Goal: Task Accomplishment & Management: Manage account settings

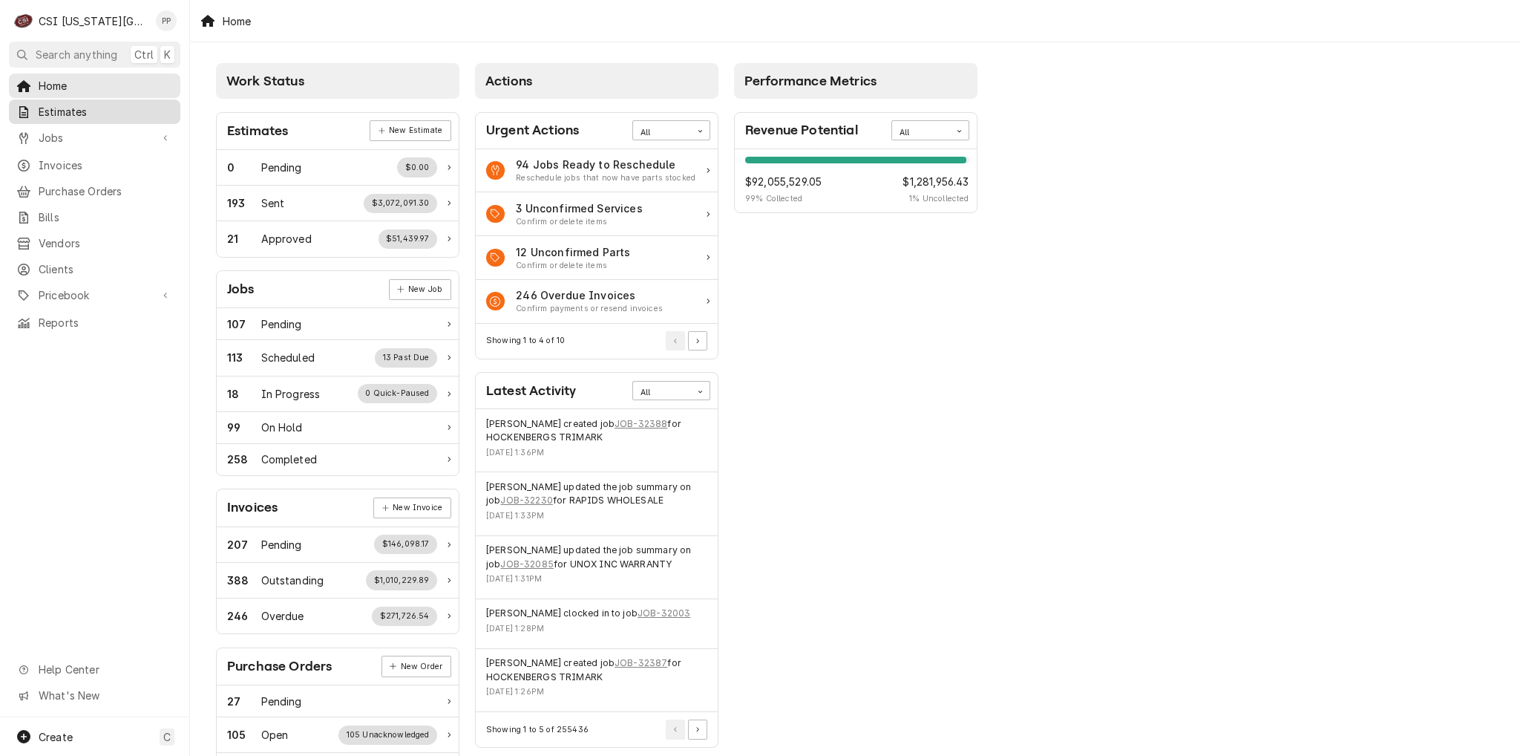
click at [104, 118] on link "Estimates" at bounding box center [94, 111] width 171 height 24
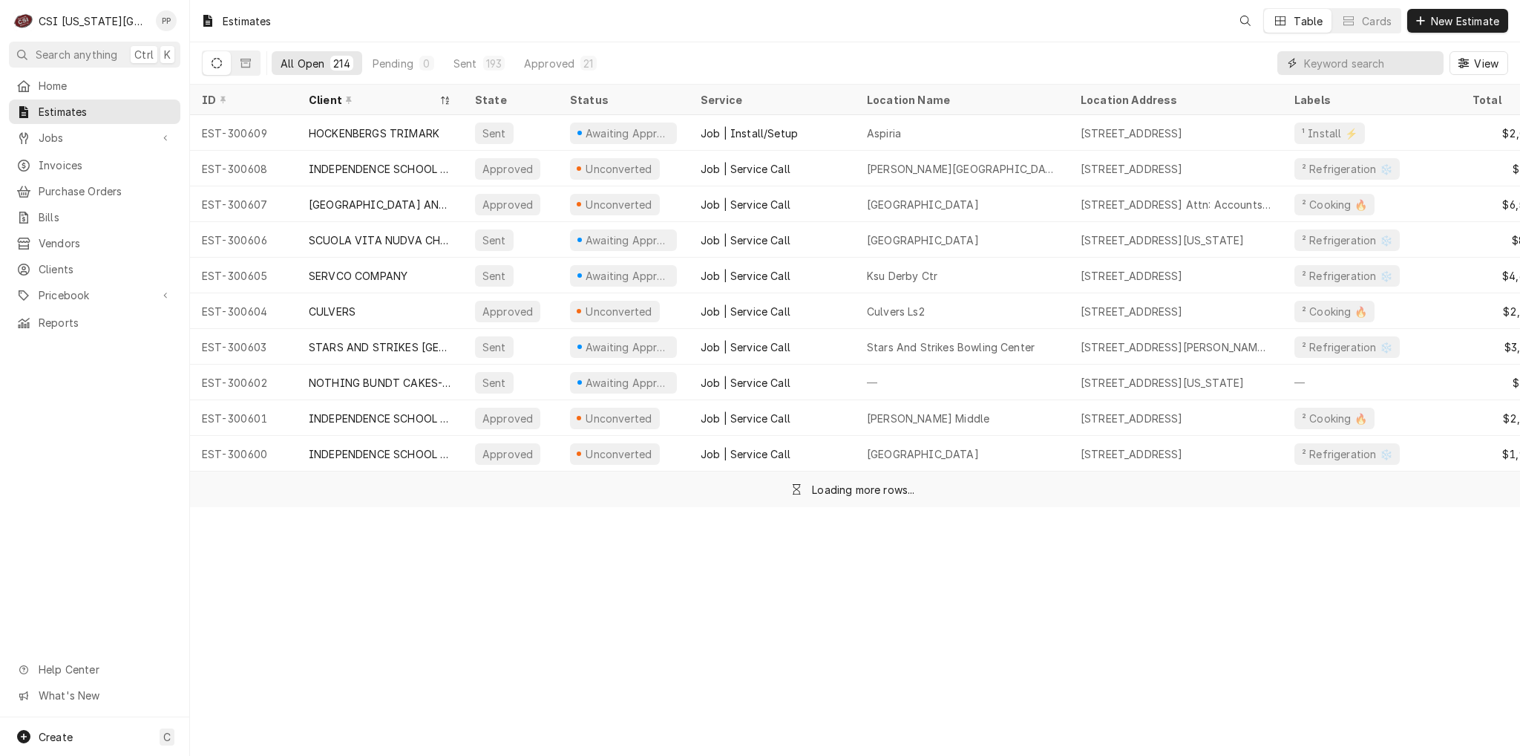
click at [1398, 59] on input "Dynamic Content Wrapper" at bounding box center [1370, 63] width 132 height 24
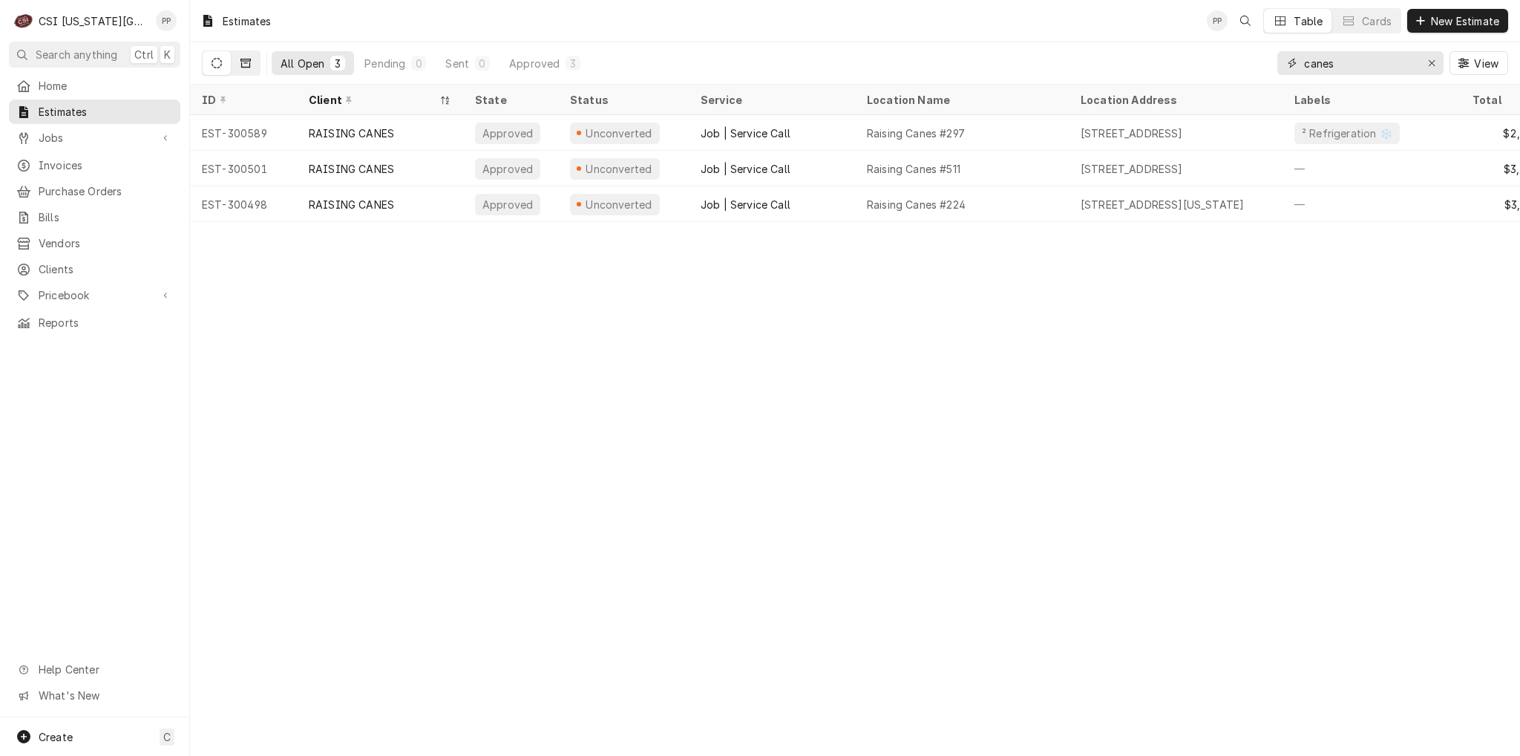
type input "canes"
click at [246, 65] on icon "Dynamic Content Wrapper" at bounding box center [246, 63] width 10 height 10
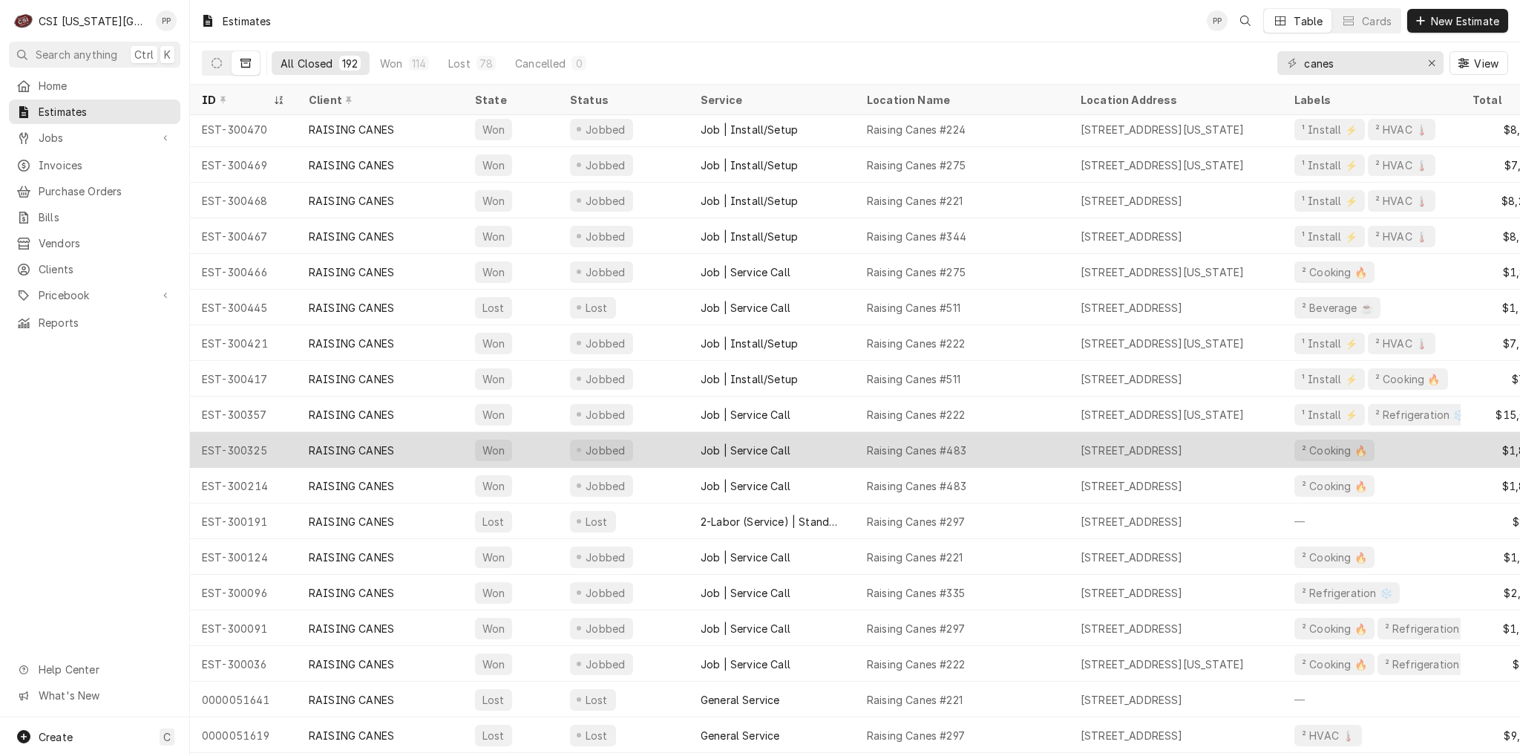
scroll to position [176, 0]
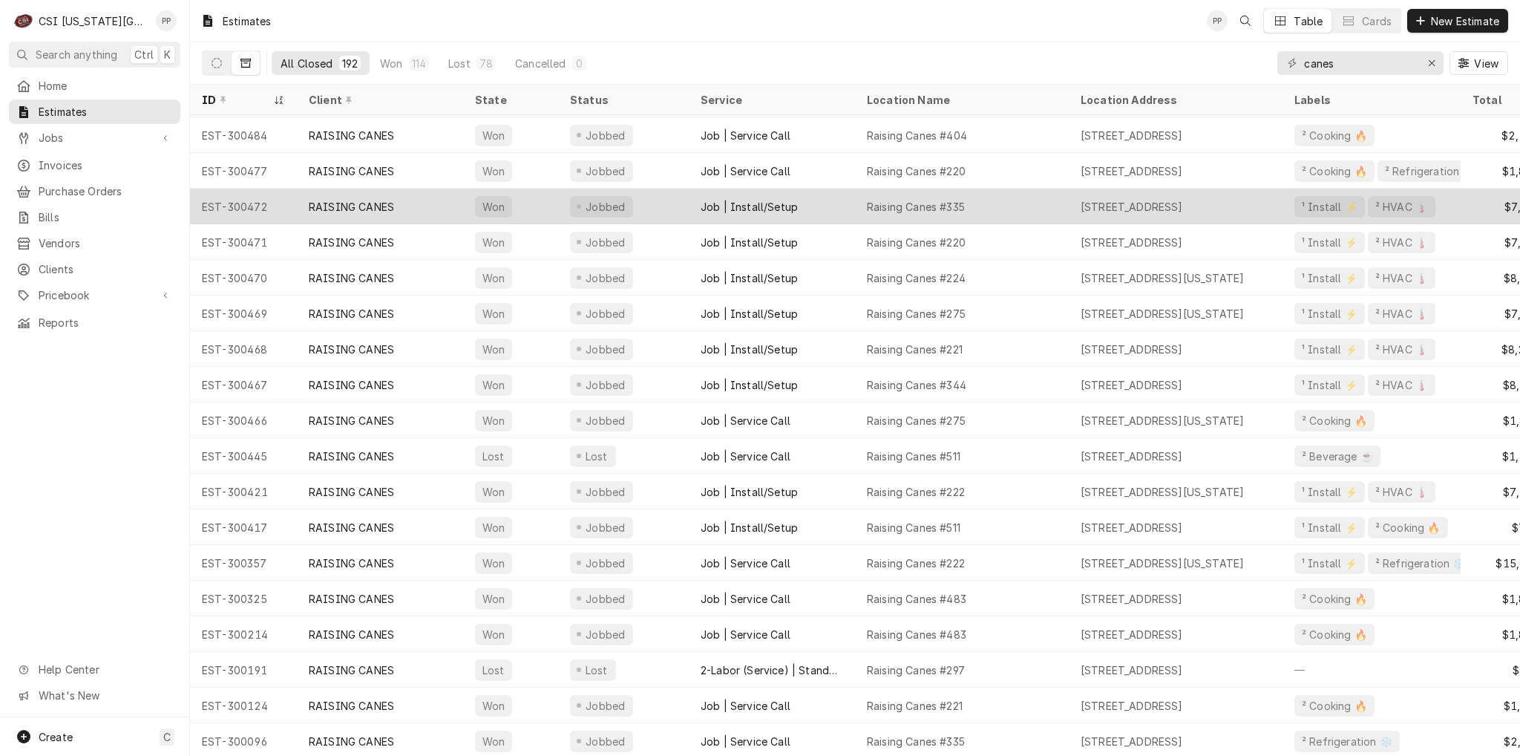
click at [854, 209] on div "Job | Install/Setup" at bounding box center [772, 207] width 166 height 36
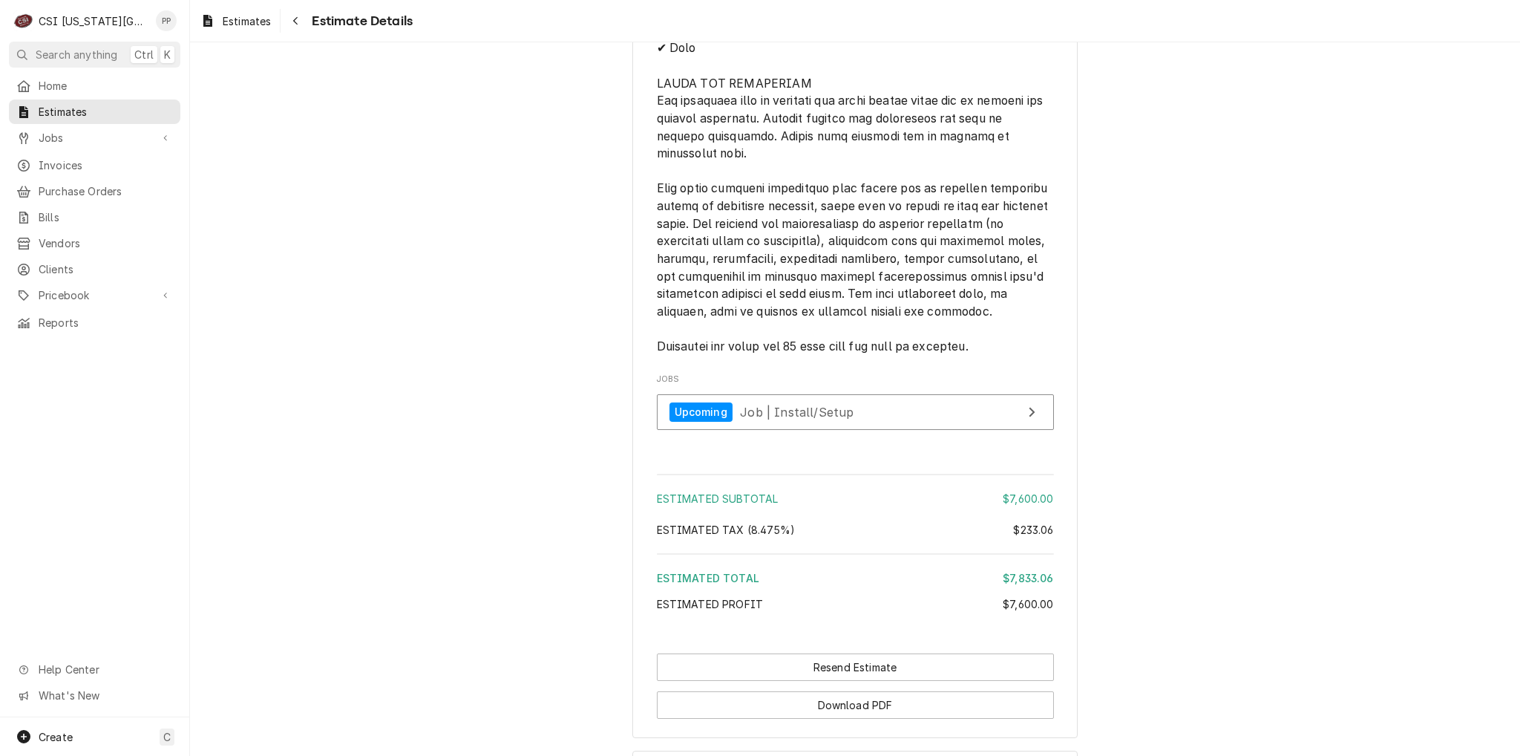
scroll to position [2764, 0]
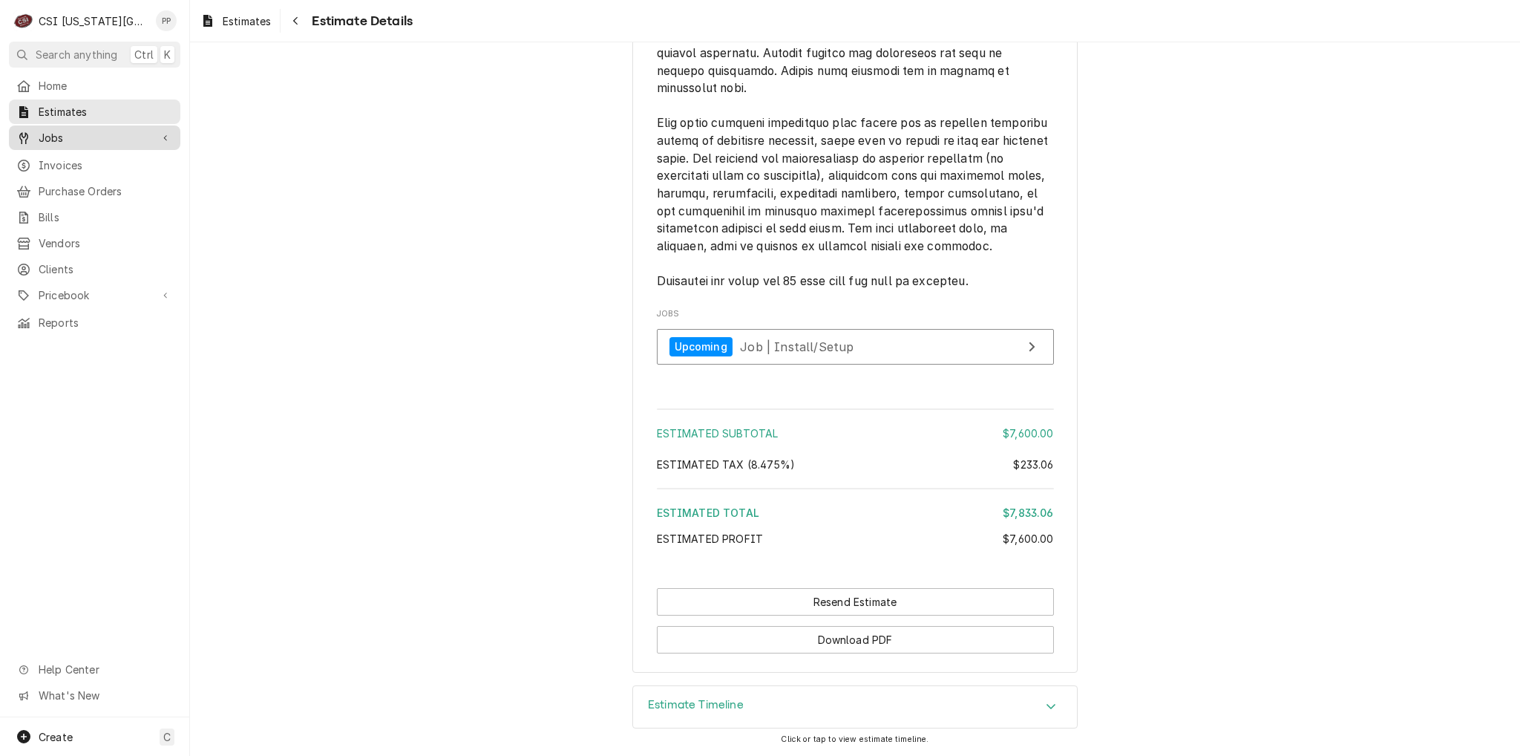
click at [111, 136] on span "Jobs" at bounding box center [95, 138] width 112 height 16
click at [105, 156] on span "Jobs" at bounding box center [106, 164] width 134 height 16
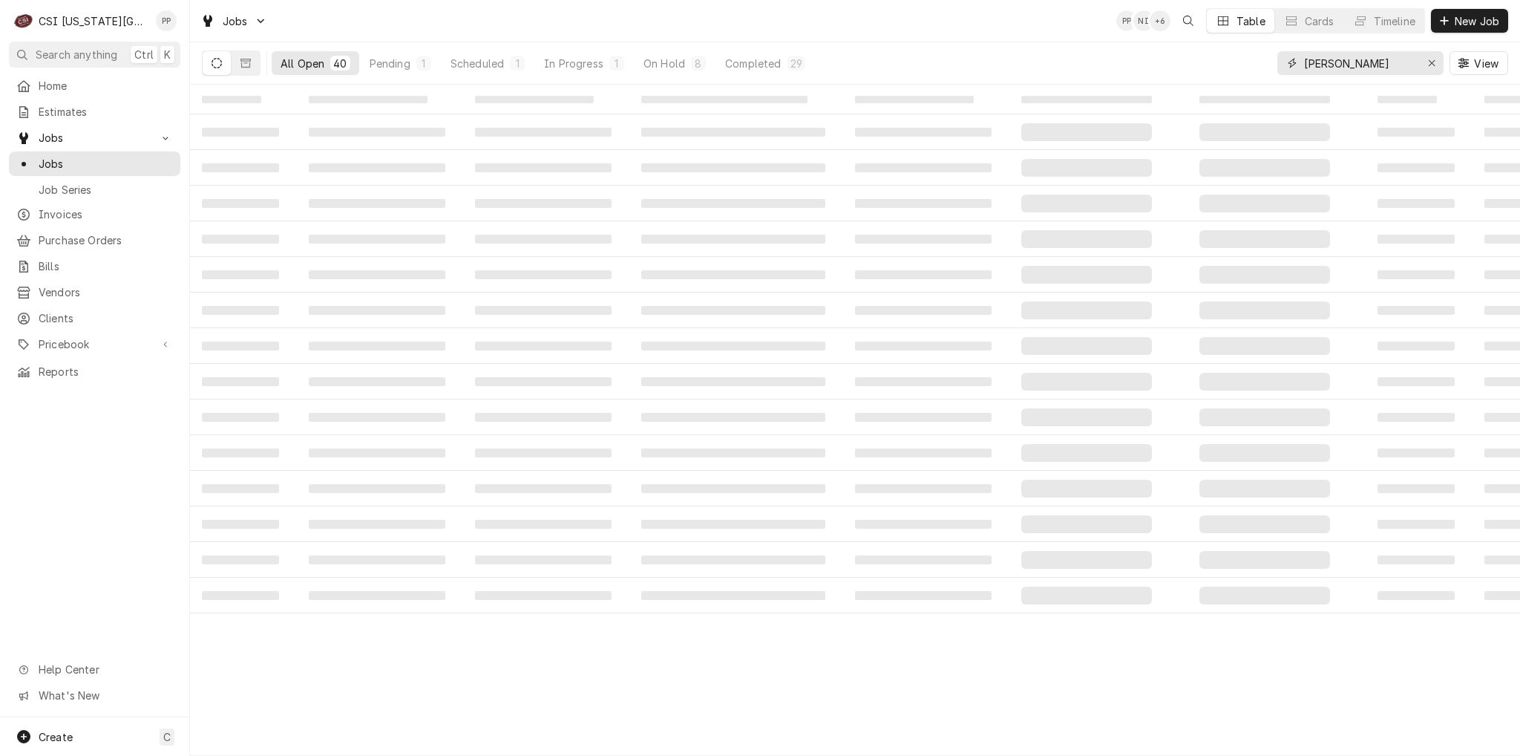
drag, startPoint x: 1434, startPoint y: 63, endPoint x: 1379, endPoint y: 62, distance: 54.9
click at [1434, 62] on icon "Erase input" at bounding box center [1432, 63] width 8 height 10
click at [1379, 62] on input "Dynamic Content Wrapper" at bounding box center [1359, 63] width 111 height 24
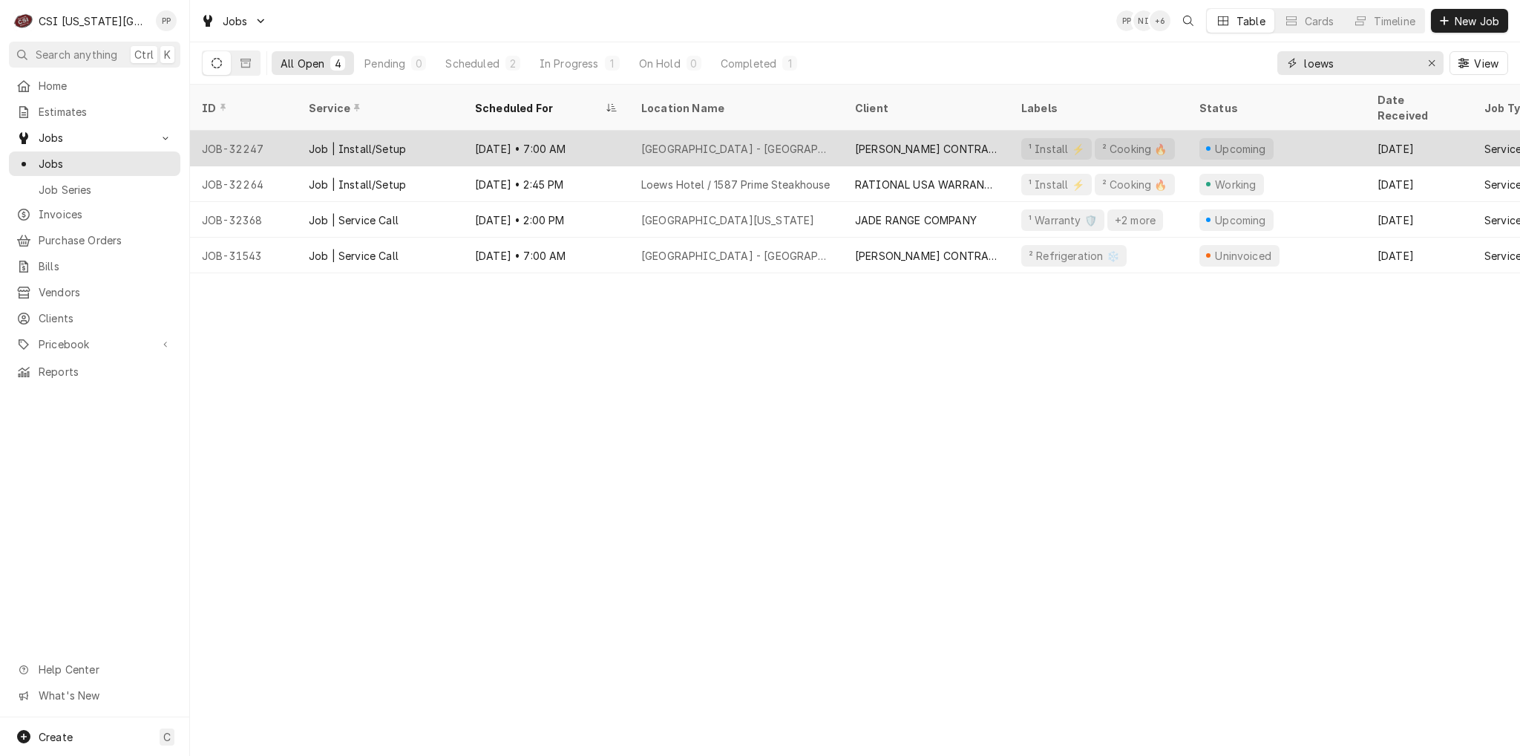
type input "loews"
click at [765, 141] on div "Loews Hotel - Baltimore Ave" at bounding box center [736, 149] width 190 height 16
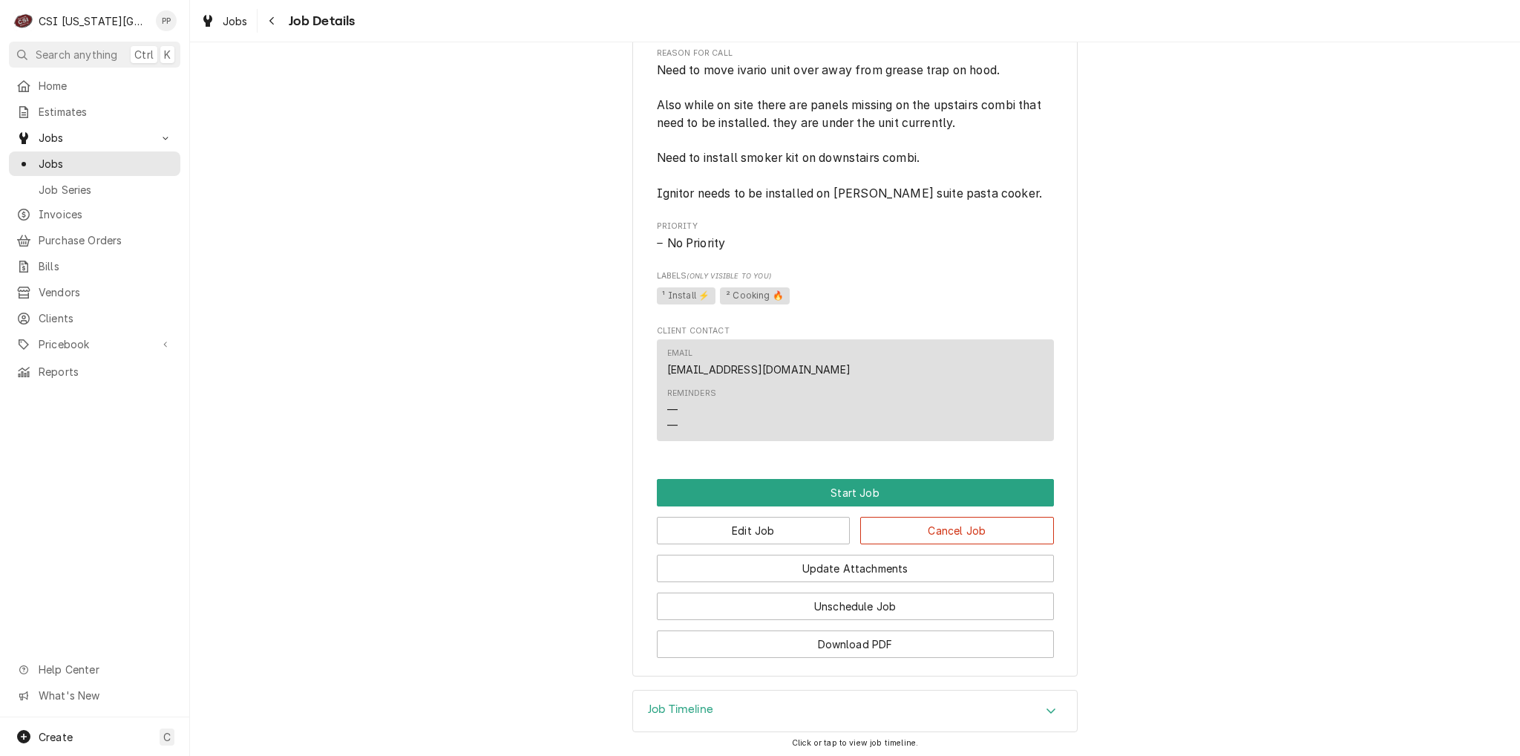
scroll to position [710, 0]
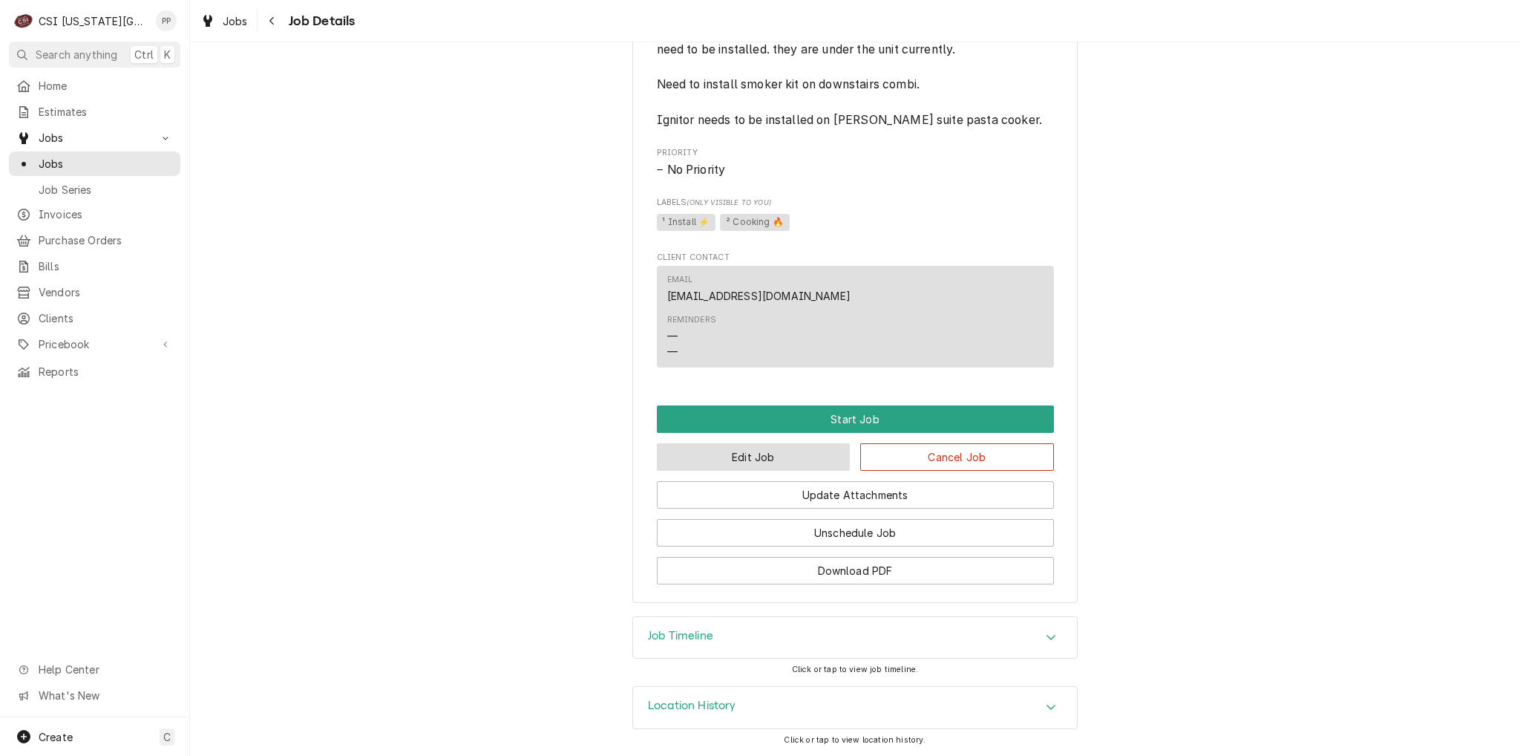
click at [740, 452] on button "Edit Job" at bounding box center [754, 456] width 194 height 27
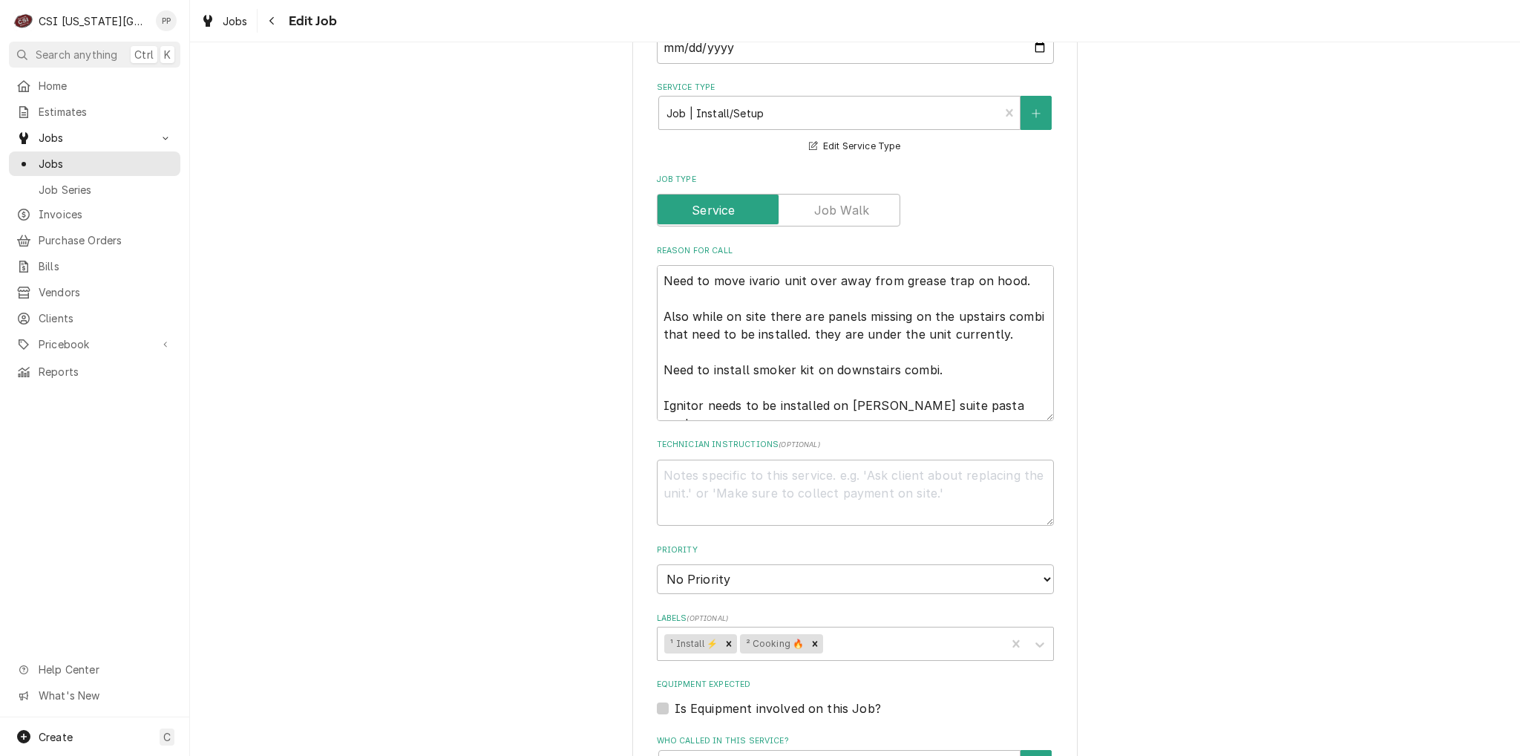
scroll to position [594, 0]
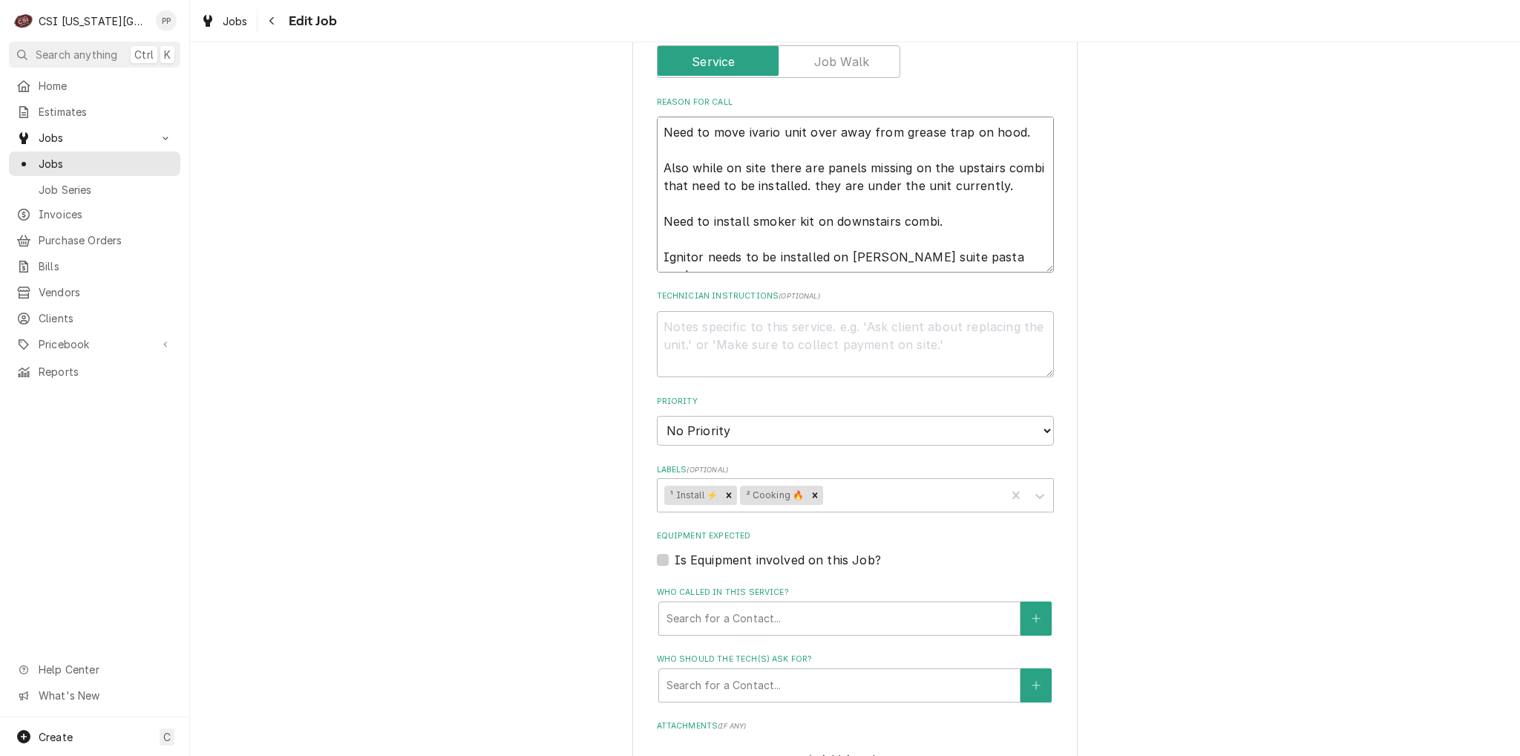
drag, startPoint x: 1021, startPoint y: 257, endPoint x: 632, endPoint y: 218, distance: 391.6
click at [632, 218] on div "Use the fields below to edit this job: Client Details Client BOELTER CONTRACT A…" at bounding box center [854, 288] width 445 height 1623
type textarea "x"
type textarea "Need to move ivario unit over away from grease trap on hood. Also while on site…"
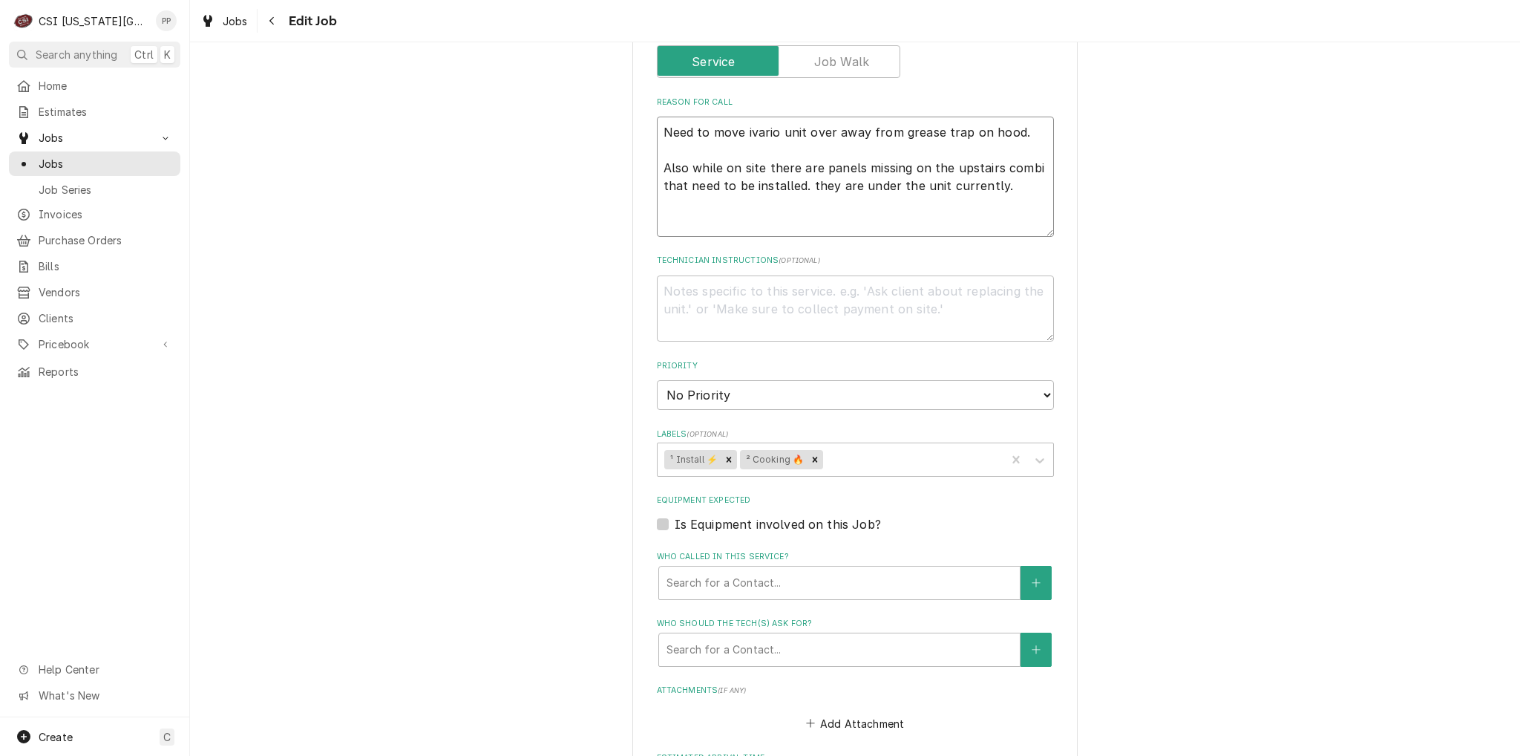
type textarea "x"
type textarea "Need to move ivario unit over away from grease trap on hood. Also while on site…"
type textarea "x"
type textarea "Need to move ivario unit over away from grease trap on hood. Also while on site…"
type textarea "x"
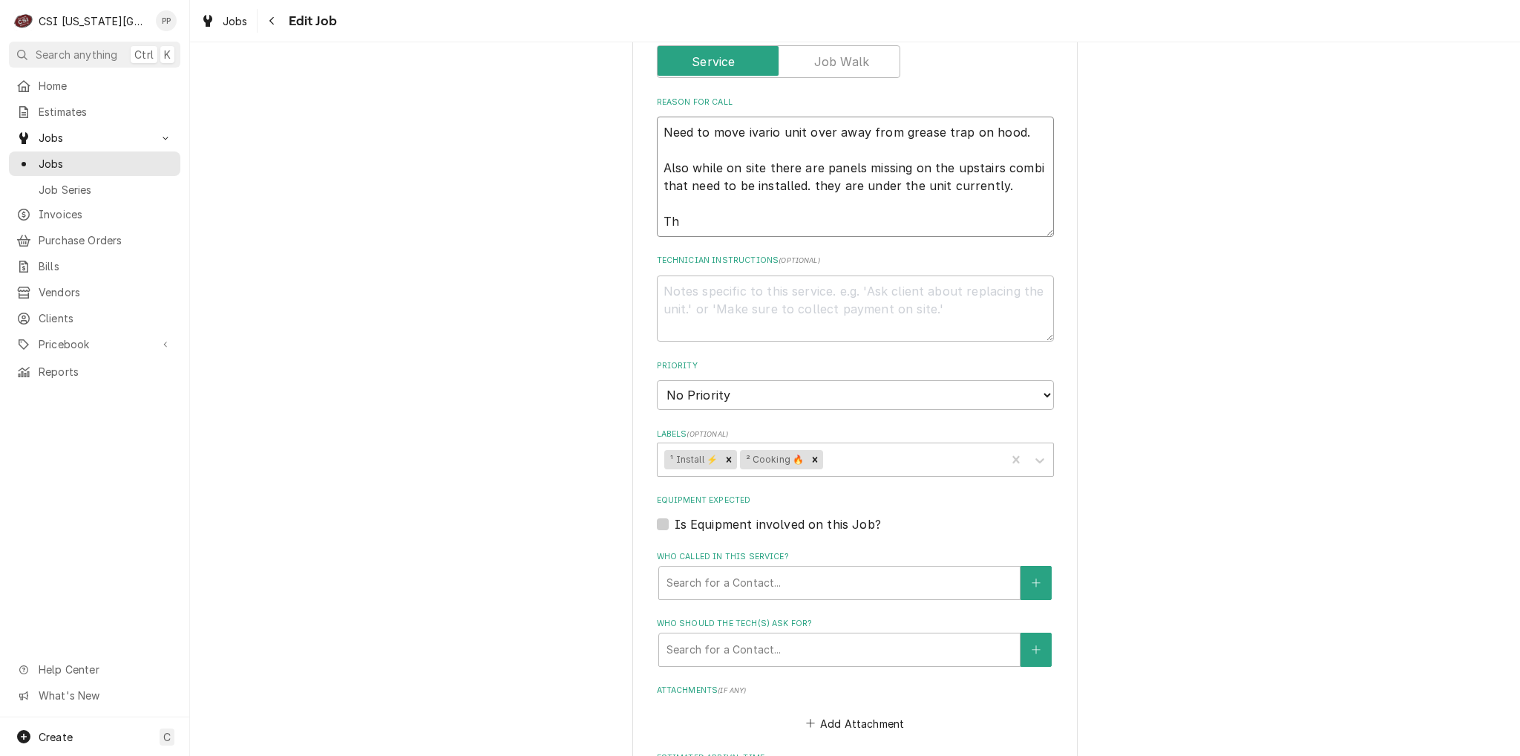
type textarea "Need to move ivario unit over away from grease trap on hood. Also while on site…"
type textarea "x"
type textarea "Need to move ivario unit over away from grease trap on hood. Also while on site…"
type textarea "x"
type textarea "Need to move ivario unit over away from grease trap on hood. Also while on site…"
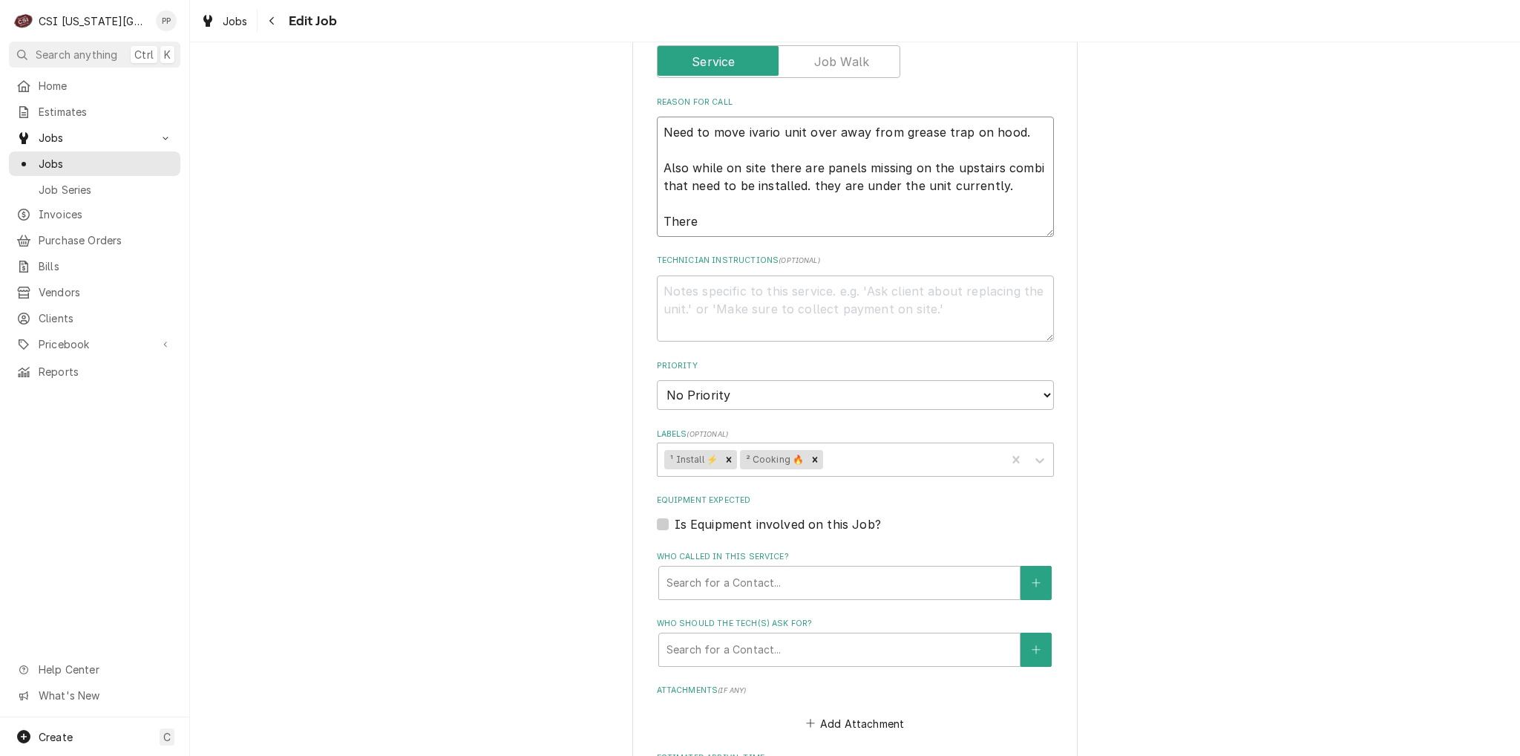
type textarea "x"
type textarea "Need to move ivario unit over away from grease trap on hood. Also while on site…"
type textarea "x"
type textarea "Need to move ivario unit over away from grease trap on hood. Also while on site…"
type textarea "x"
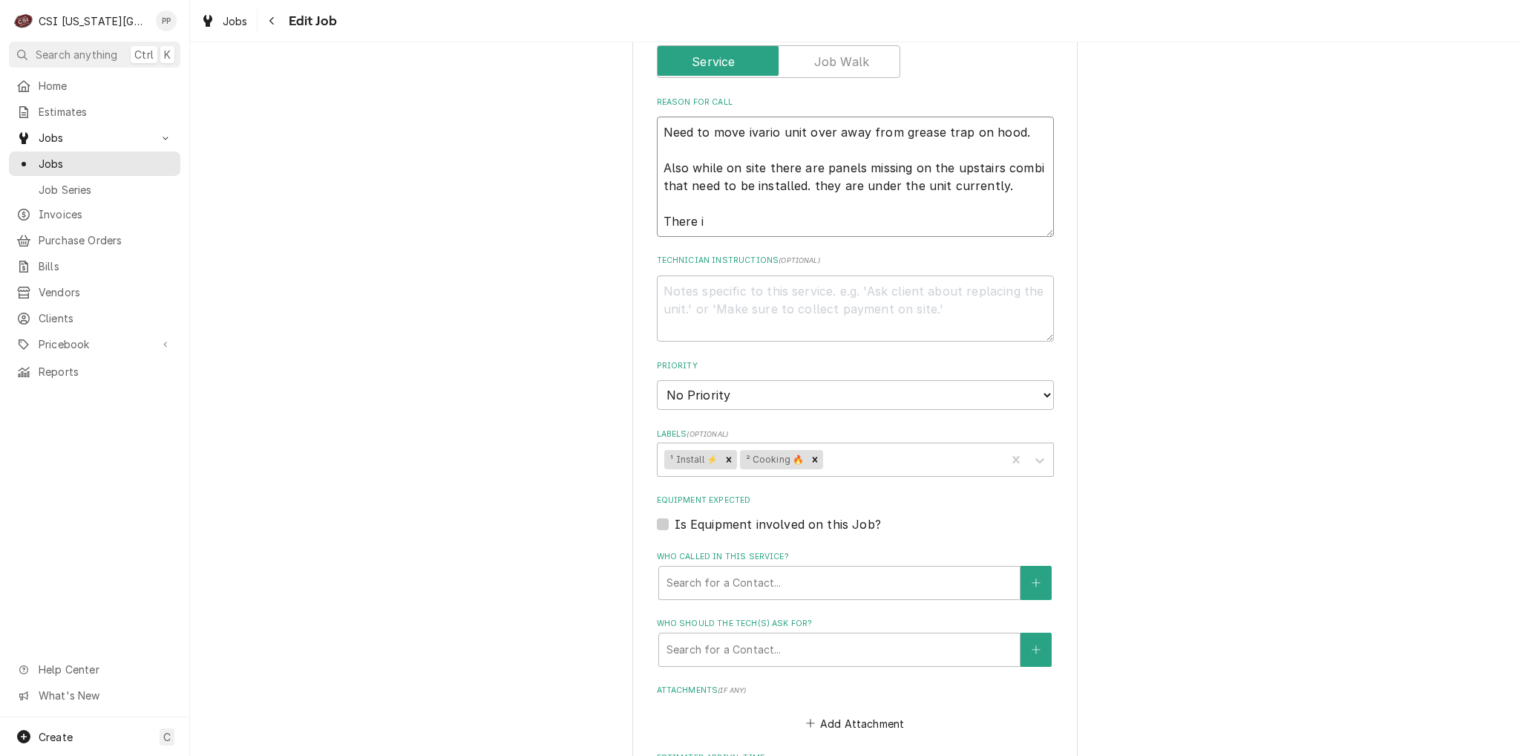
type textarea "Need to move ivario unit over away from grease trap on hood. Also while on site…"
type textarea "x"
type textarea "Need to move ivario unit over away from grease trap on hood. Also while on site…"
type textarea "x"
type textarea "Need to move ivario unit over away from grease trap on hood. Also while on site…"
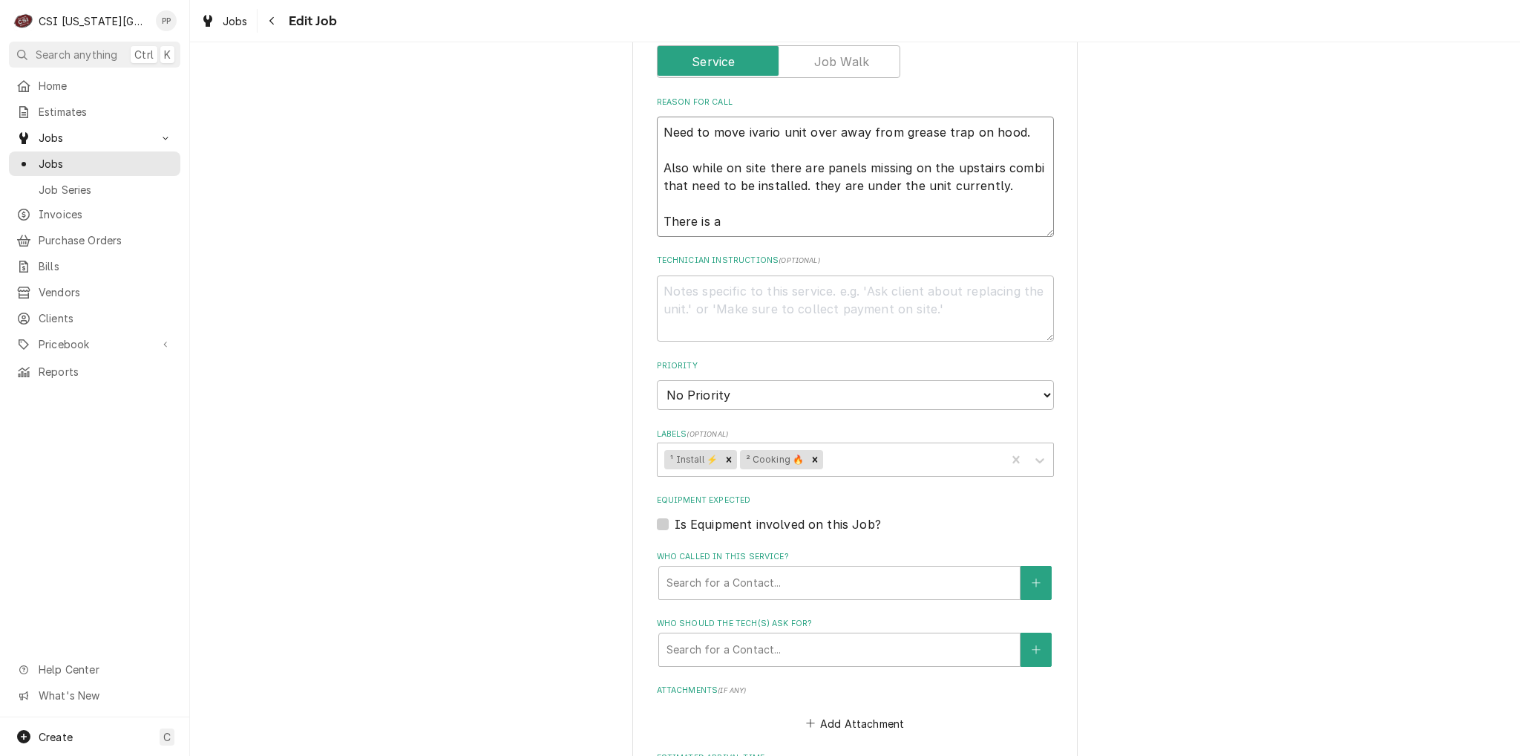
type textarea "x"
type textarea "Need to move ivario unit over away from grease trap on hood. Also while on site…"
type textarea "x"
type textarea "Need to move ivario unit over away from grease trap on hood. Also while on site…"
type textarea "x"
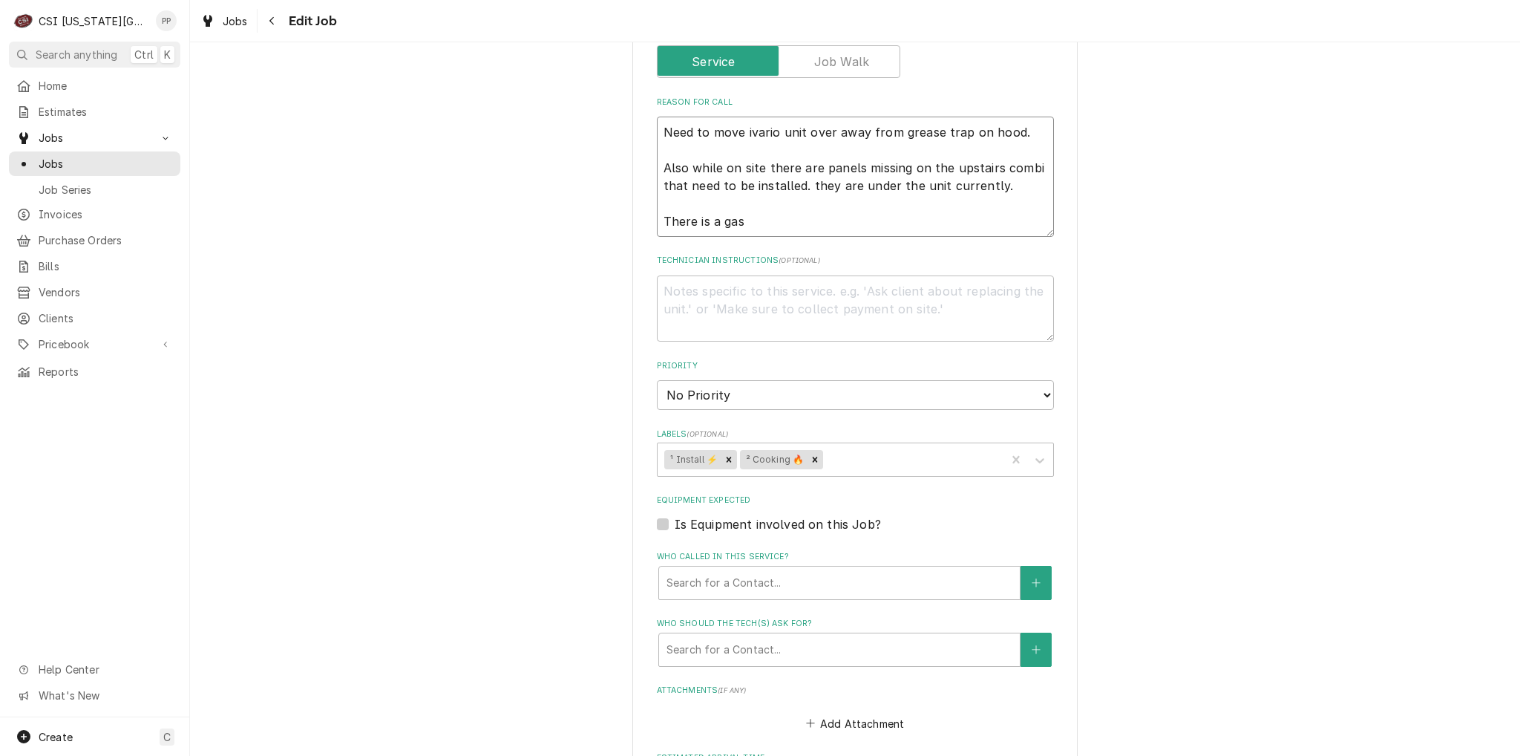
type textarea "Need to move ivario unit over away from grease trap on hood. Also while on site…"
type textarea "x"
type textarea "Need to move ivario unit over away from grease trap on hood. Also while on site…"
type textarea "x"
type textarea "Need to move ivario unit over away from grease trap on hood. Also while on site…"
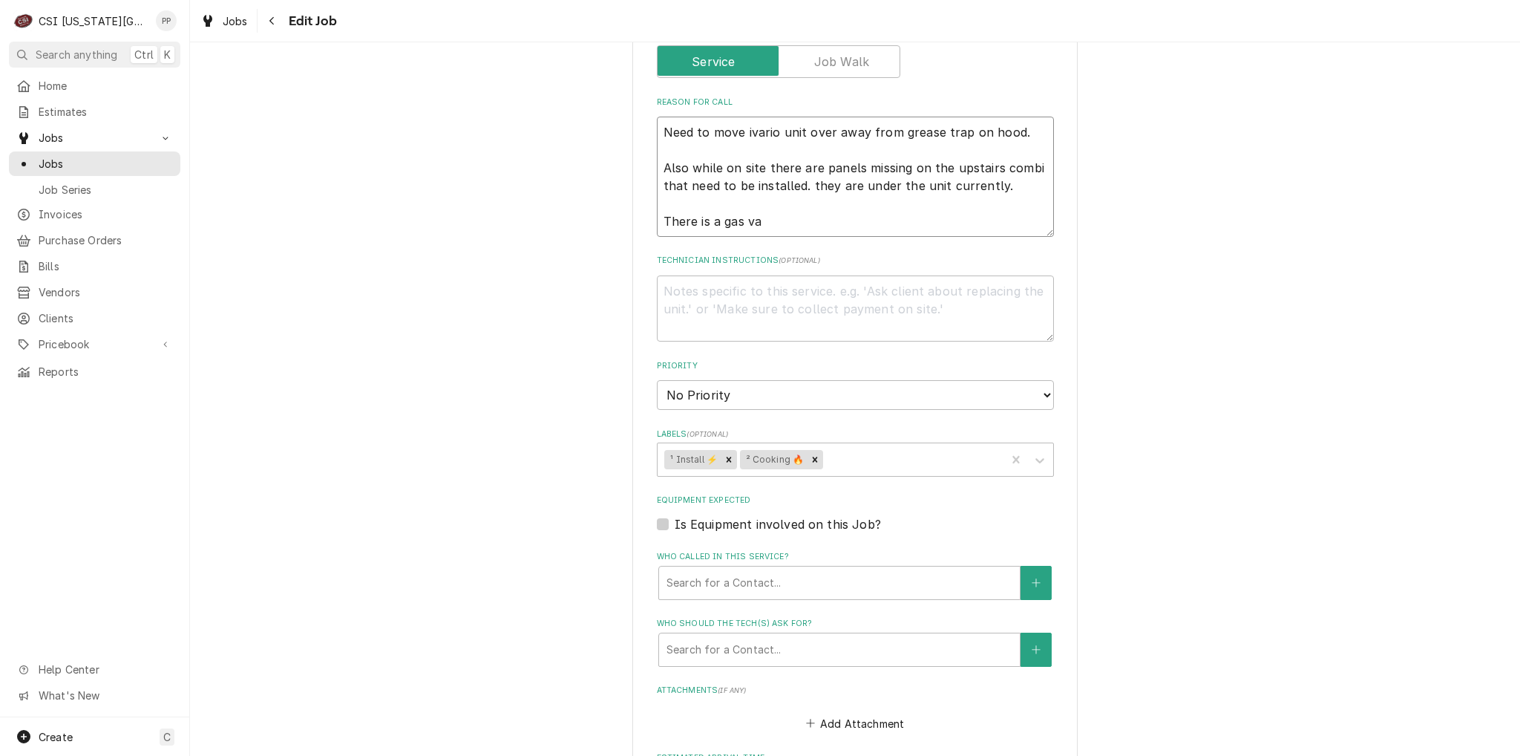
type textarea "x"
type textarea "Need to move ivario unit over away from grease trap on hood. Also while on site…"
type textarea "x"
type textarea "Need to move ivario unit over away from grease trap on hood. Also while on site…"
type textarea "x"
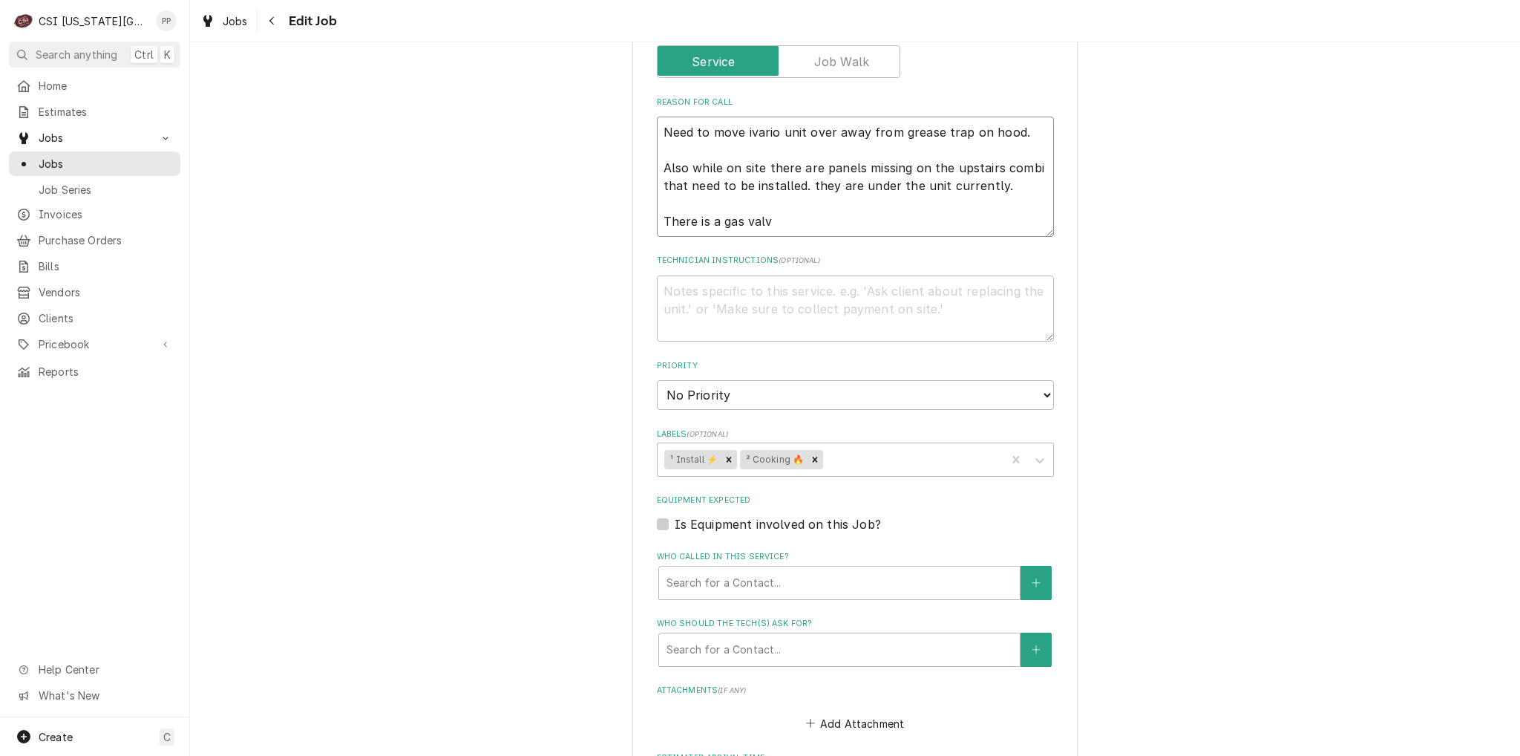
type textarea "Need to move ivario unit over away from grease trap on hood. Also while on site…"
type textarea "x"
type textarea "Need to move ivario unit over away from grease trap on hood. Also while on site…"
type textarea "x"
type textarea "Need to move ivario unit over away from grease trap on hood. Also while on site…"
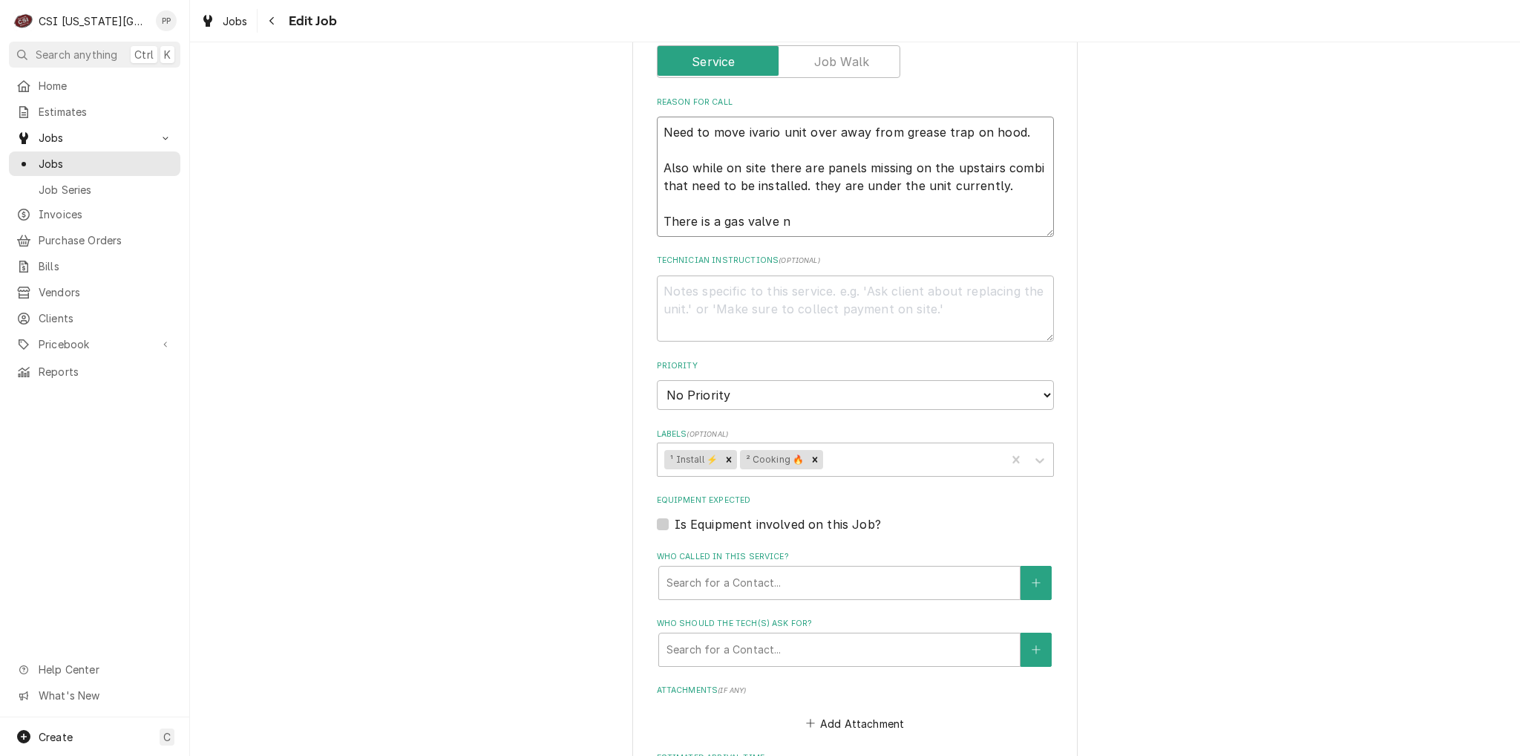
type textarea "x"
type textarea "Need to move ivario unit over away from grease trap on hood. Also while on site…"
type textarea "x"
type textarea "Need to move ivario unit over away from grease trap on hood. Also while on site…"
type textarea "x"
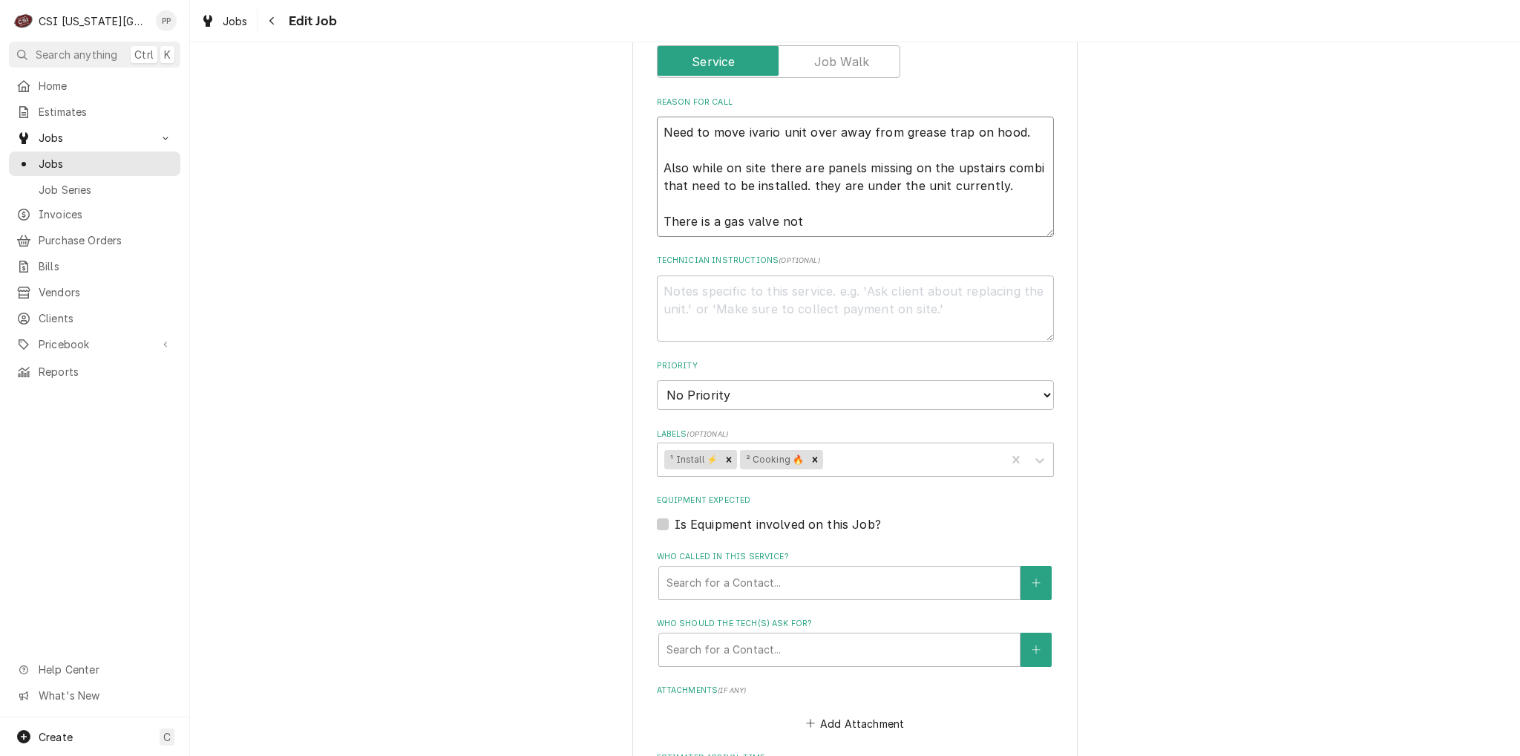
type textarea "Need to move ivario unit over away from grease trap on hood. Also while on site…"
type textarea "x"
type textarea "Need to move ivario unit over away from grease trap on hood. Also while on site…"
type textarea "x"
type textarea "Need to move ivario unit over away from grease trap on hood. Also while on site…"
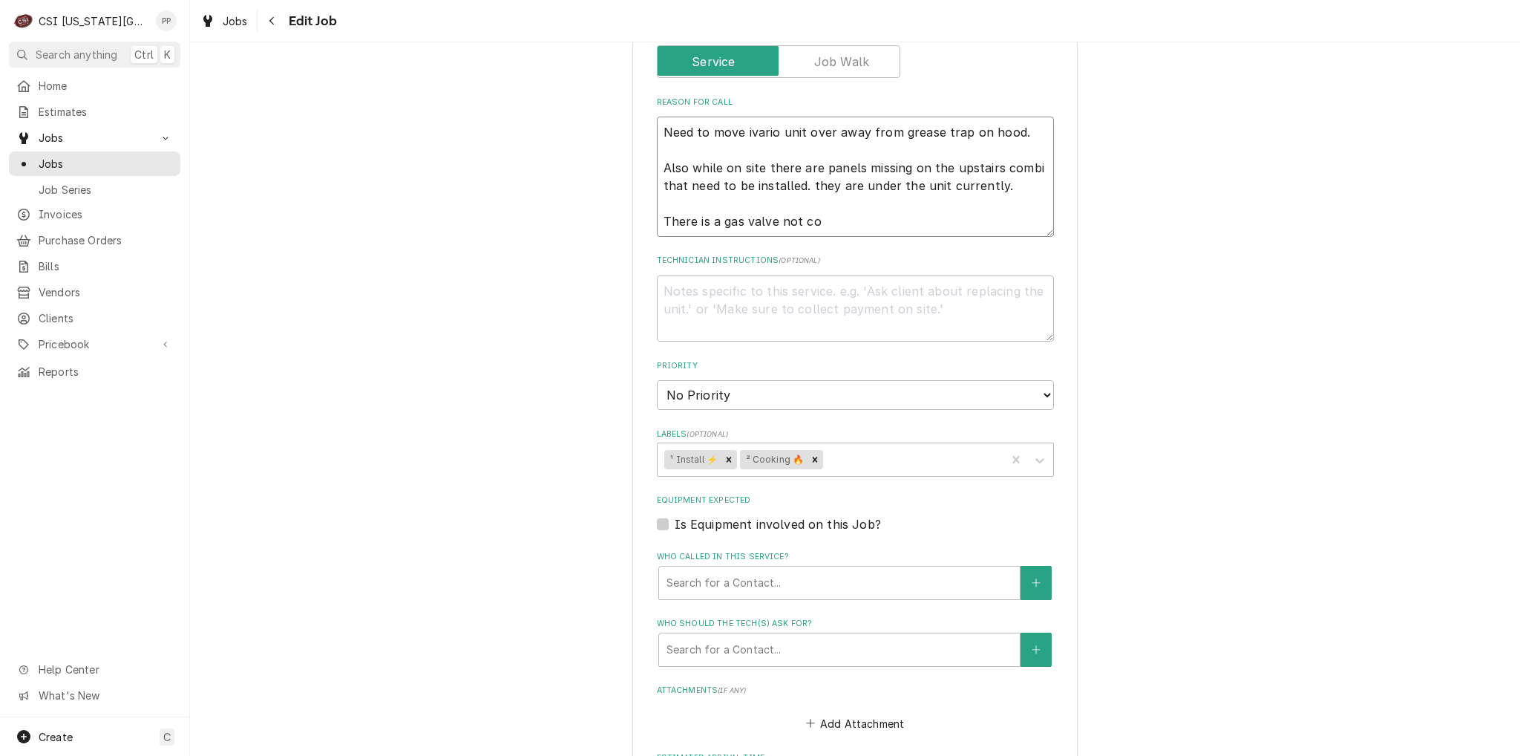
type textarea "x"
type textarea "Need to move ivario unit over away from grease trap on hood. Also while on site…"
type textarea "x"
type textarea "Need to move ivario unit over away from grease trap on hood. Also while on site…"
type textarea "x"
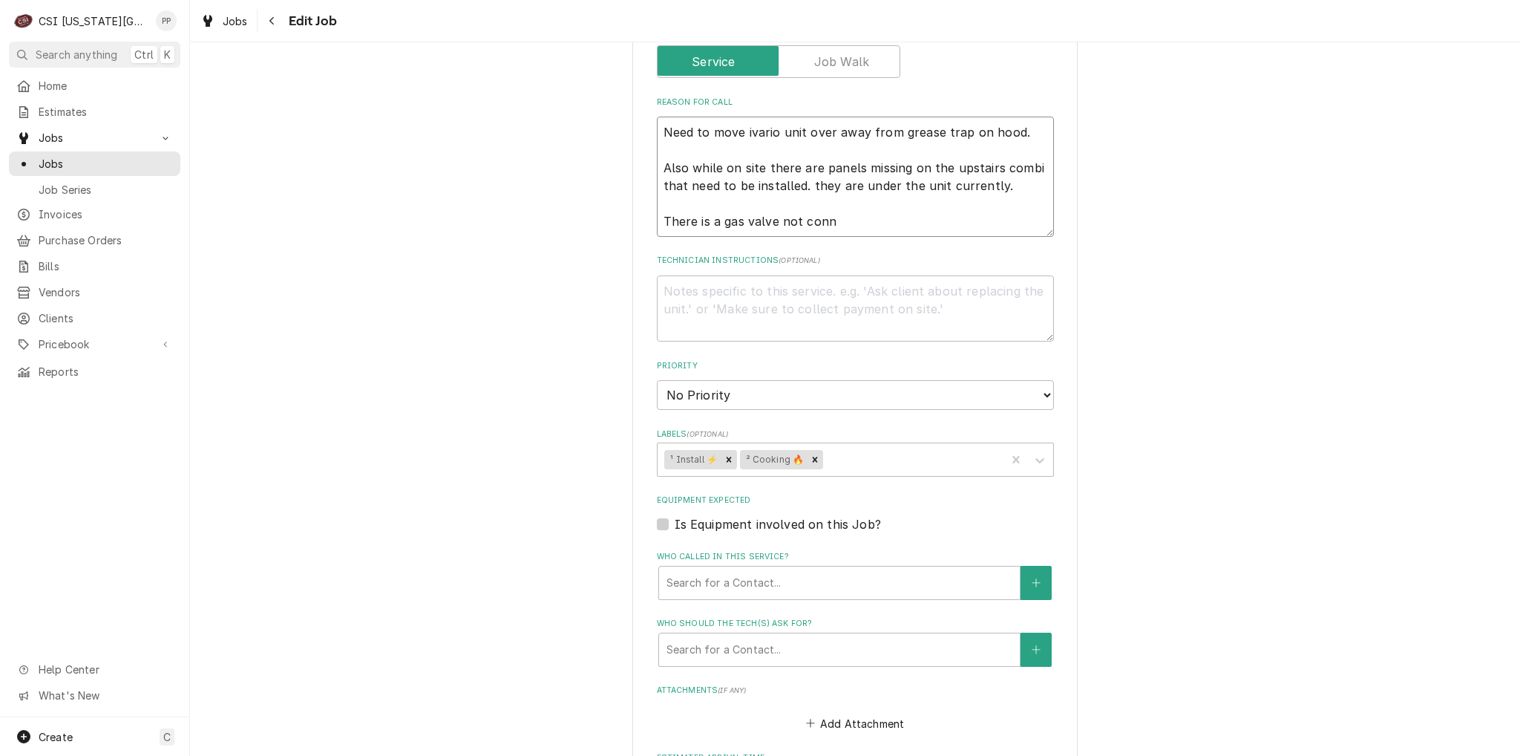
type textarea "Need to move ivario unit over away from grease trap on hood. Also while on site…"
type textarea "x"
type textarea "Need to move ivario unit over away from grease trap on hood. Also while on site…"
type textarea "x"
type textarea "Need to move ivario unit over away from grease trap on hood. Also while on site…"
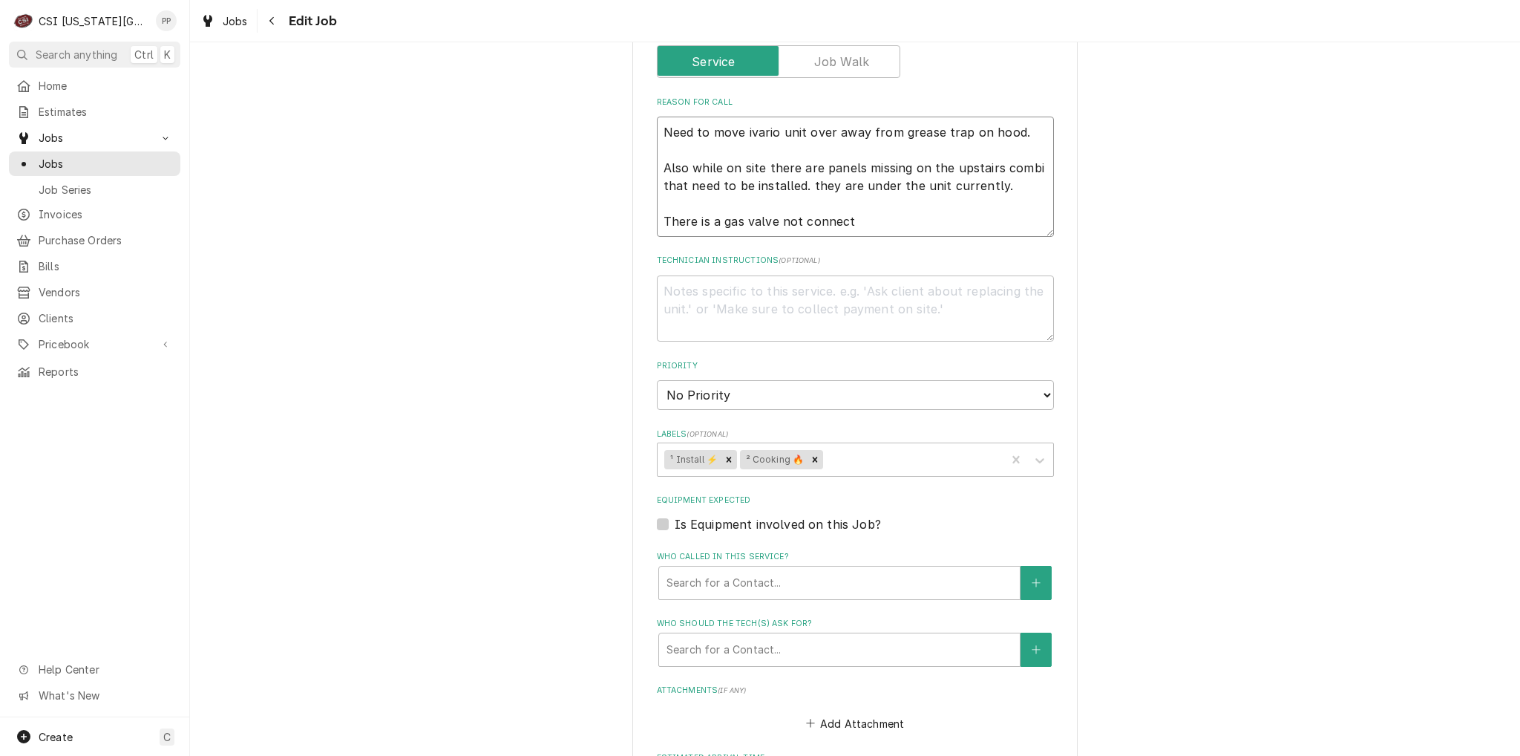
type textarea "x"
type textarea "Need to move ivario unit over away from grease trap on hood. Also while on site…"
type textarea "x"
type textarea "Need to move ivario unit over away from grease trap on hood. Also while on site…"
type textarea "x"
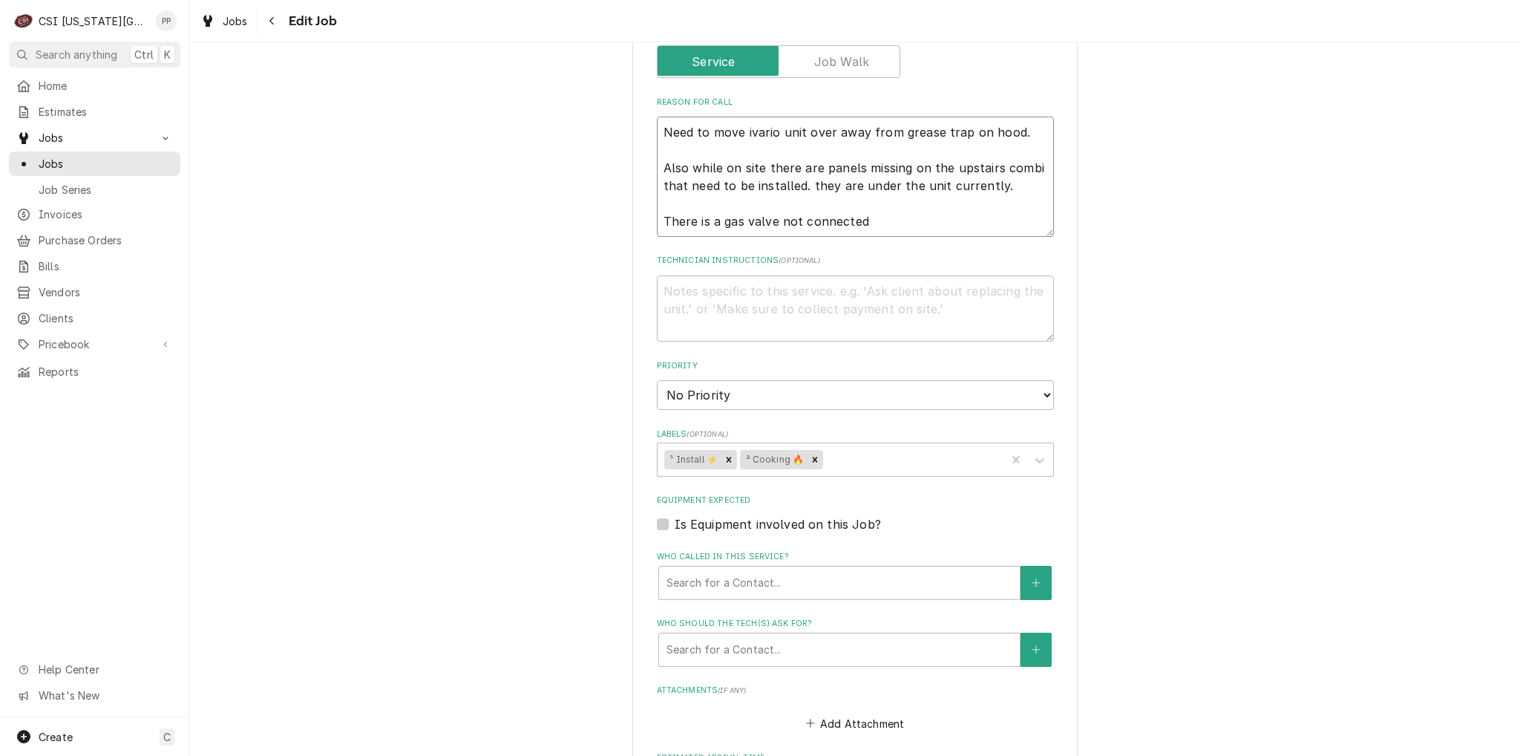
type textarea "Need to move ivario unit over away from grease trap on hood. Also while on site…"
type textarea "x"
type textarea "Need to move ivario unit over away from grease trap on hood. Also while on site…"
type textarea "x"
type textarea "Need to move ivario unit over away from grease trap on hood. Also while on site…"
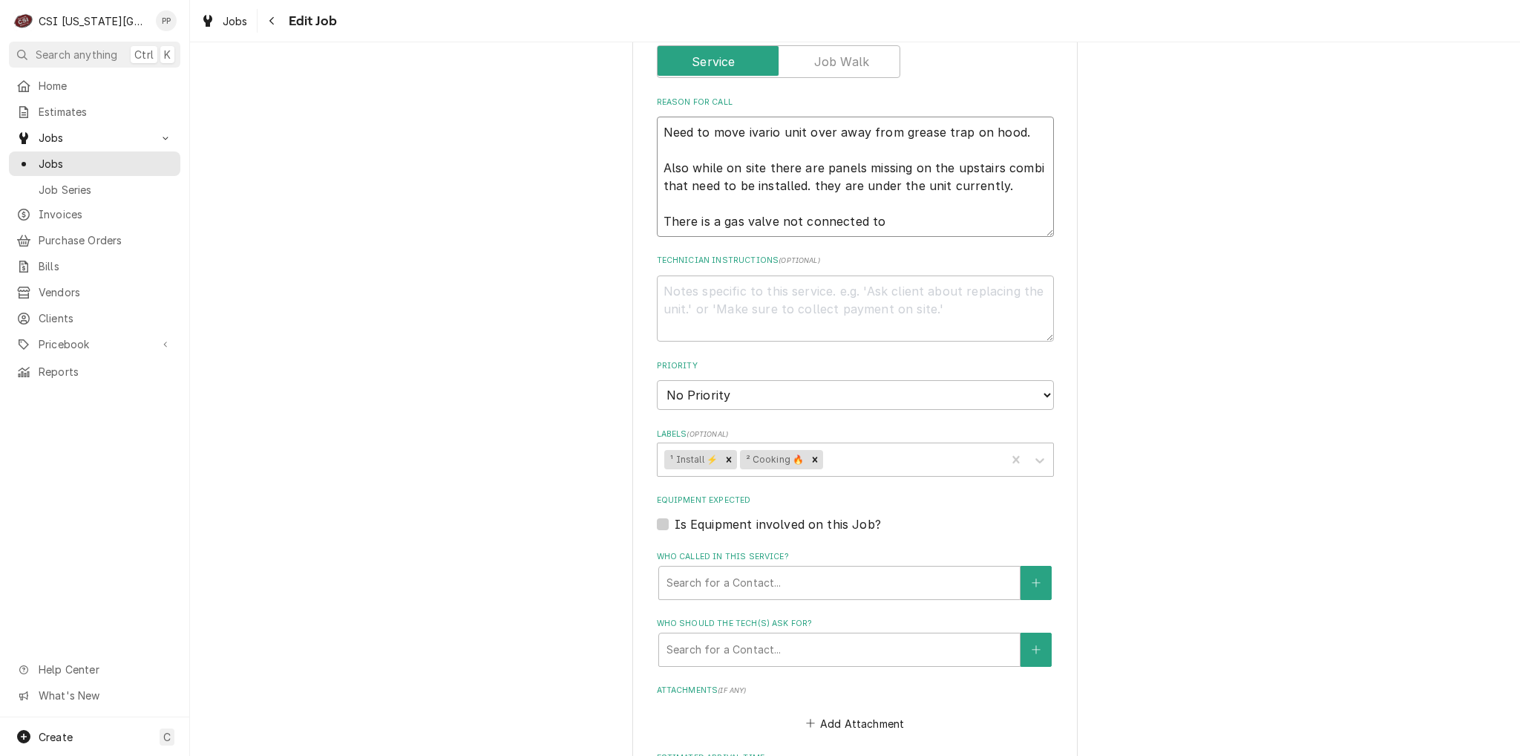
type textarea "x"
type textarea "Need to move ivario unit over away from grease trap on hood. Also while on site…"
type textarea "x"
type textarea "Need to move ivario unit over away from grease trap on hood. Also while on site…"
type textarea "x"
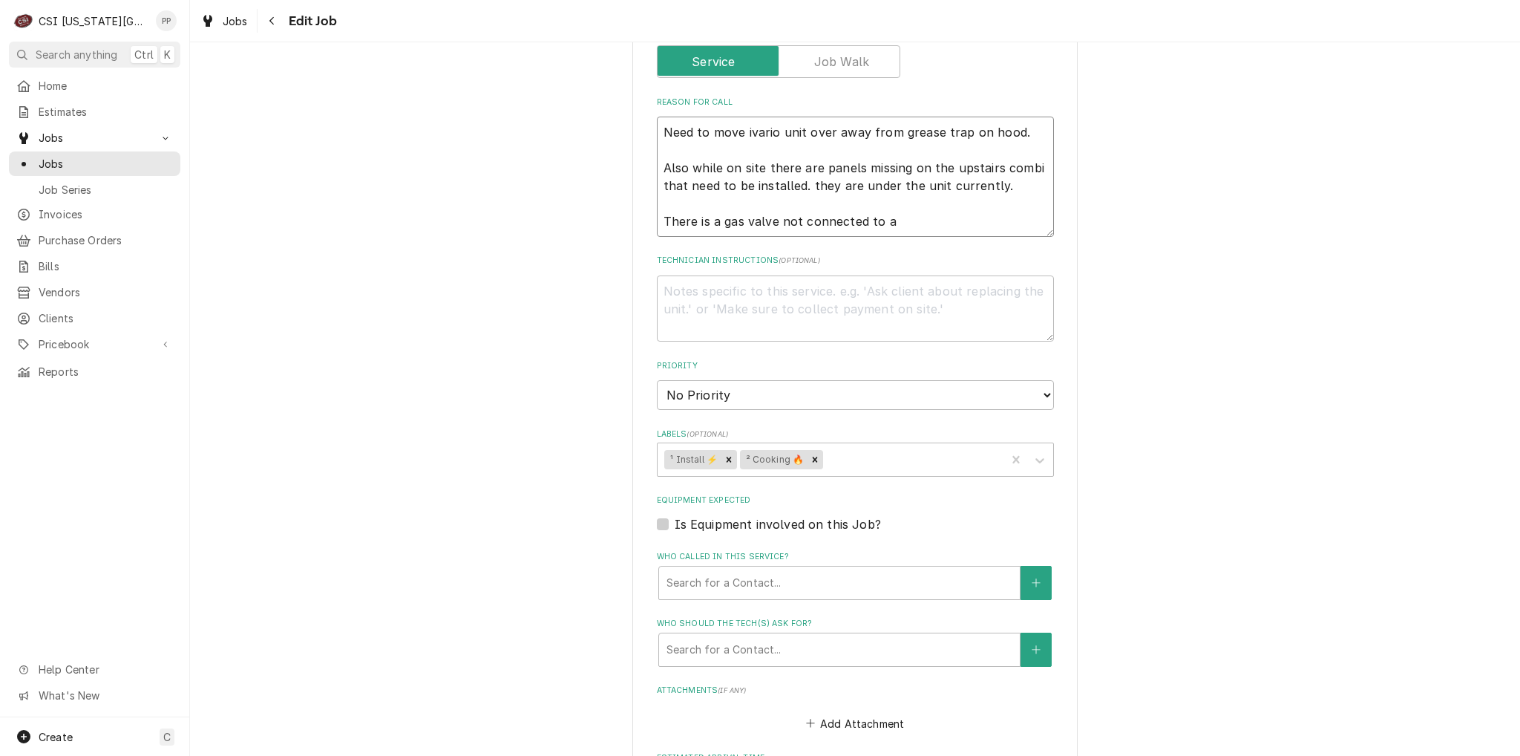
type textarea "Need to move ivario unit over away from grease trap on hood. Also while on site…"
type textarea "x"
type textarea "Need to move ivario unit over away from grease trap on hood. Also while on site…"
type textarea "x"
type textarea "Need to move ivario unit over away from grease trap on hood. Also while on site…"
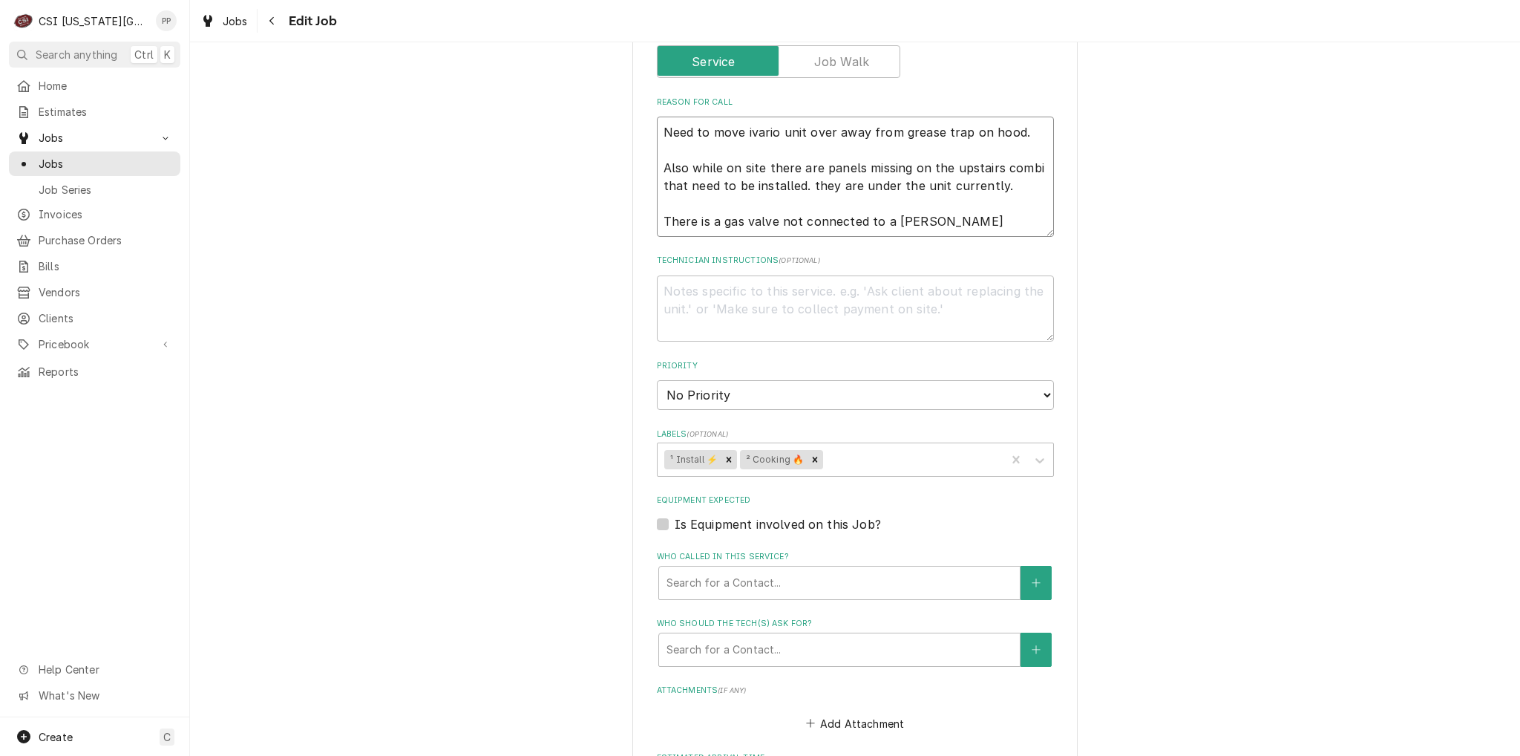
type textarea "x"
type textarea "Need to move ivario unit over away from grease trap on hood. Also while on site…"
type textarea "x"
type textarea "Need to move ivario unit over away from grease trap on hood. Also while on site…"
type textarea "x"
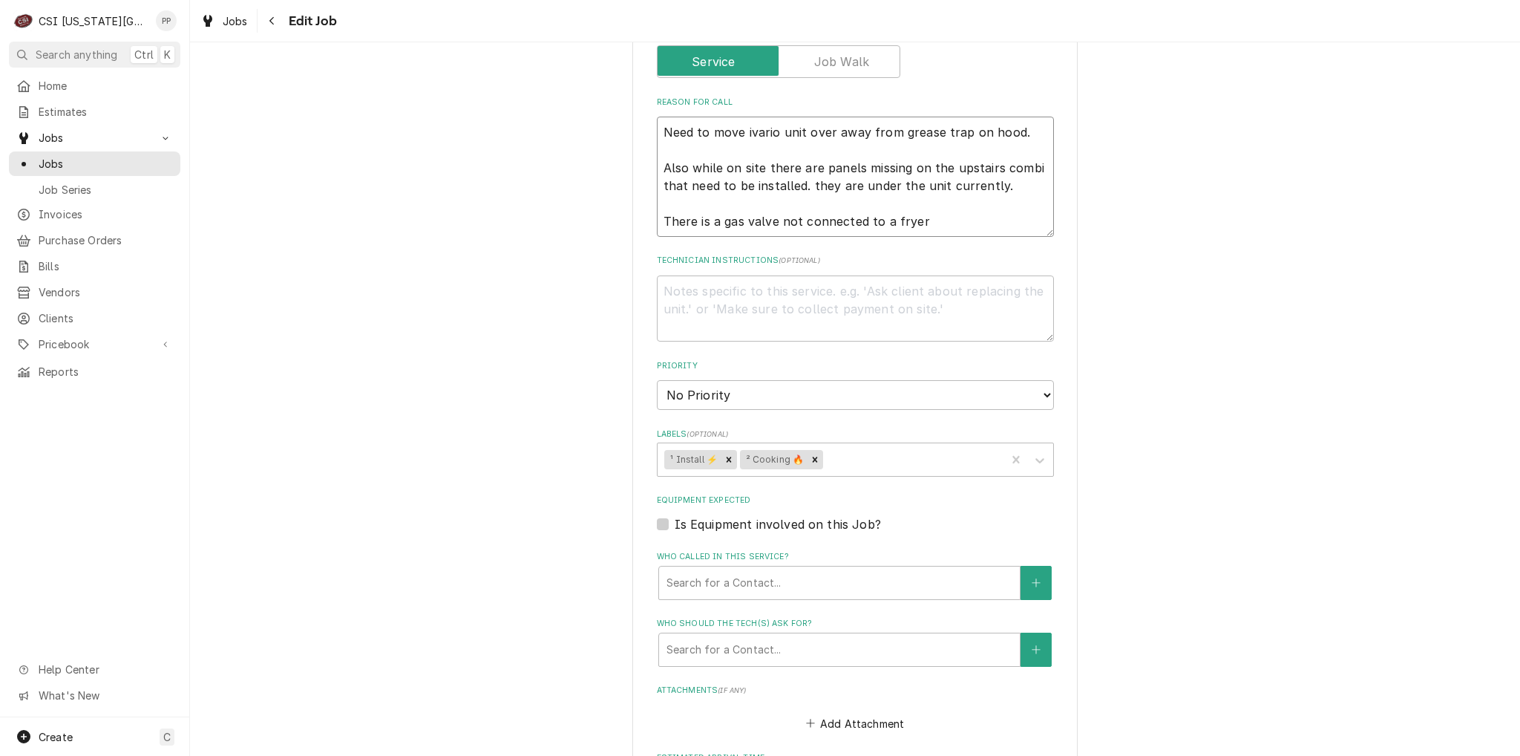
type textarea "Need to move ivario unit over away from grease trap on hood. Also while on site…"
type textarea "x"
type textarea "Need to move ivario unit over away from grease trap on hood. Also while on site…"
type textarea "x"
type textarea "Need to move ivario unit over away from grease trap on hood. Also while on site…"
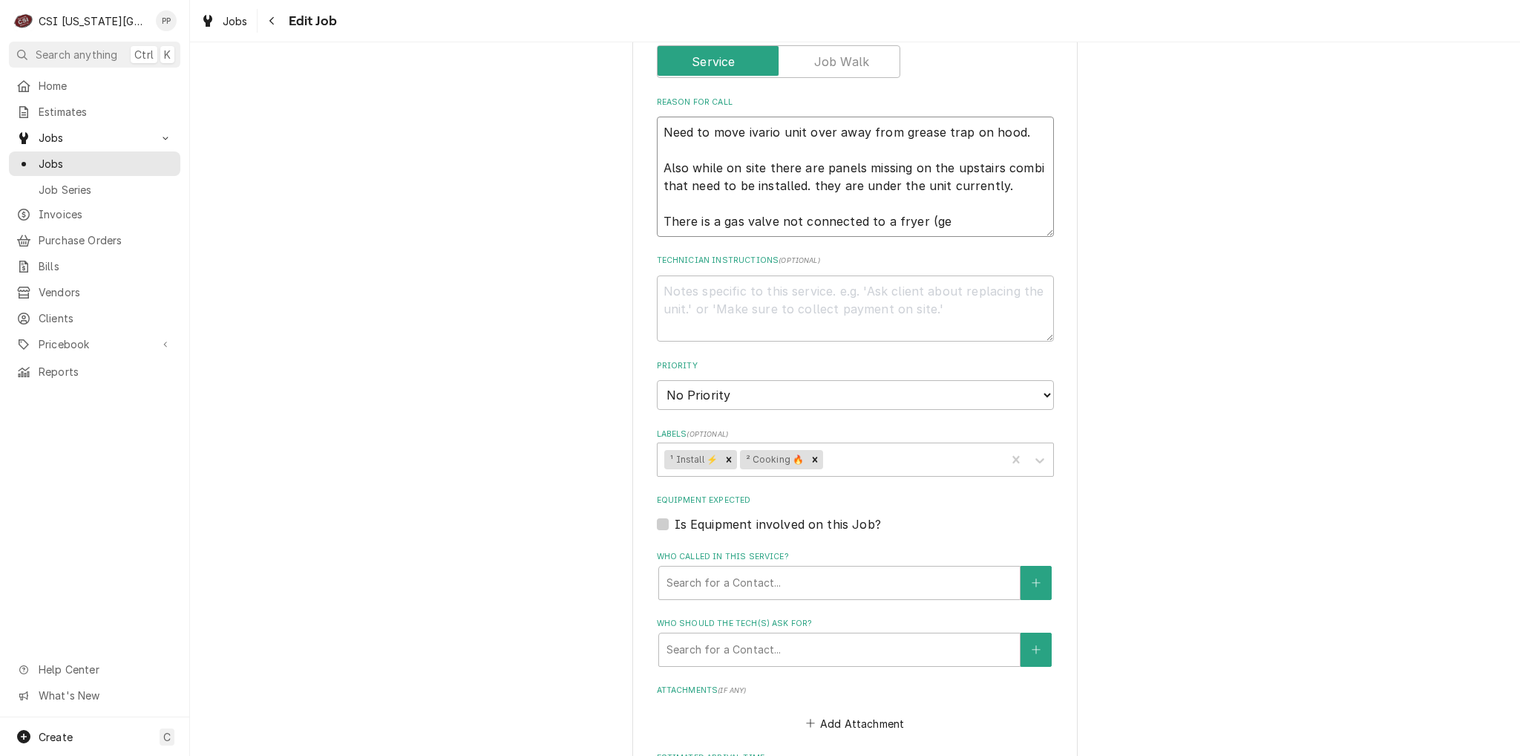
type textarea "x"
type textarea "Need to move ivario unit over away from grease trap on hood. Also while on site…"
type textarea "x"
type textarea "Need to move ivario unit over away from grease trap on hood. Also while on site…"
type textarea "x"
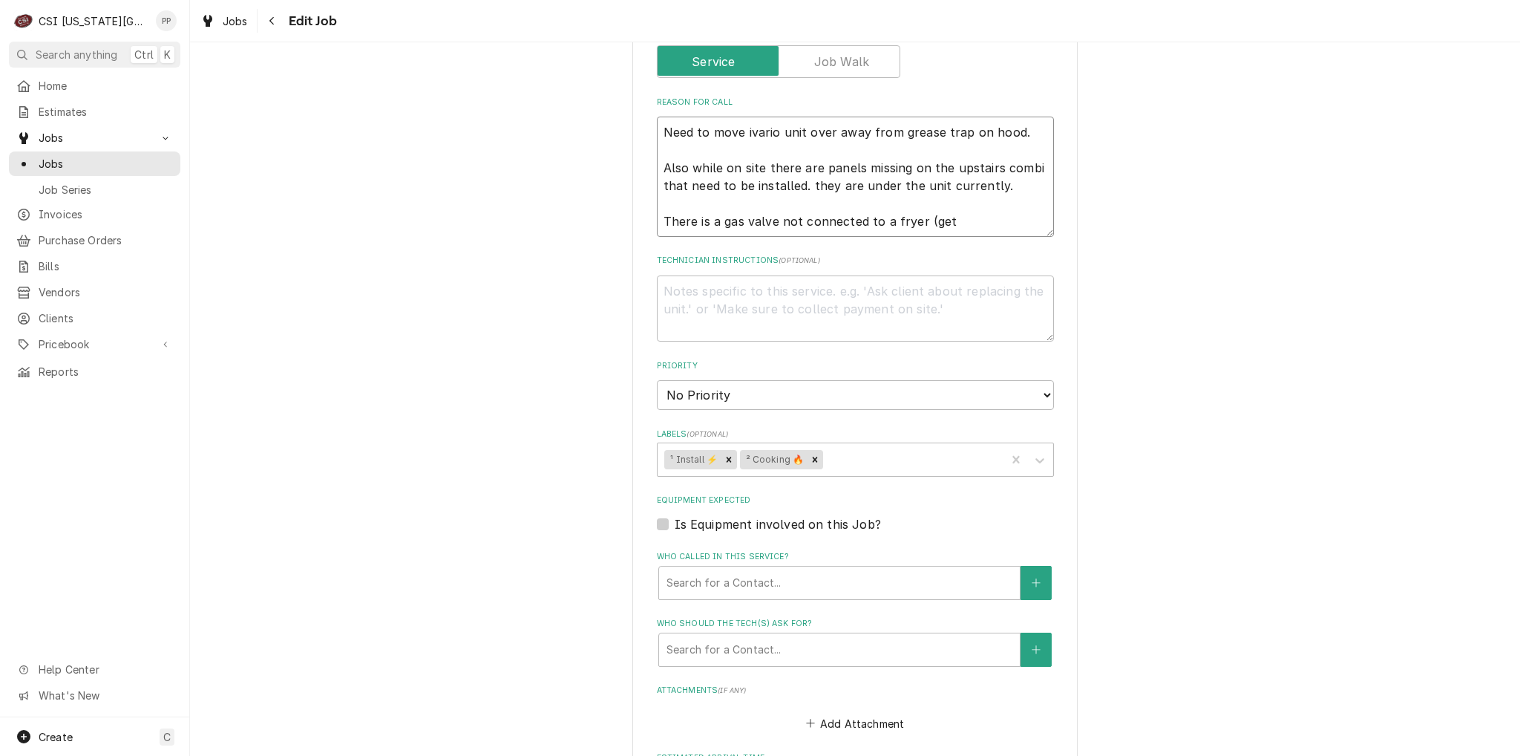
type textarea "Need to move ivario unit over away from grease trap on hood. Also while on site…"
type textarea "x"
type textarea "Need to move ivario unit over away from grease trap on hood. Also while on site…"
type textarea "x"
type textarea "Need to move ivario unit over away from grease trap on hood. Also while on site…"
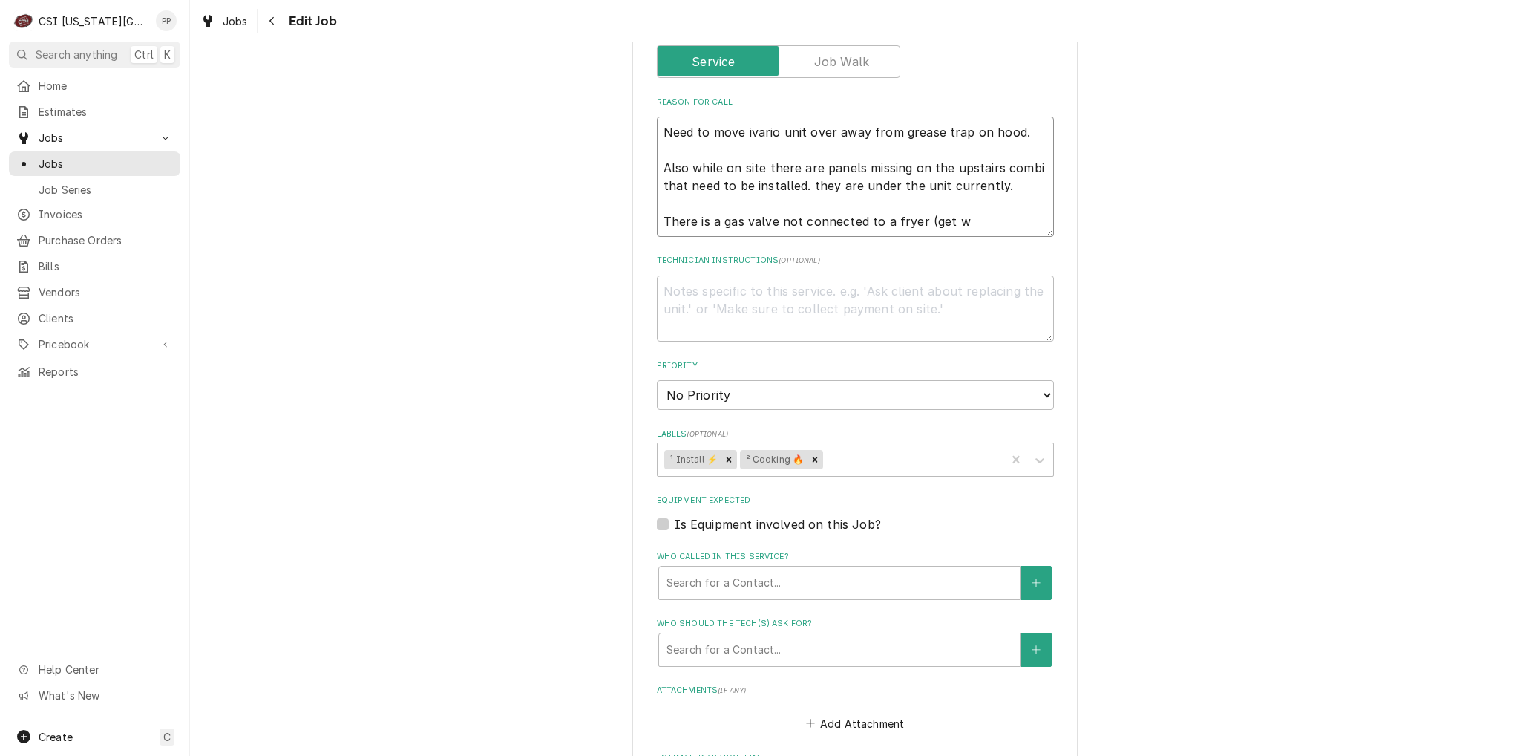
type textarea "x"
type textarea "Need to move ivario unit over away from grease trap on hood. Also while on site…"
type textarea "x"
type textarea "Need to move ivario unit over away from grease trap on hood. Also while on site…"
type textarea "x"
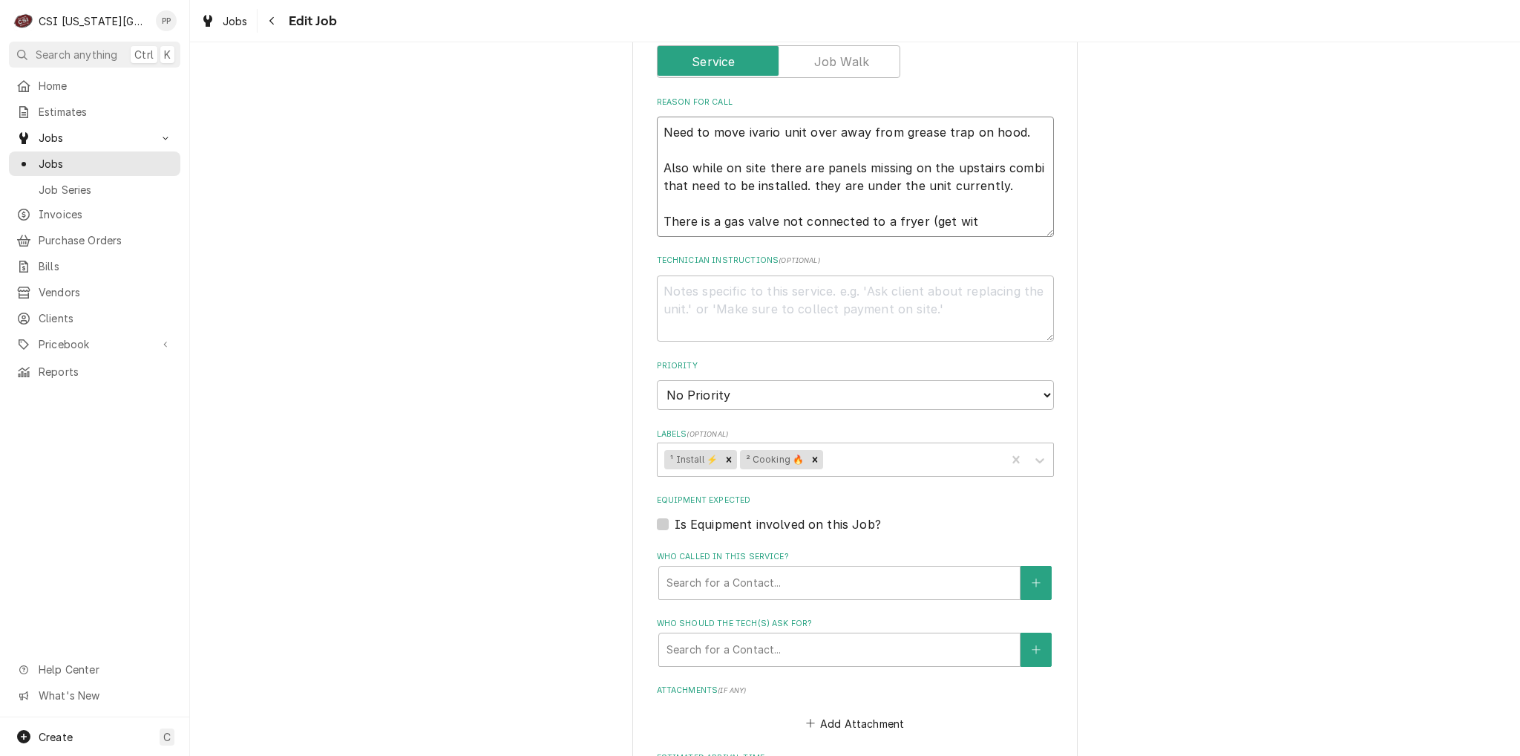
type textarea "Need to move ivario unit over away from grease trap on hood. Also while on site…"
type textarea "x"
type textarea "Need to move ivario unit over away from grease trap on hood. Also while on site…"
type textarea "x"
type textarea "Need to move ivario unit over away from grease trap on hood. Also while on site…"
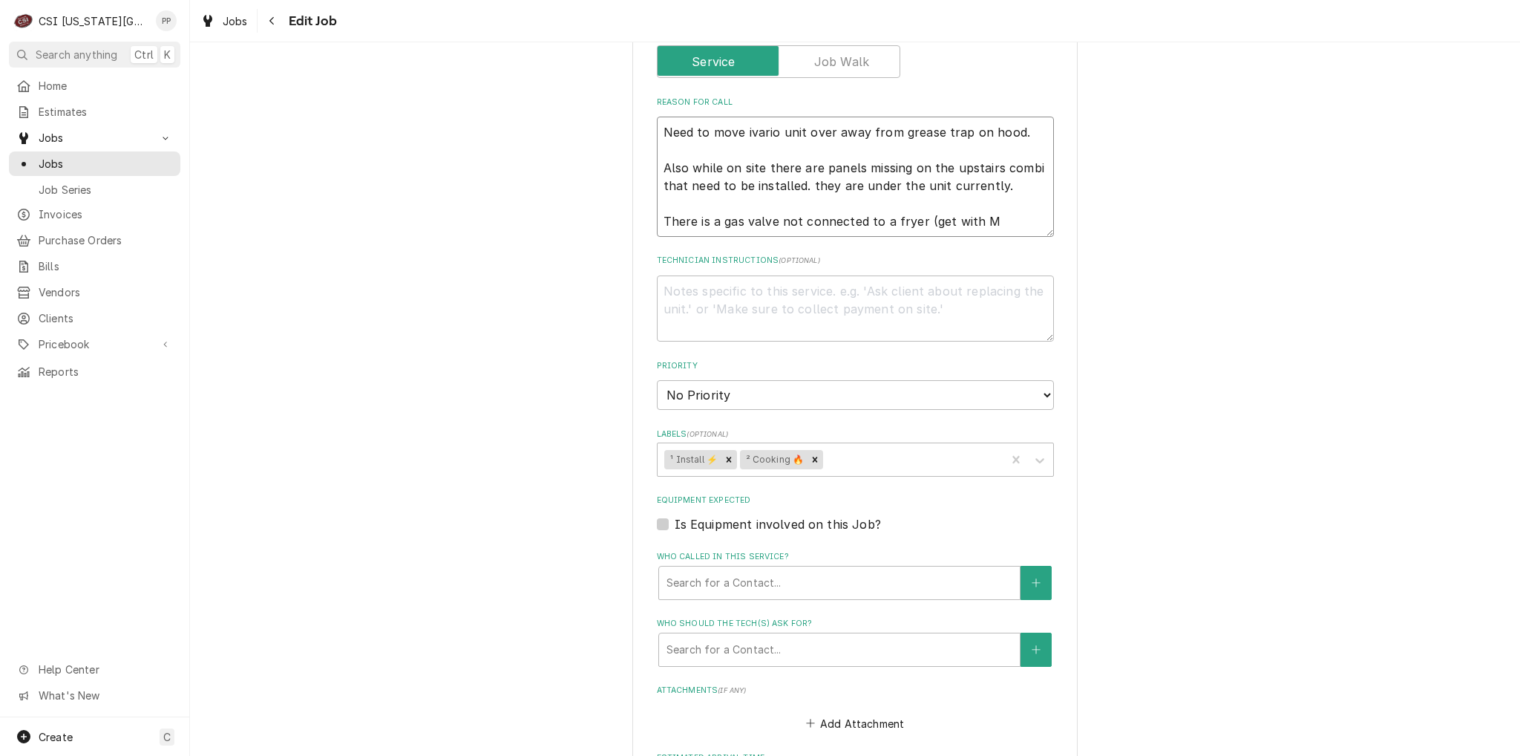
type textarea "x"
type textarea "Need to move ivario unit over away from grease trap on hood. Also while on site…"
type textarea "x"
type textarea "Need to move ivario unit over away from grease trap on hood. Also while on site…"
type textarea "x"
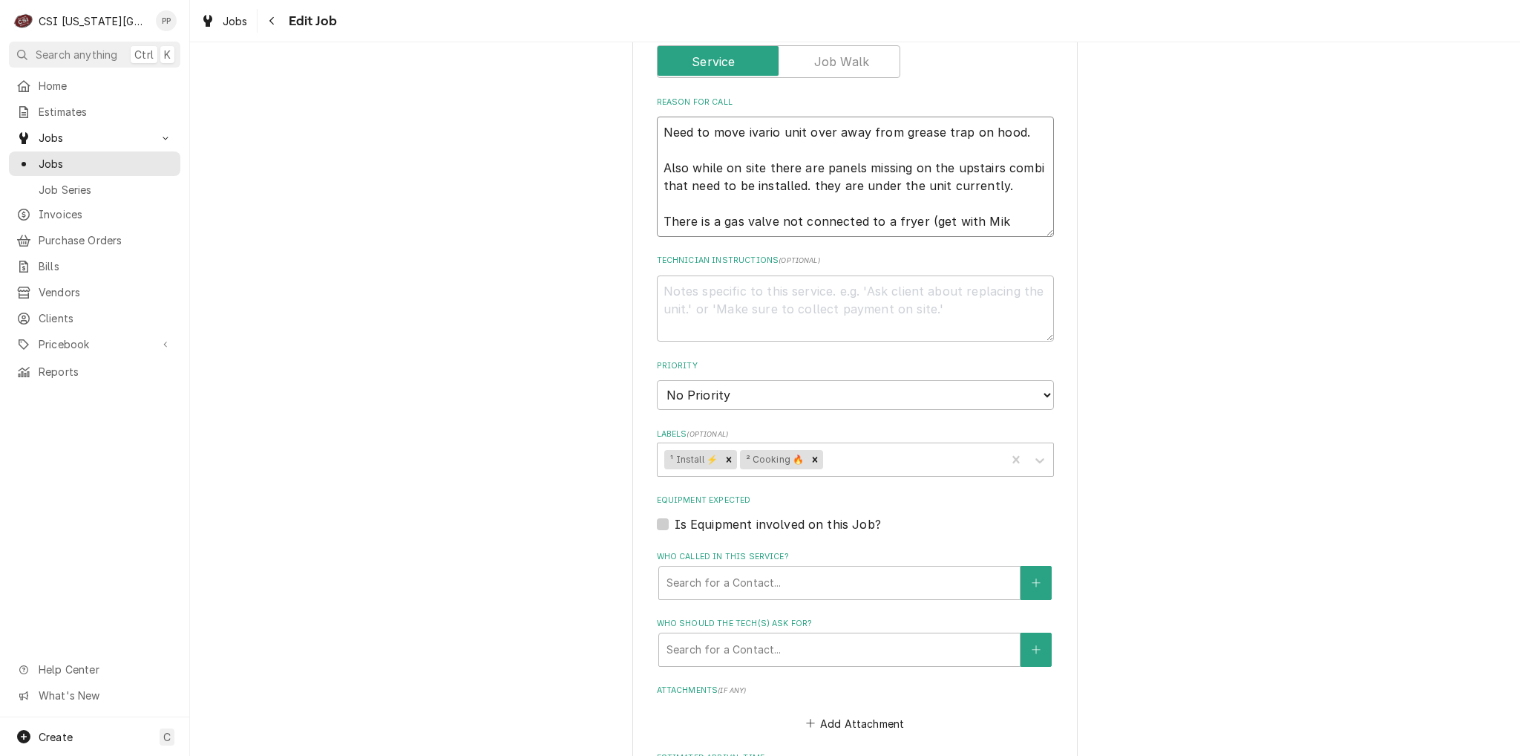
type textarea "Need to move ivario unit over away from grease trap on hood. Also while on site…"
type textarea "x"
type textarea "Need to move ivario unit over away from grease trap on hood. Also while on site…"
type textarea "x"
type textarea "Need to move ivario unit over away from grease trap on hood. Also while on site…"
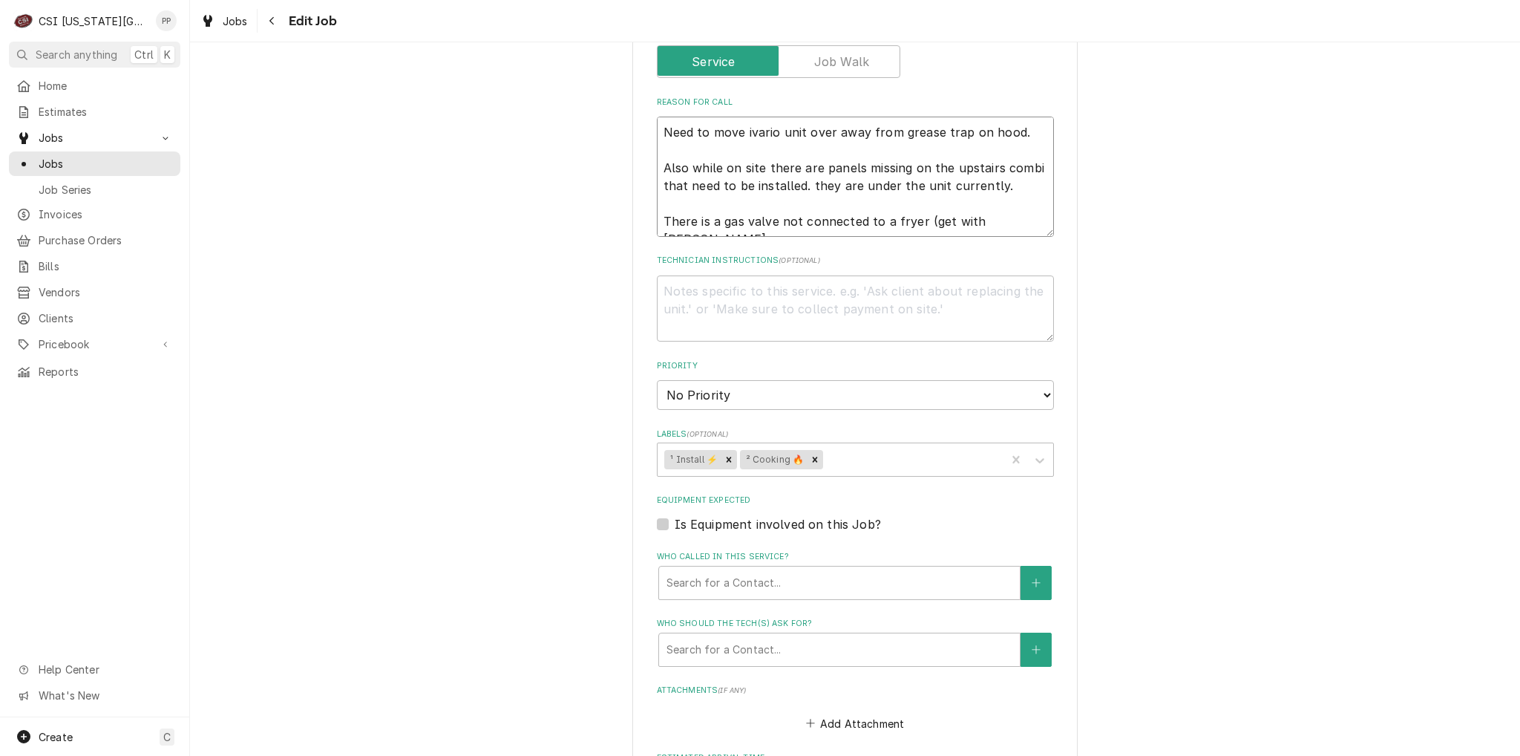
type textarea "x"
type textarea "Need to move ivario unit over away from grease trap on hood. Also while on site…"
type textarea "x"
type textarea "Need to move ivario unit over away from grease trap on hood. Also while on site…"
type textarea "x"
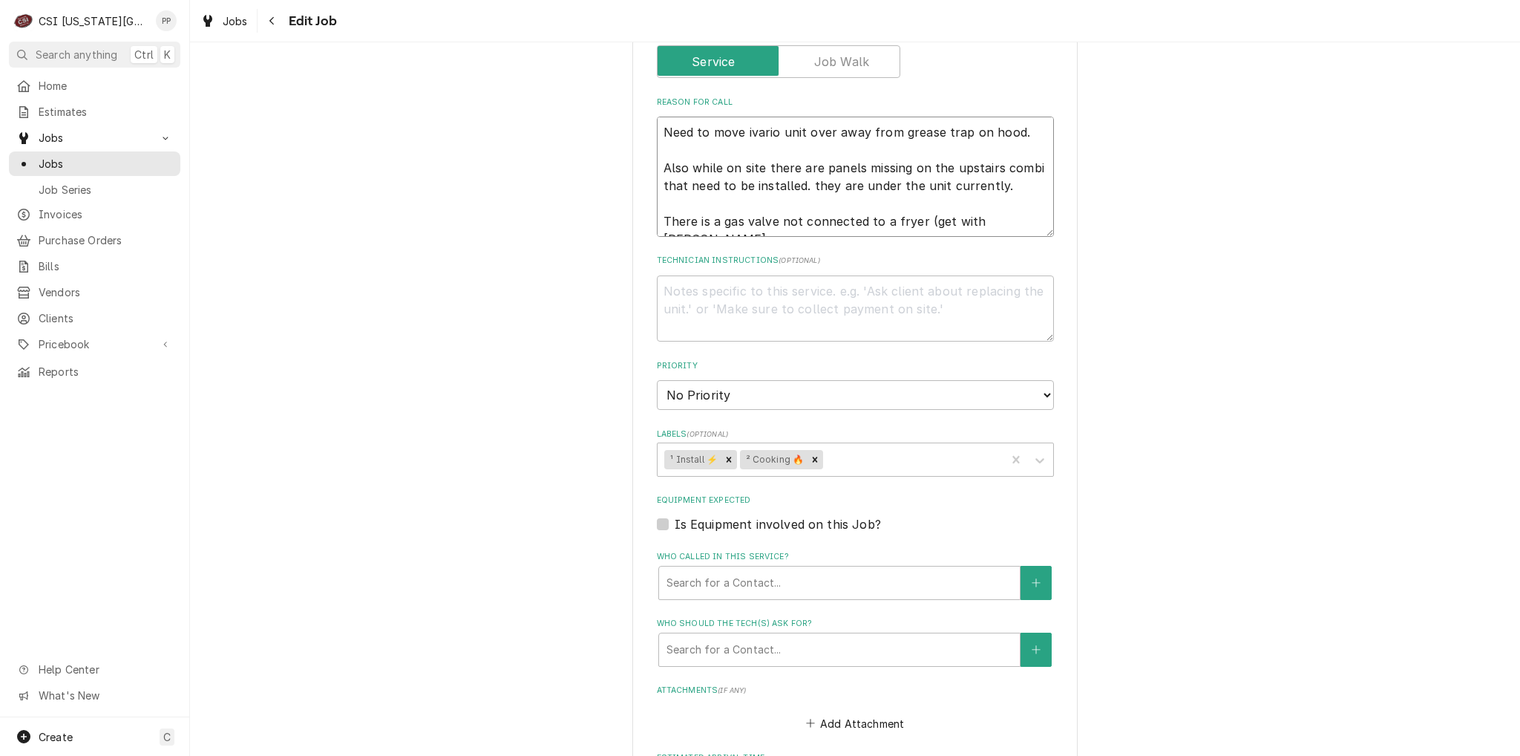
type textarea "Need to move ivario unit over away from grease trap on hood. Also while on site…"
type textarea "x"
type textarea "Need to move ivario unit over away from grease trap on hood. Also while on site…"
type textarea "x"
type textarea "Need to move ivario unit over away from grease trap on hood. Also while on site…"
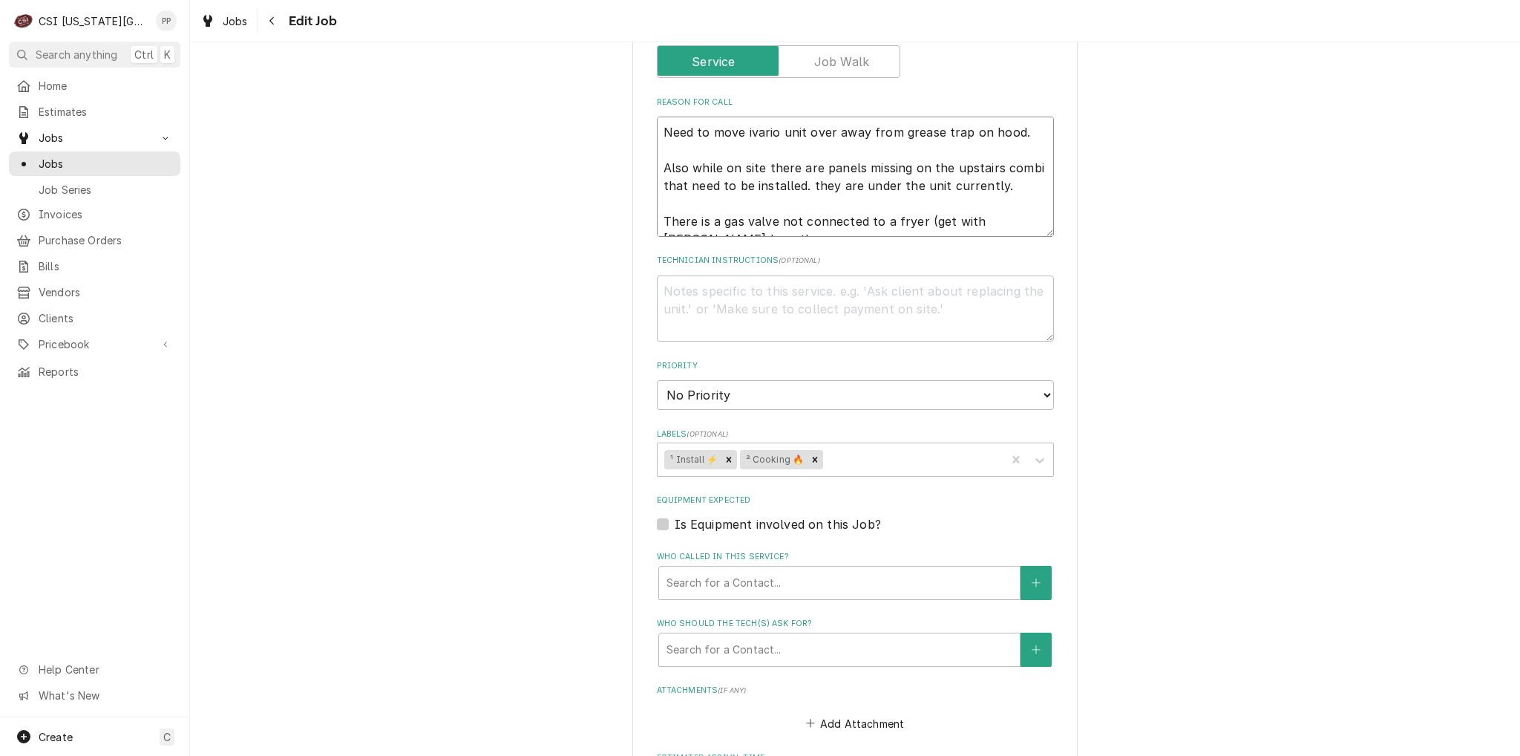
type textarea "x"
type textarea "Need to move ivario unit over away from grease trap on hood. Also while on site…"
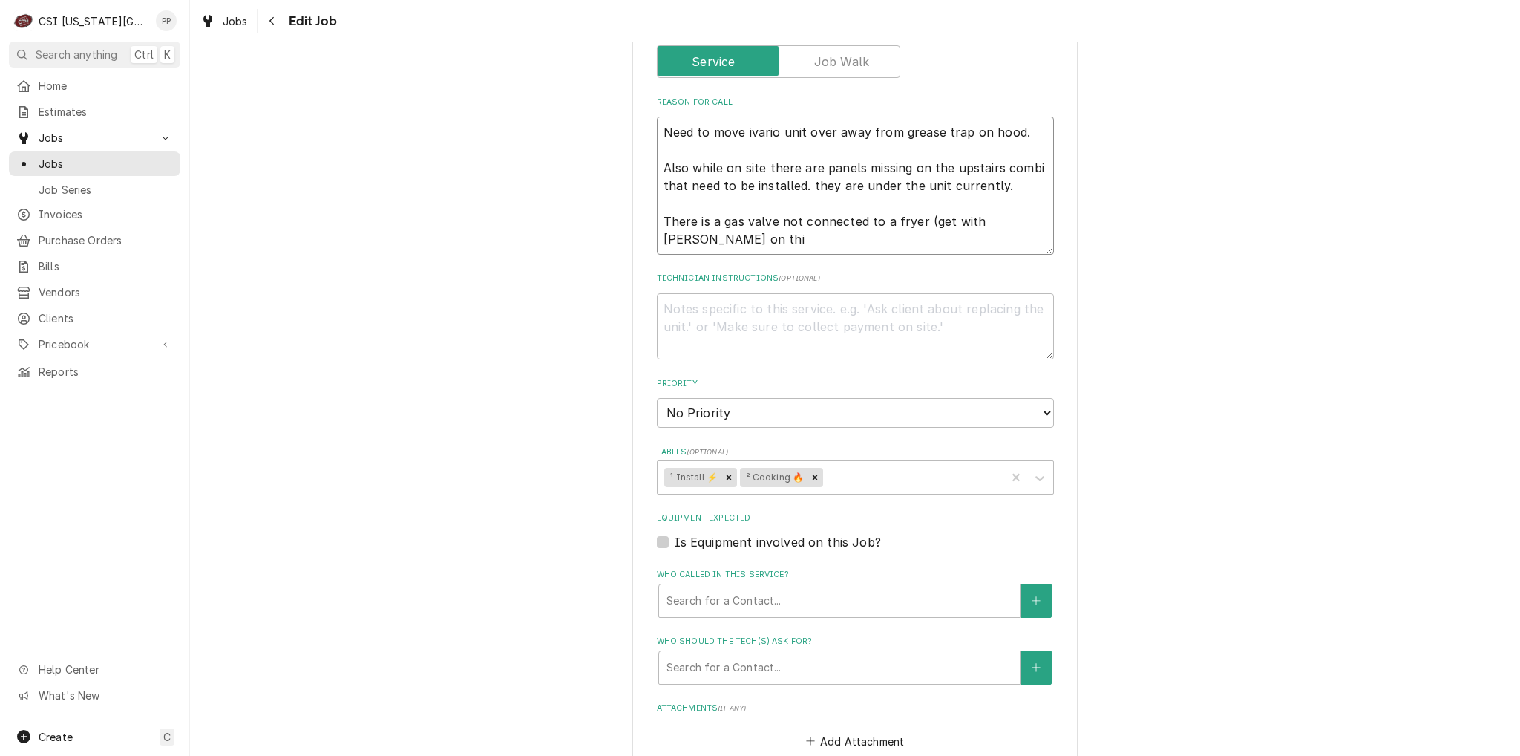
type textarea "x"
type textarea "Need to move ivario unit over away from grease trap on hood. Also while on site…"
type textarea "x"
type textarea "Need to move ivario unit over away from grease trap on hood. Also while on site…"
type textarea "x"
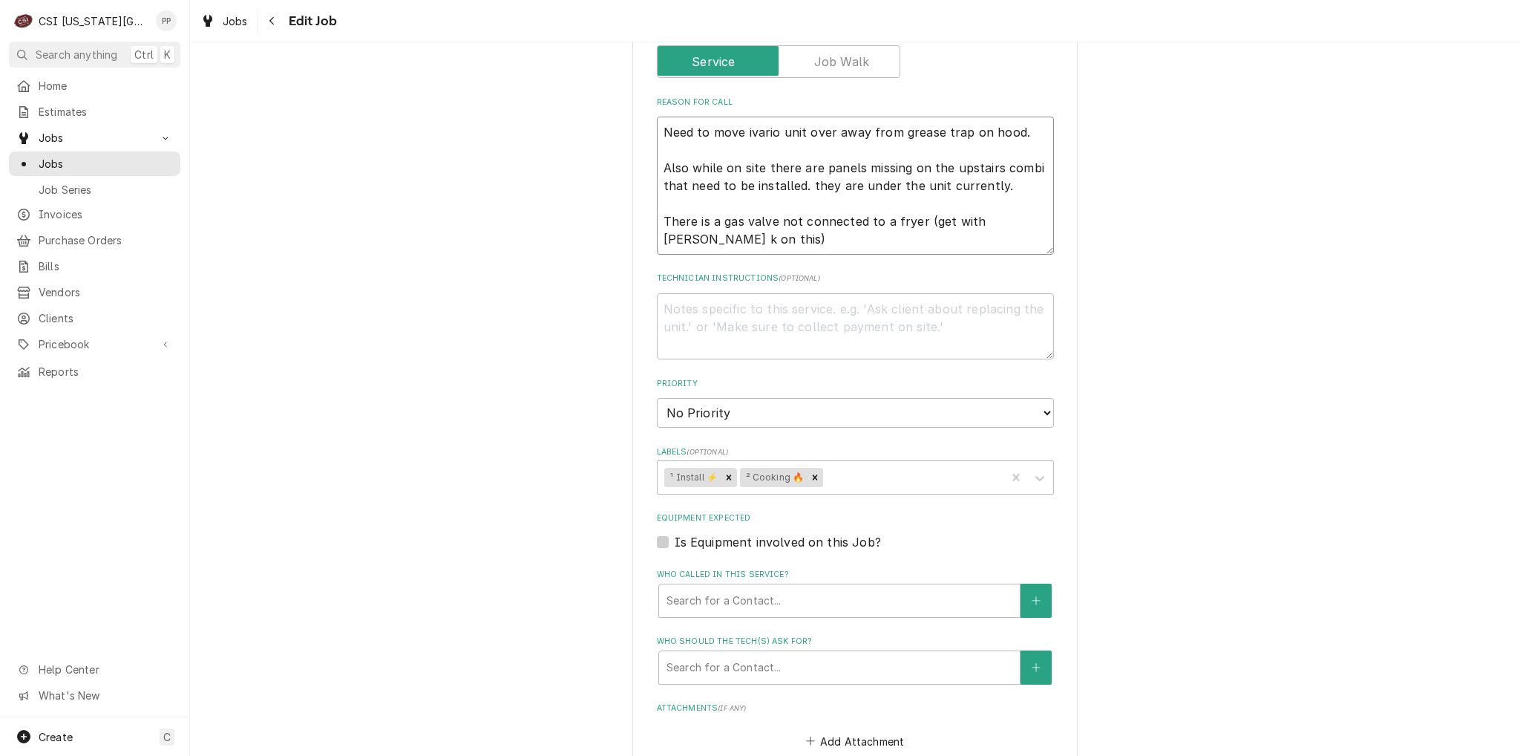
type textarea "Need to move ivario unit over away from grease trap on hood. Also while on site…"
type textarea "x"
type textarea "Need to move ivario unit over away from grease trap on hood. Also while on site…"
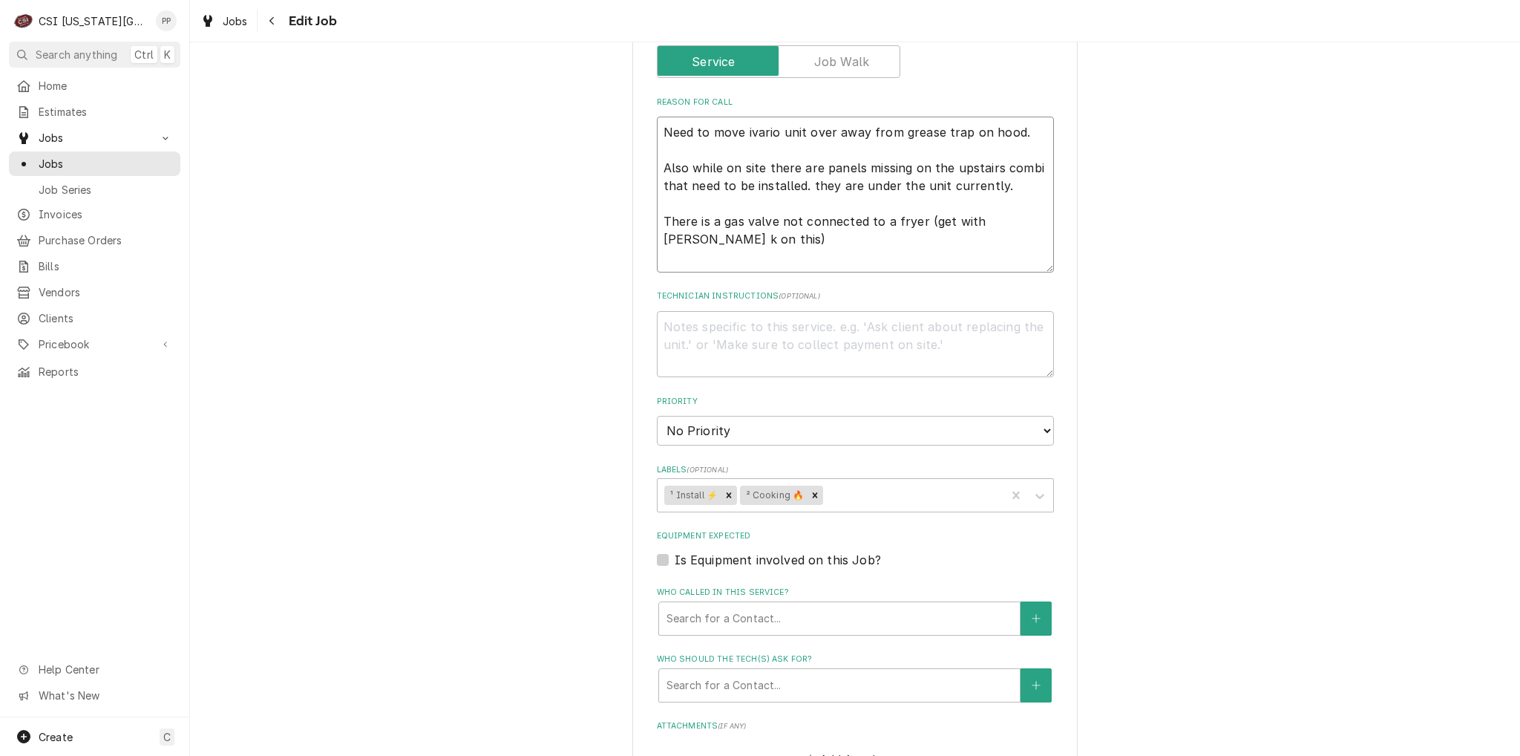
type textarea "x"
type textarea "Need to move ivario unit over away from grease trap on hood. Also while on site…"
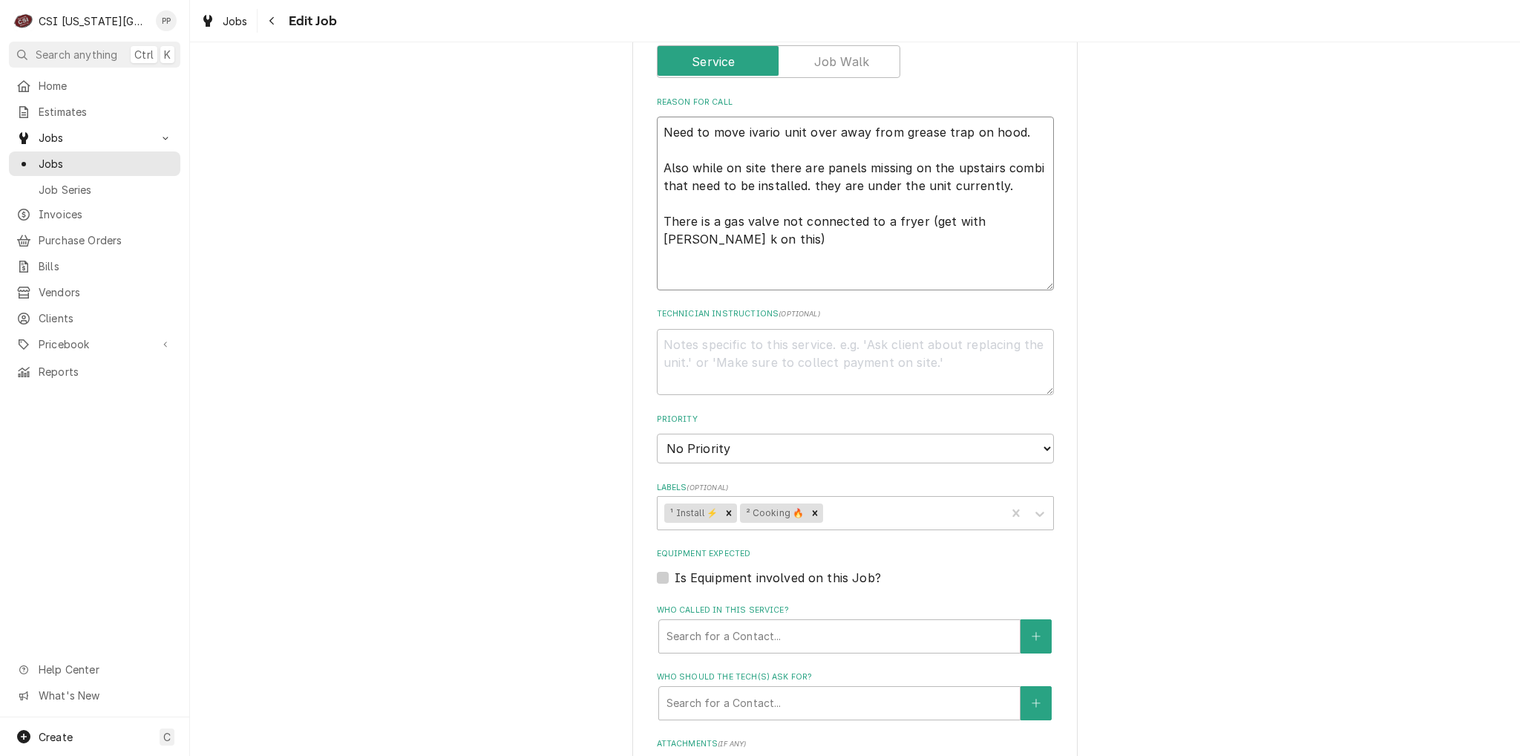
type textarea "x"
type textarea "Need to move ivario unit over away from grease trap on hood. Also while on site…"
type textarea "x"
type textarea "Need to move ivario unit over away from grease trap on hood. Also while on site…"
type textarea "x"
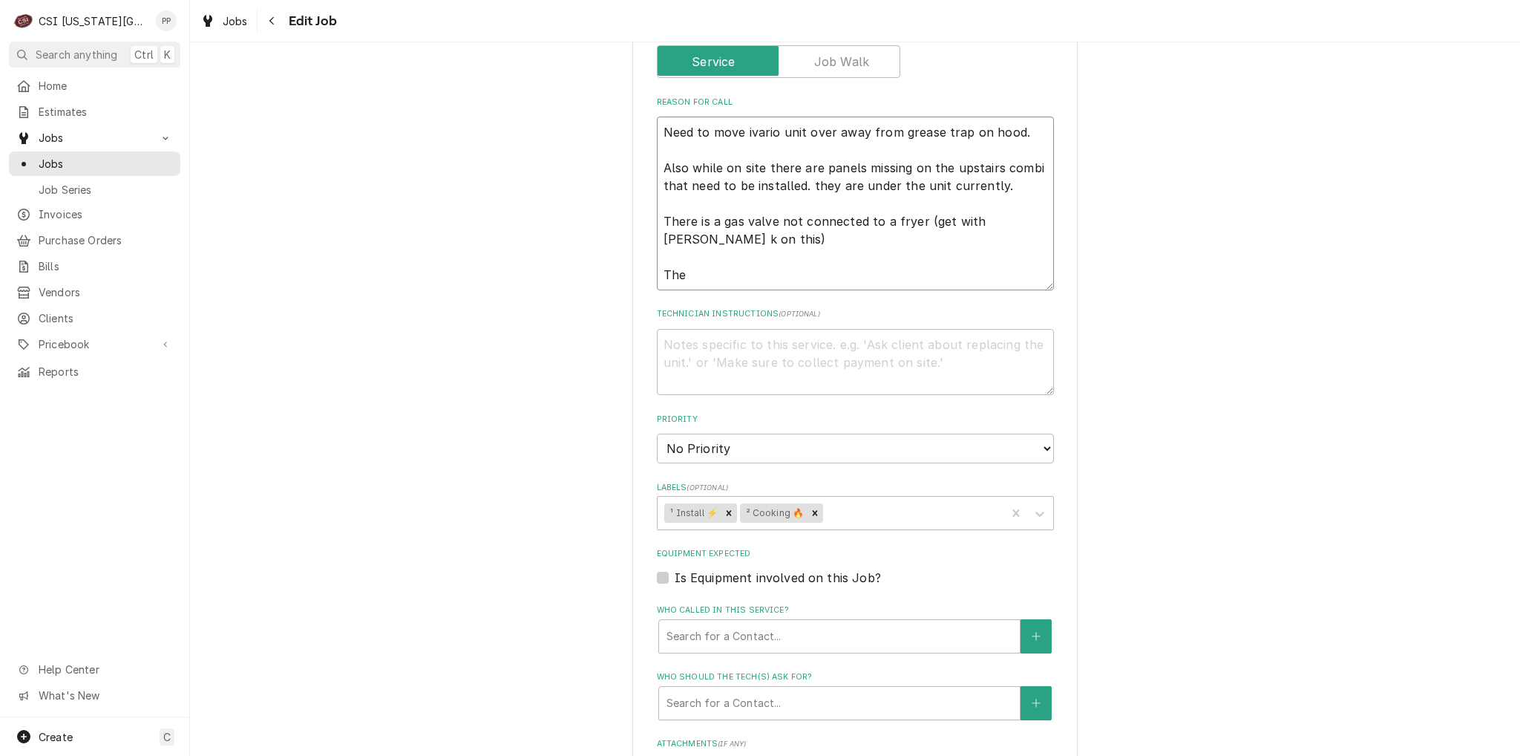
type textarea "Need to move ivario unit over away from grease trap on hood. Also while on site…"
type textarea "x"
type textarea "Need to move ivario unit over away from grease trap on hood. Also while on site…"
type textarea "x"
type textarea "Need to move ivario unit over away from grease trap on hood. Also while on site…"
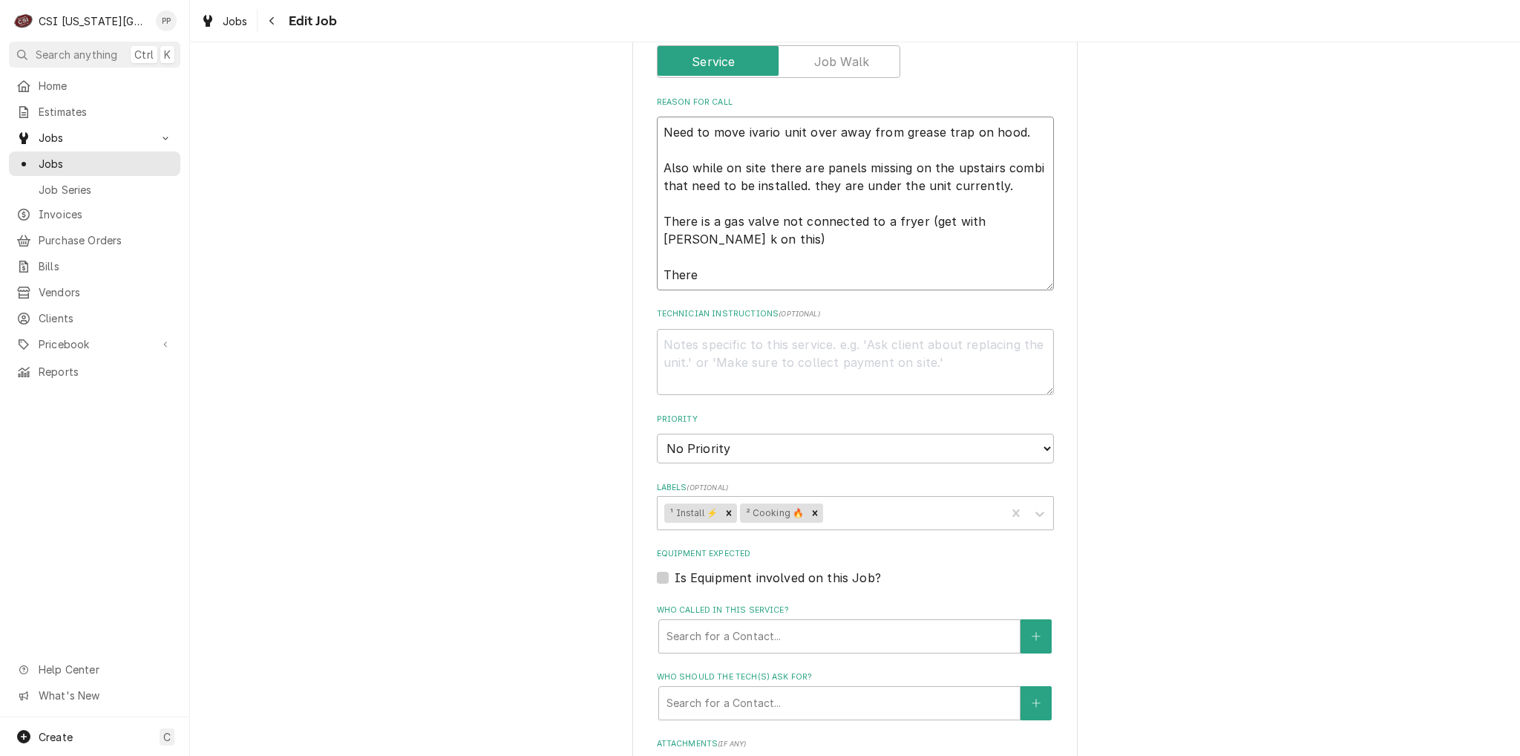
type textarea "x"
type textarea "Need to move ivario unit over away from grease trap on hood. Also while on site…"
type textarea "x"
type textarea "Need to move ivario unit over away from grease trap on hood. Also while on site…"
type textarea "x"
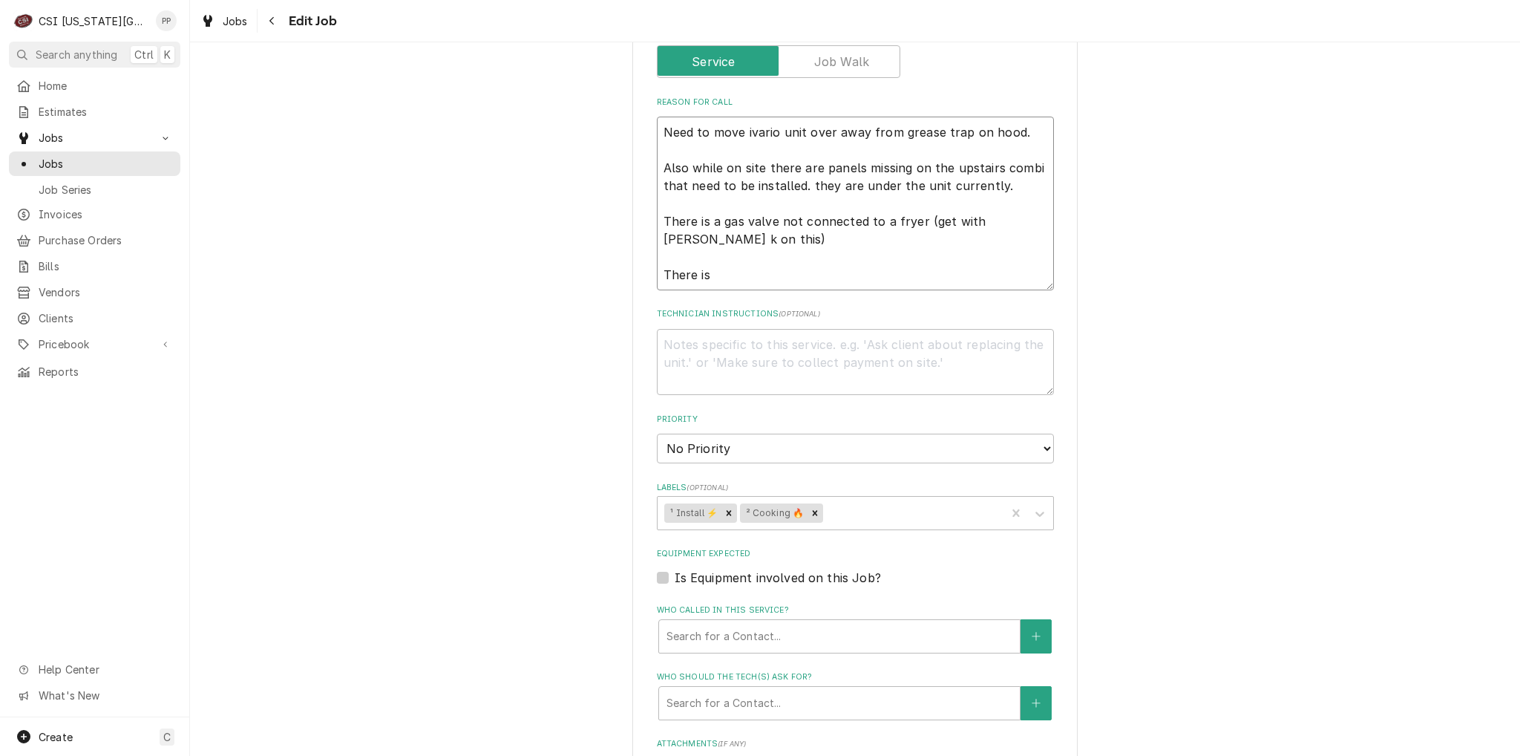
type textarea "Need to move ivario unit over away from grease trap on hood. Also while on site…"
type textarea "x"
type textarea "Need to move ivario unit over away from grease trap on hood. Also while on site…"
type textarea "x"
type textarea "Need to move ivario unit over away from grease trap on hood. Also while on site…"
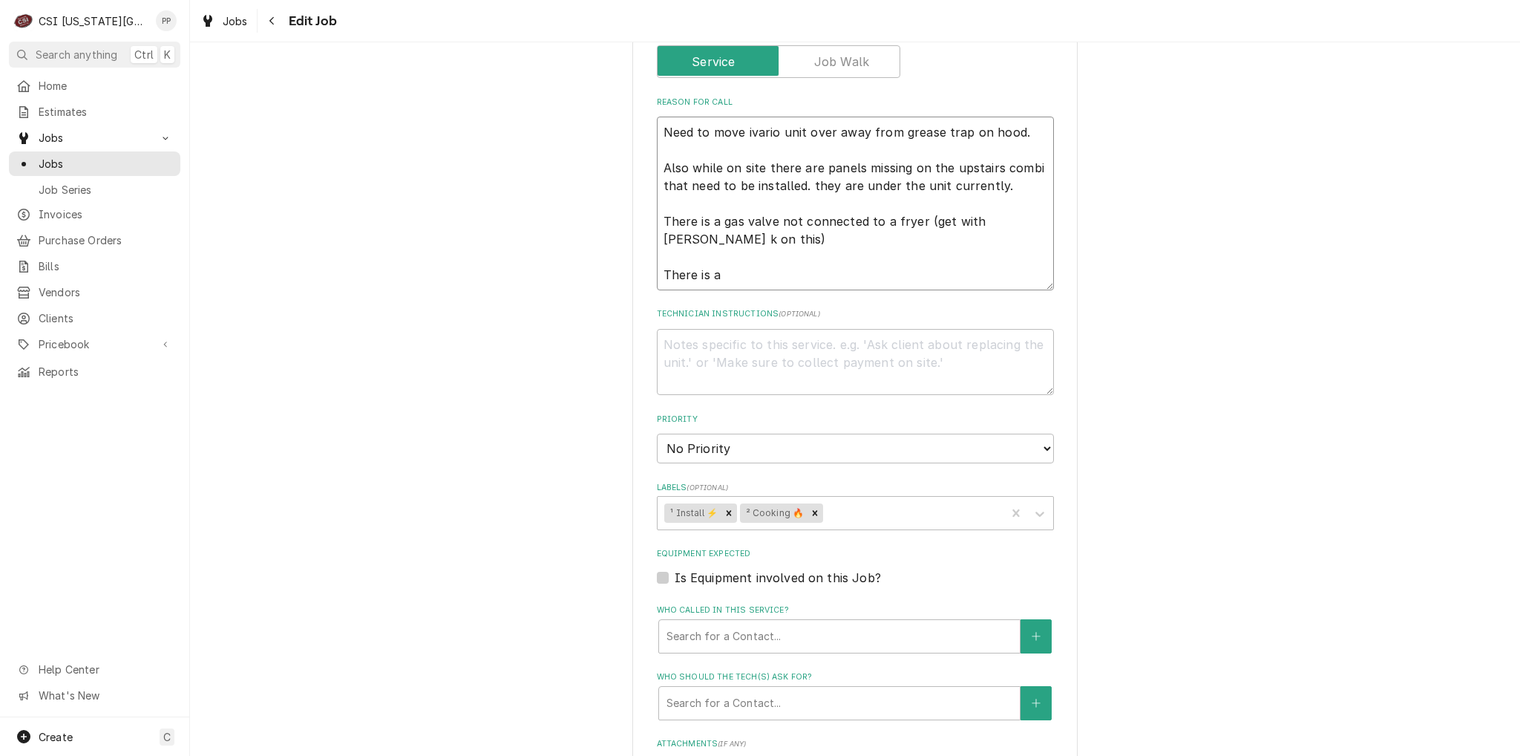
type textarea "x"
type textarea "Need to move ivario unit over away from grease trap on hood. Also while on site…"
type textarea "x"
type textarea "Need to move ivario unit over away from grease trap on hood. Also while on site…"
type textarea "x"
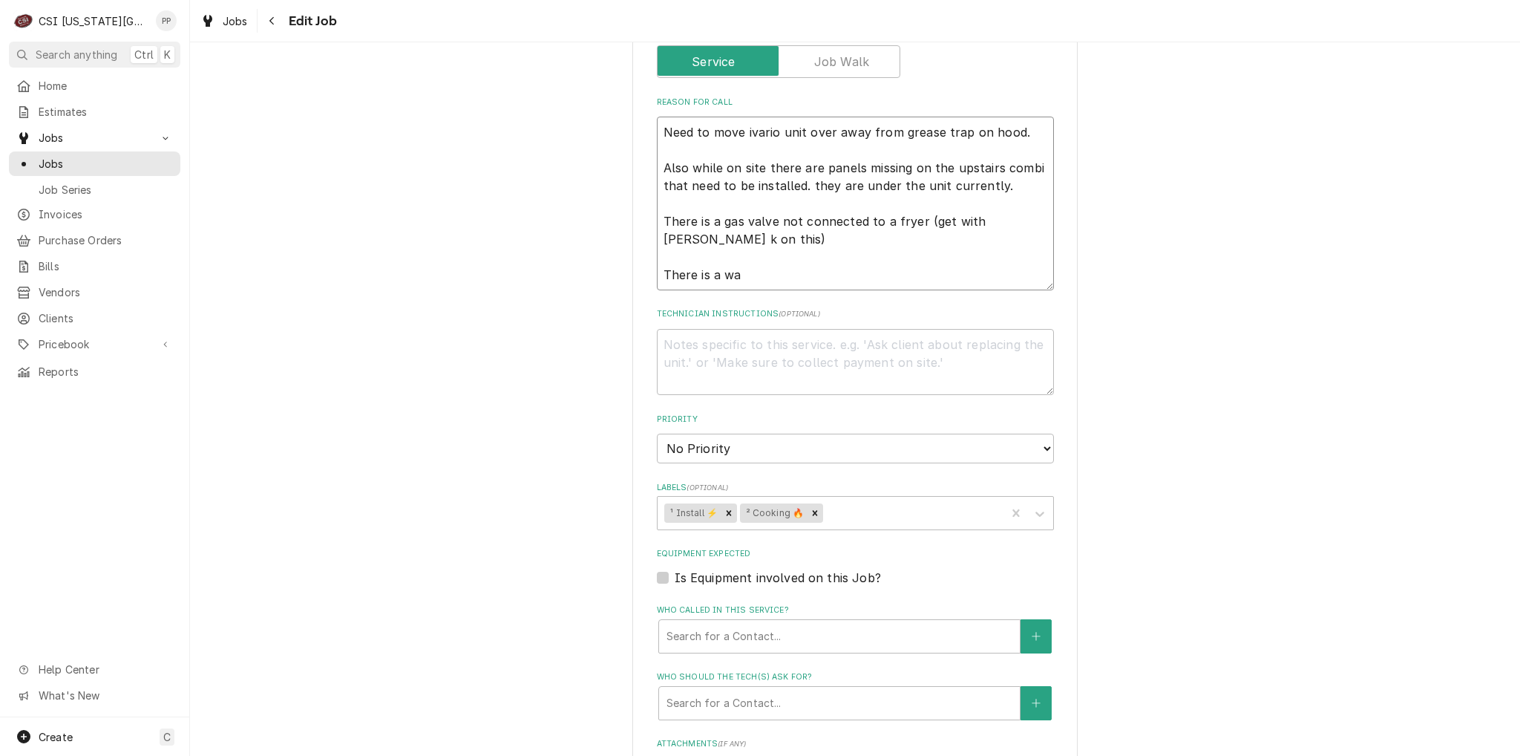
type textarea "Need to move ivario unit over away from grease trap on hood. Also while on site…"
type textarea "x"
type textarea "Need to move ivario unit over away from grease trap on hood. Also while on site…"
type textarea "x"
type textarea "Need to move ivario unit over away from grease trap on hood. Also while on site…"
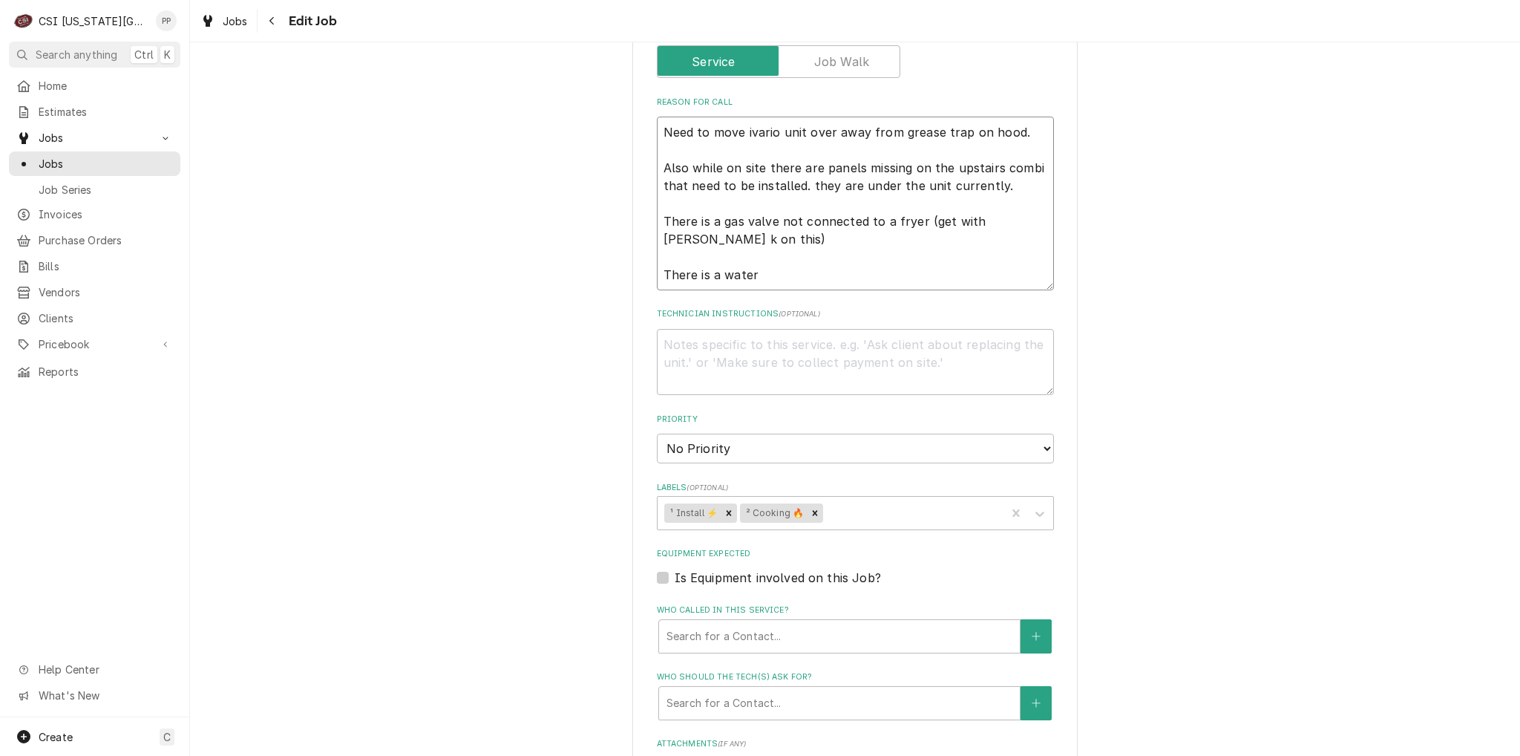
type textarea "x"
type textarea "Need to move ivario unit over away from grease trap on hood. Also while on site…"
type textarea "x"
type textarea "Need to move ivario unit over away from grease trap on hood. Also while on site…"
type textarea "x"
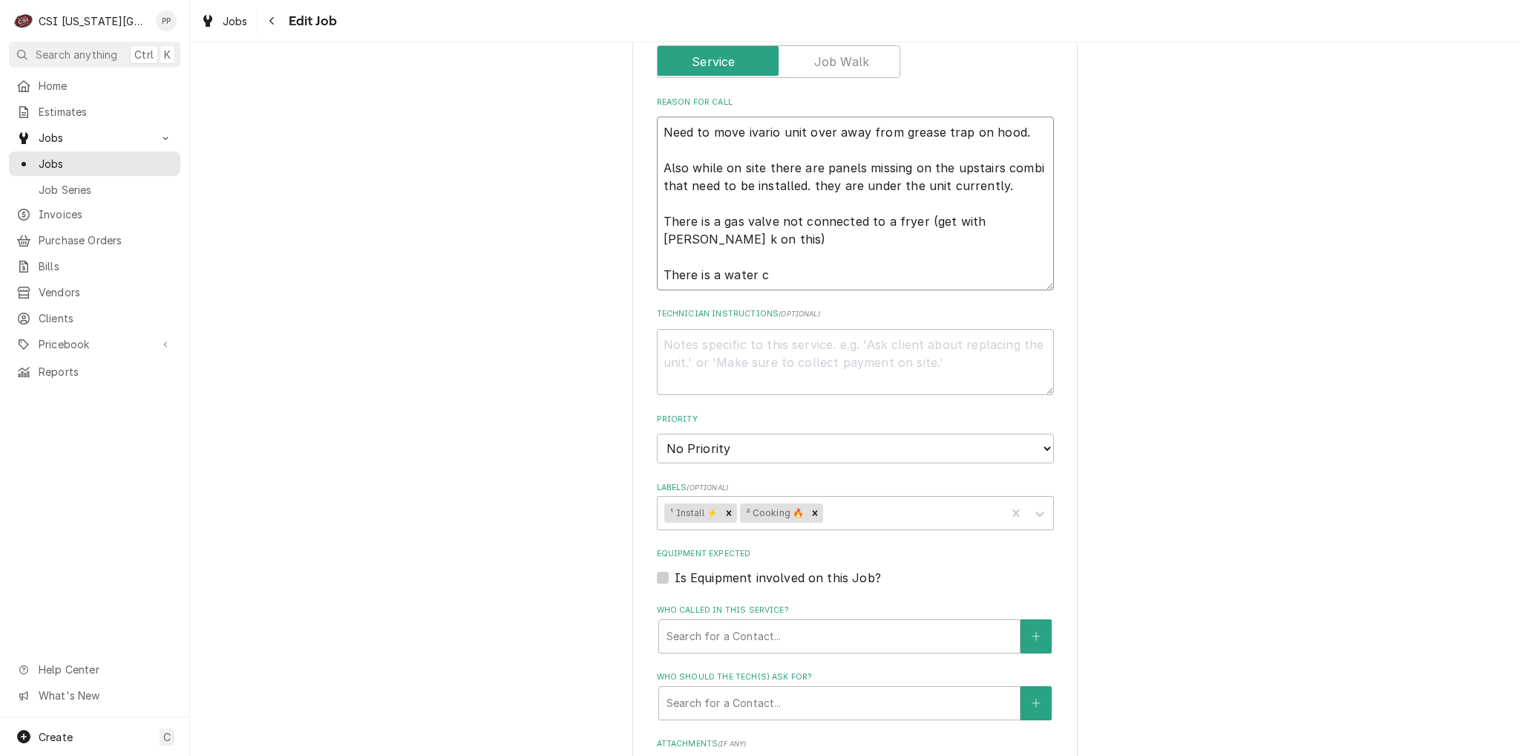
type textarea "Need to move ivario unit over away from grease trap on hood. Also while on site…"
type textarea "x"
type textarea "Need to move ivario unit over away from grease trap on hood. Also while on site…"
type textarea "x"
type textarea "Need to move ivario unit over away from grease trap on hood. Also while on site…"
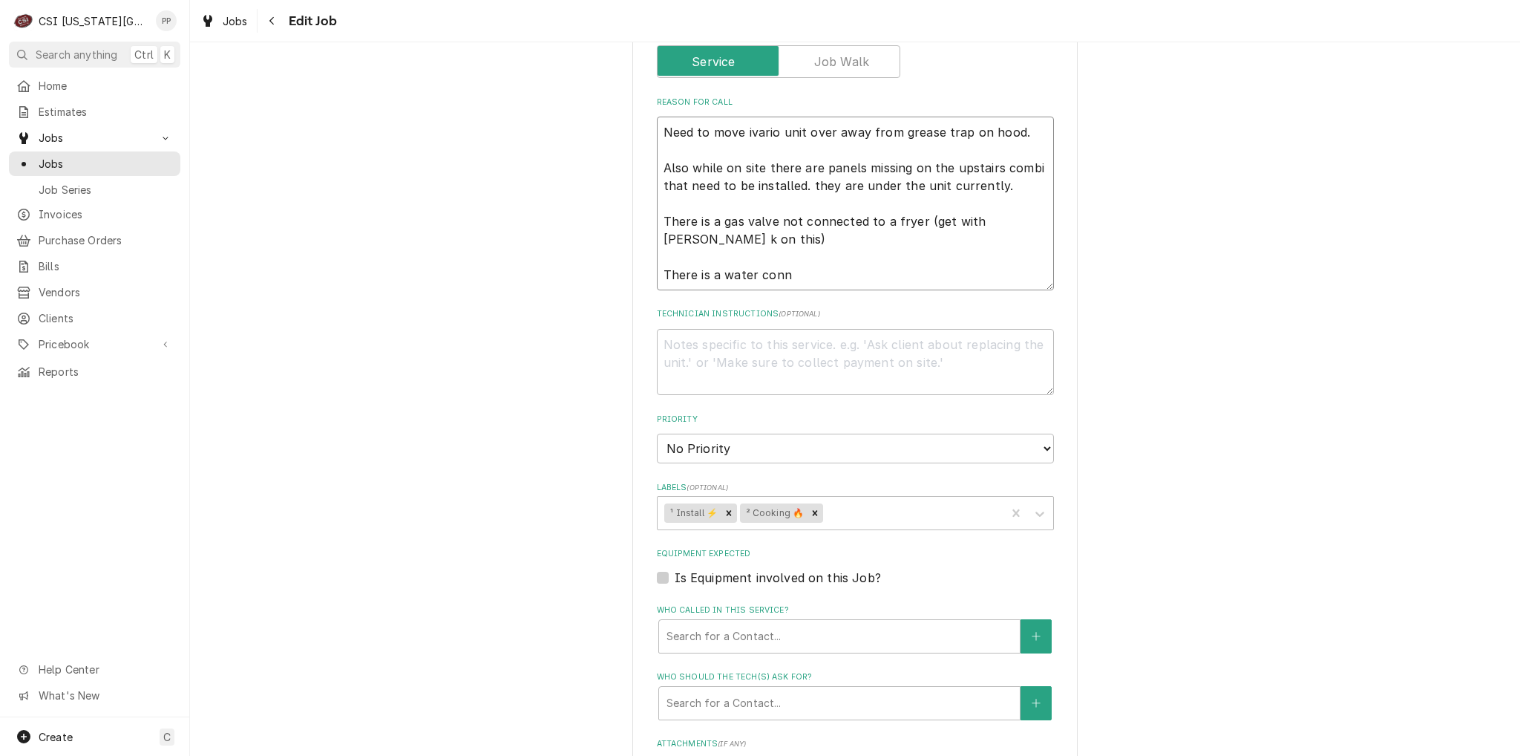
type textarea "x"
type textarea "Need to move ivario unit over away from grease trap on hood. Also while on site…"
type textarea "x"
type textarea "Need to move ivario unit over away from grease trap on hood. Also while on site…"
type textarea "x"
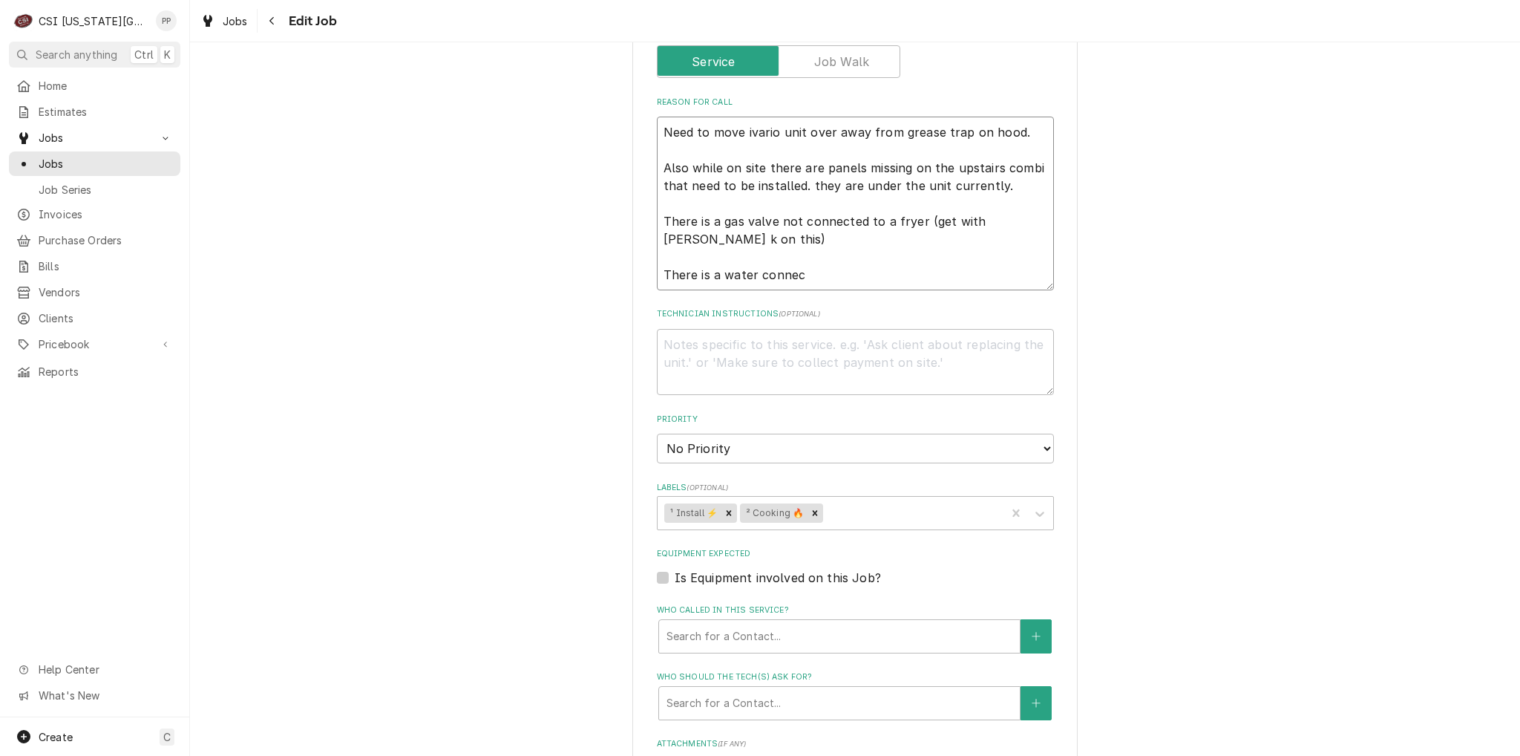
type textarea "Need to move ivario unit over away from grease trap on hood. Also while on site…"
type textarea "x"
type textarea "Need to move ivario unit over away from grease trap on hood. Also while on site…"
type textarea "x"
type textarea "Need to move ivario unit over away from grease trap on hood. Also while on site…"
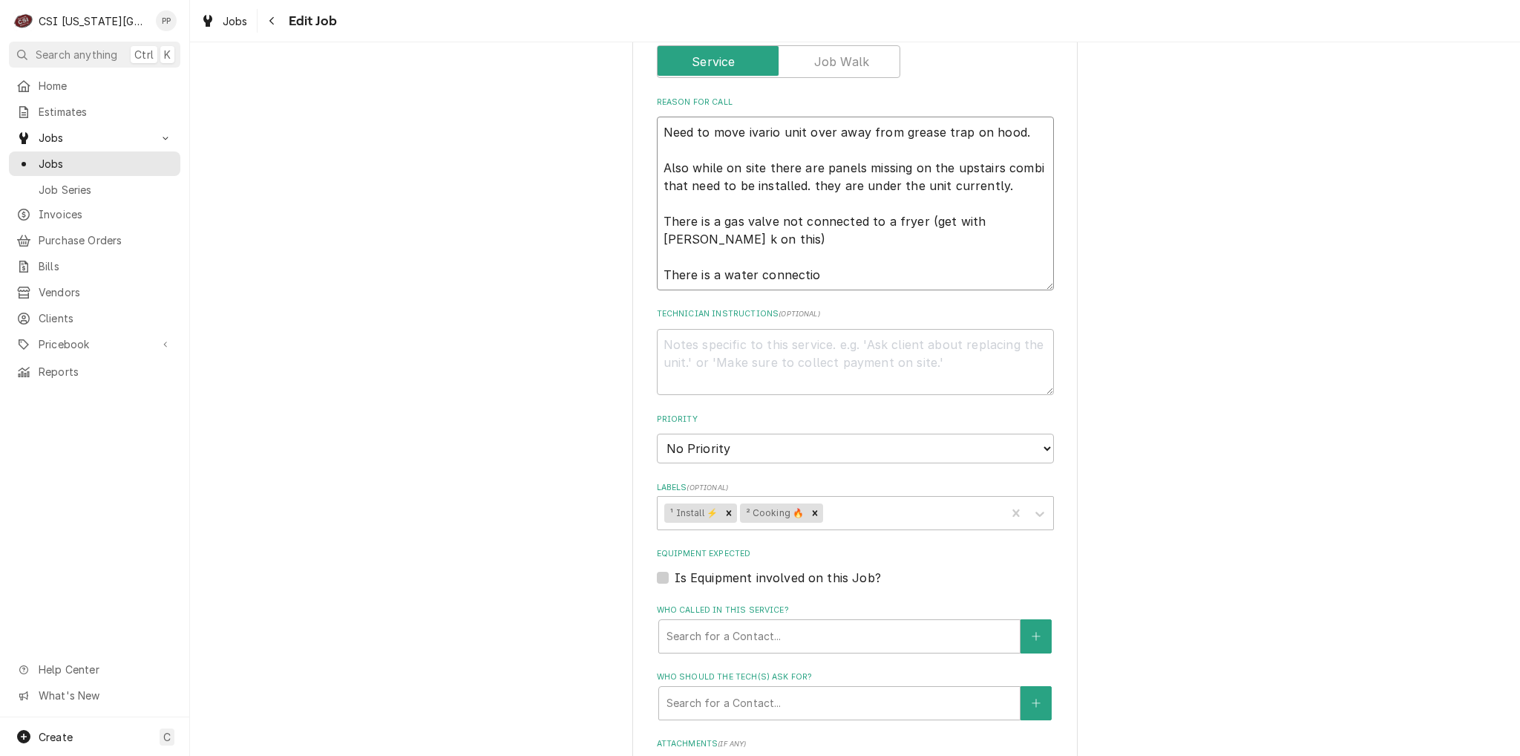
type textarea "x"
type textarea "Need to move ivario unit over away from grease trap on hood. Also while on site…"
type textarea "x"
type textarea "Need to move ivario unit over away from grease trap on hood. Also while on site…"
type textarea "x"
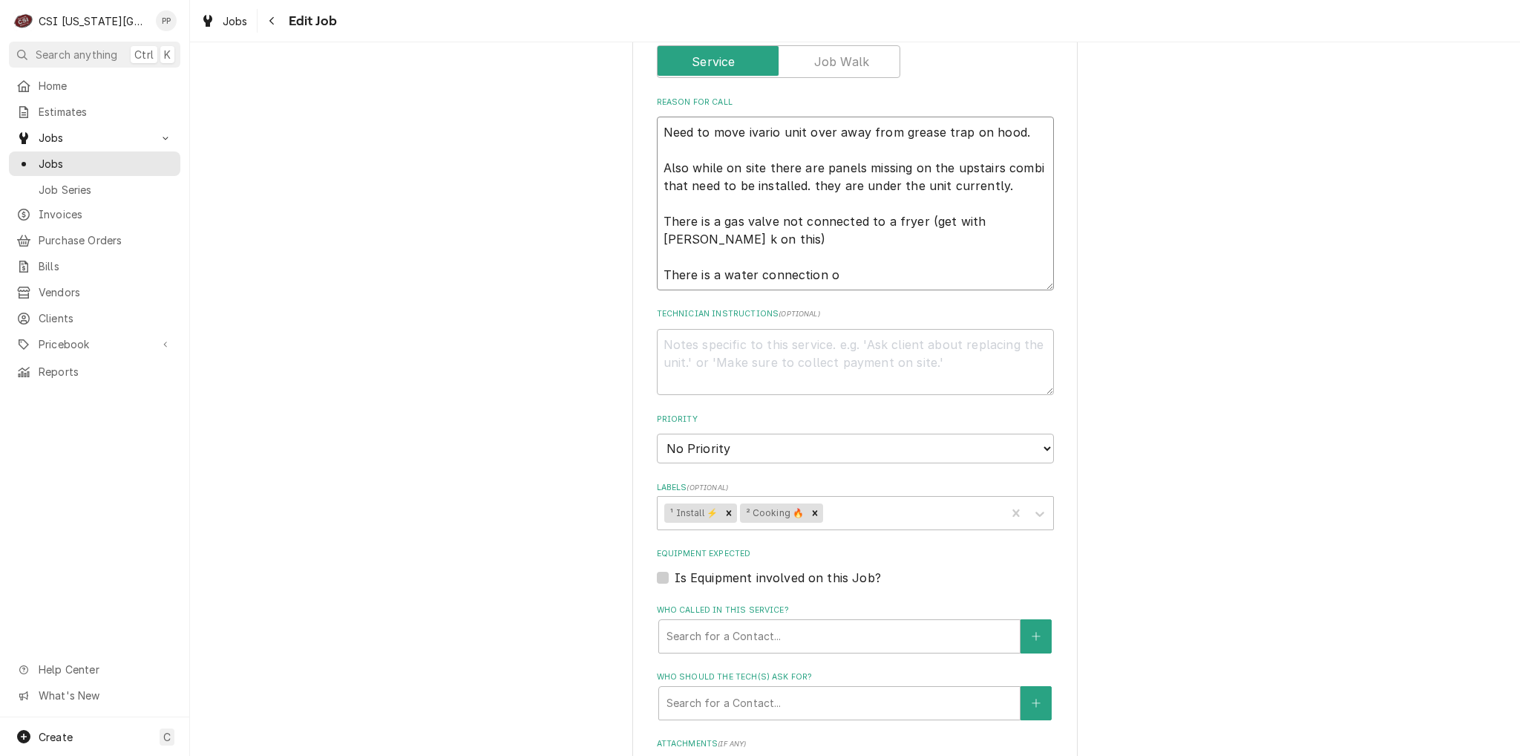
type textarea "Need to move ivario unit over away from grease trap on hood. Also while on site…"
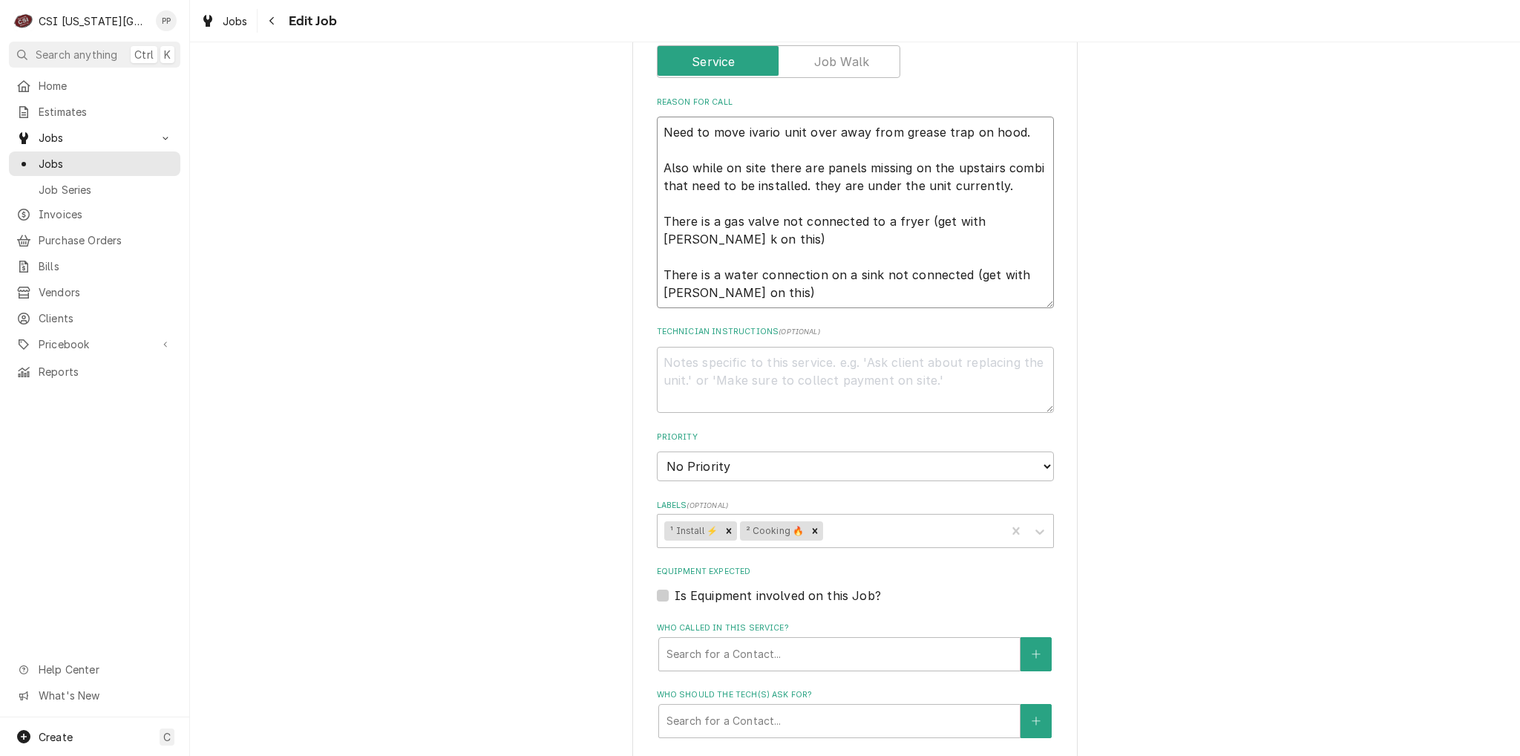
click at [1010, 186] on textarea "Need to move ivario unit over away from grease trap on hood. Also while on site…" at bounding box center [855, 213] width 397 height 192
click at [843, 239] on textarea "Need to move ivario unit over away from grease trap on hood. Also while on site…" at bounding box center [855, 213] width 397 height 192
click at [790, 299] on textarea "Need to move ivario unit over away from grease trap on hood. Also while on site…" at bounding box center [855, 213] width 397 height 192
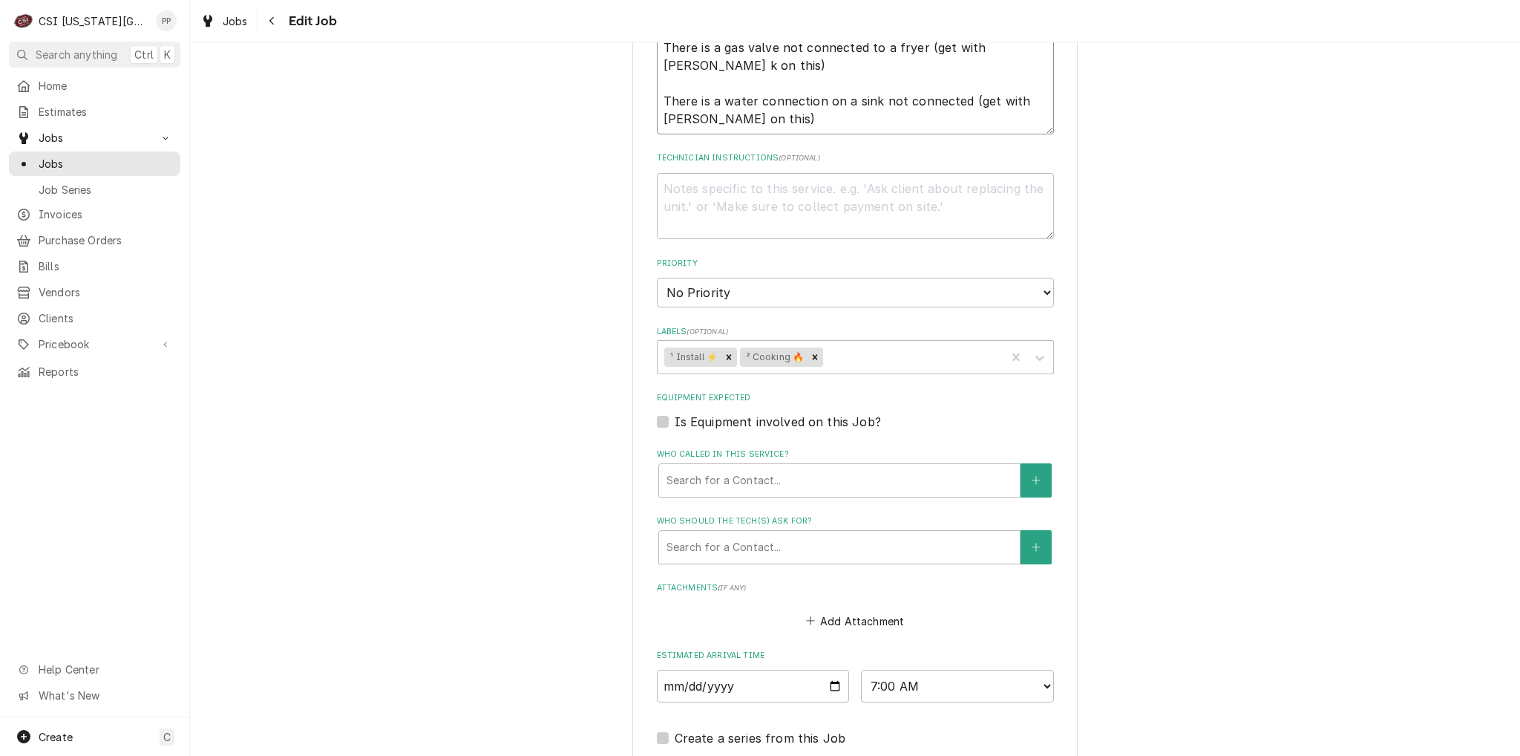
scroll to position [982, 0]
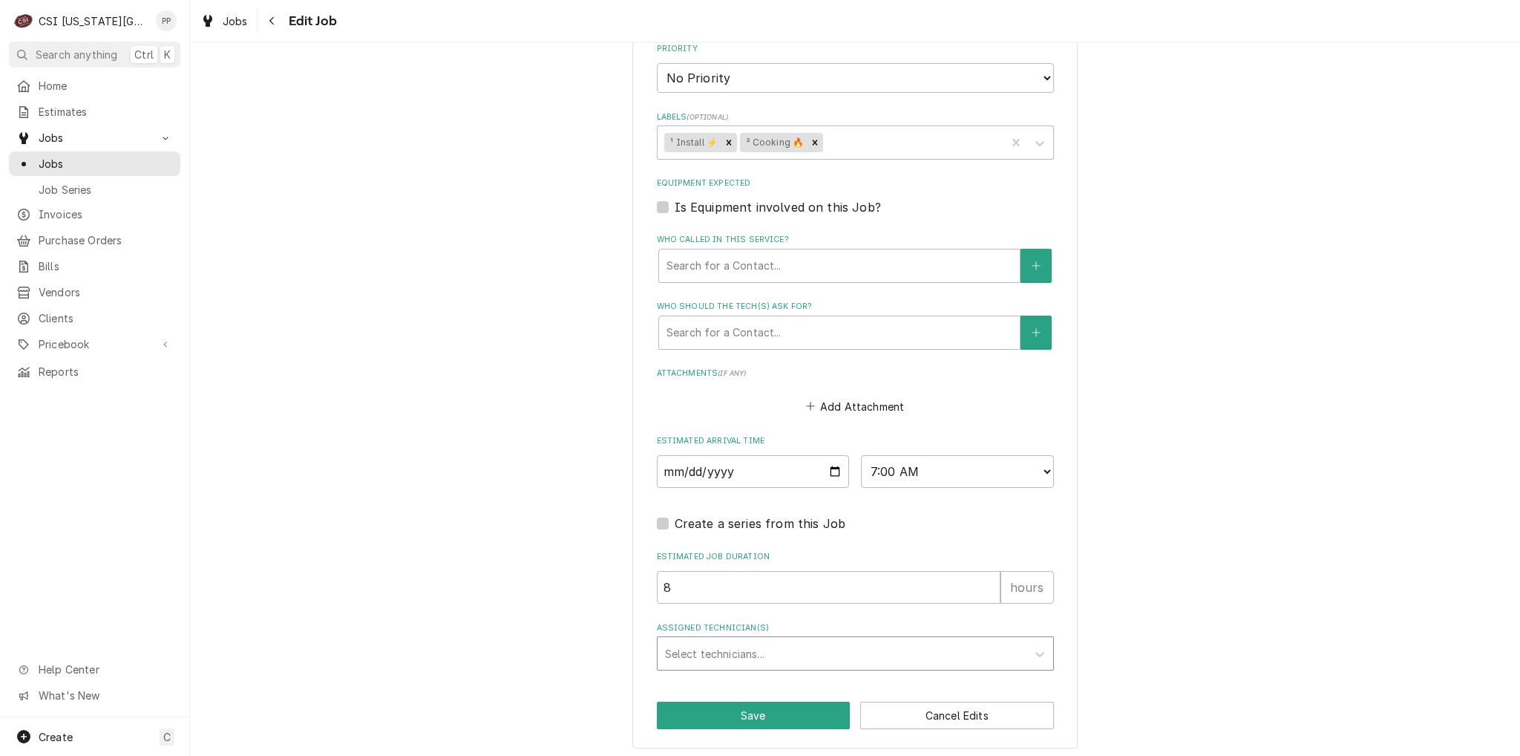
click at [722, 651] on div "Assigned Technician(s)" at bounding box center [842, 653] width 354 height 27
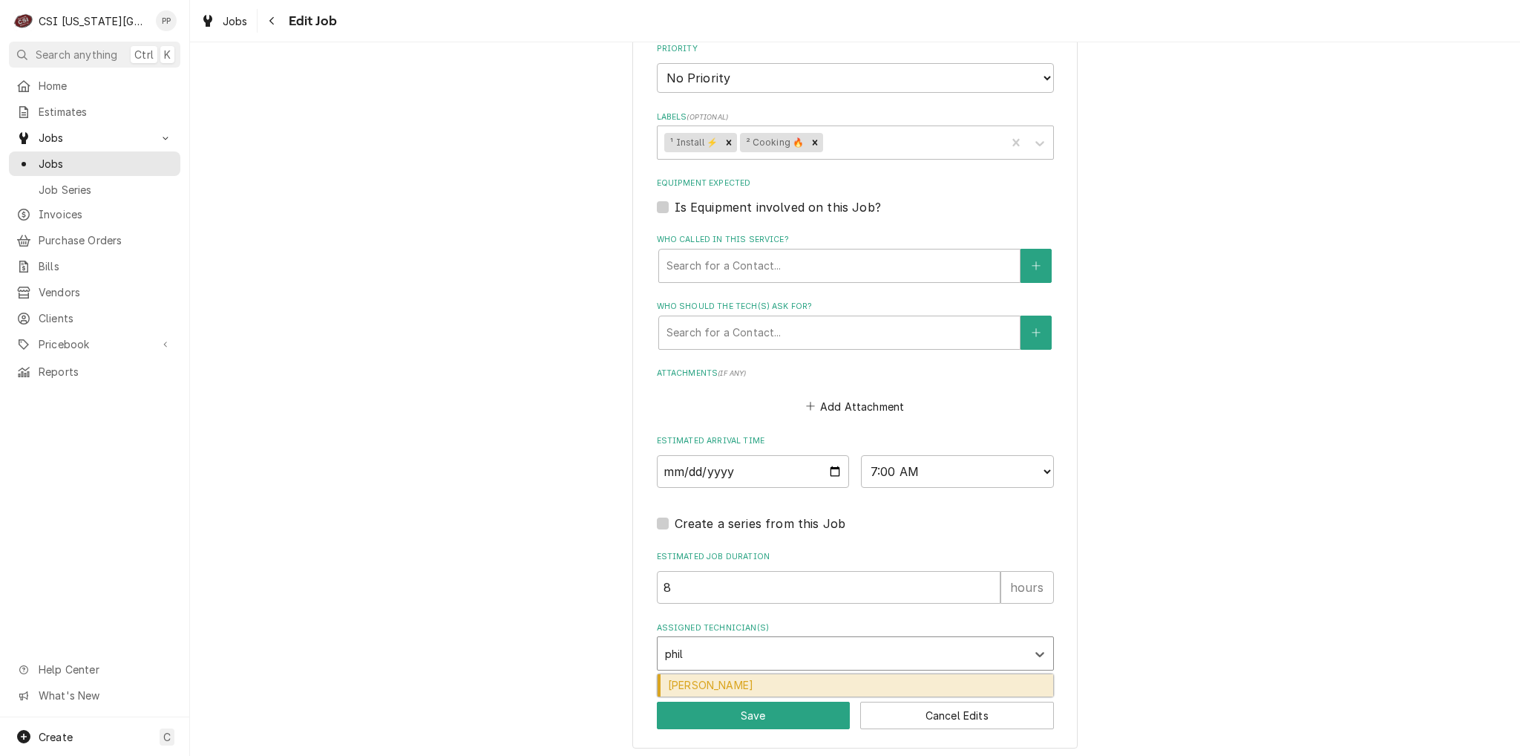
click at [730, 680] on div "[PERSON_NAME]" at bounding box center [856, 685] width 396 height 23
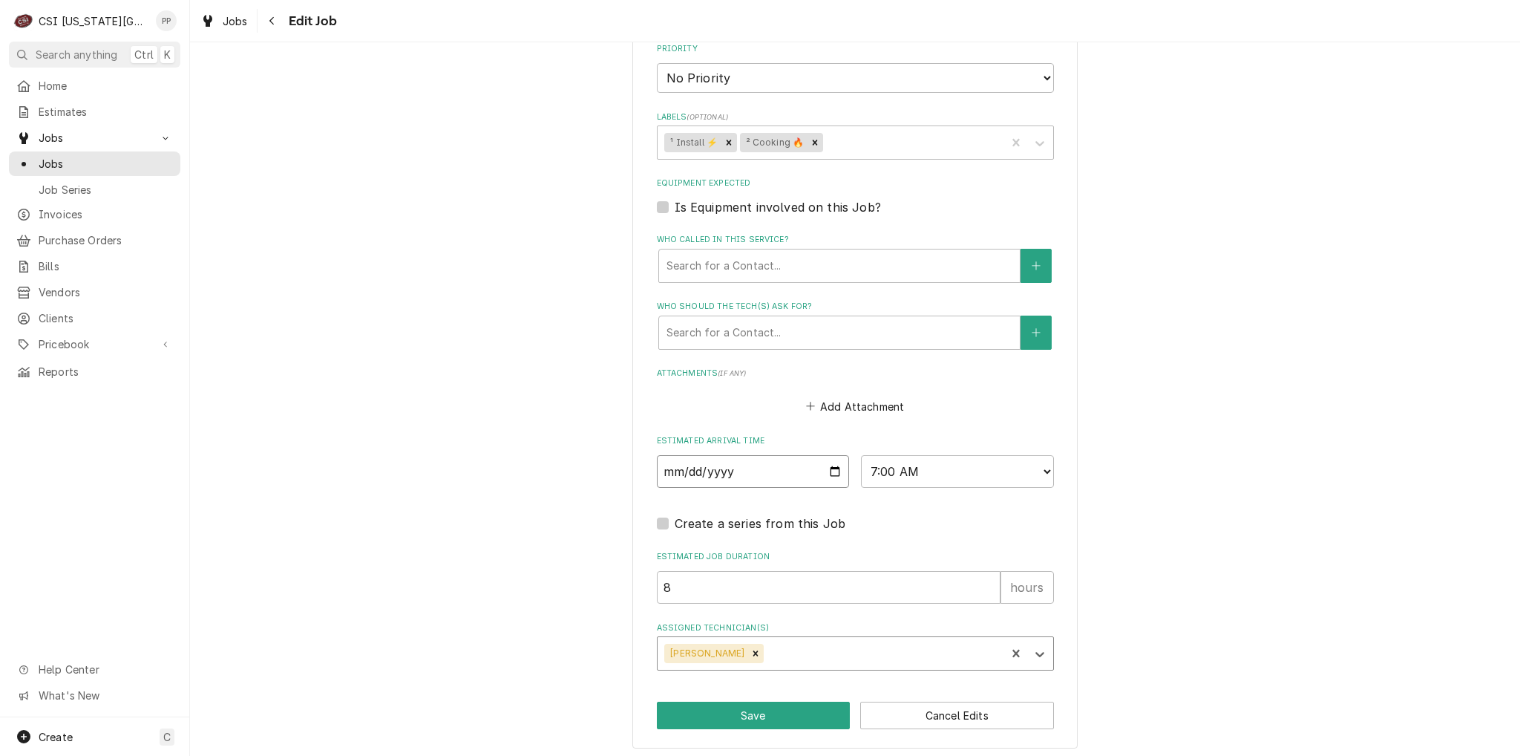
click at [828, 461] on input "2025-08-29" at bounding box center [753, 471] width 193 height 33
click at [890, 532] on fieldset "Job Details Job Source Direct (Phone/Email/etc.) Service Channel Corrigo Ecotra…" at bounding box center [855, 22] width 397 height 1298
click at [946, 485] on fieldset "Job Details Job Source Direct (Phone/Email/etc.) Service Channel Corrigo Ecotra…" at bounding box center [855, 22] width 397 height 1298
click at [955, 477] on select "AM / PM 6:00 AM 6:15 AM 6:30 AM 6:45 AM 7:00 AM 7:15 AM 7:30 AM 7:45 AM 8:00 AM…" at bounding box center [957, 471] width 193 height 33
click at [861, 455] on select "AM / PM 6:00 AM 6:15 AM 6:30 AM 6:45 AM 7:00 AM 7:15 AM 7:30 AM 7:45 AM 8:00 AM…" at bounding box center [957, 471] width 193 height 33
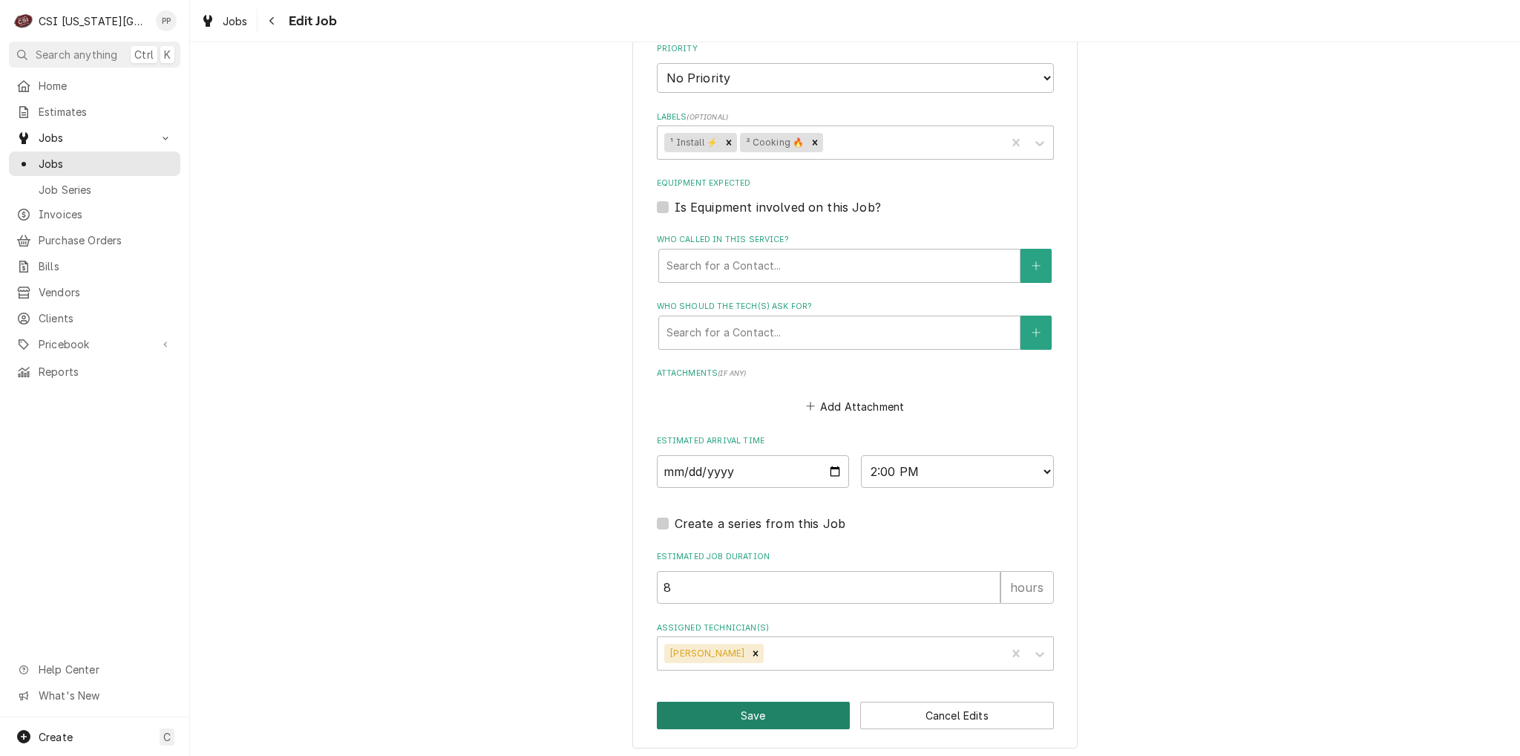
click at [745, 701] on button "Save" at bounding box center [754, 714] width 194 height 27
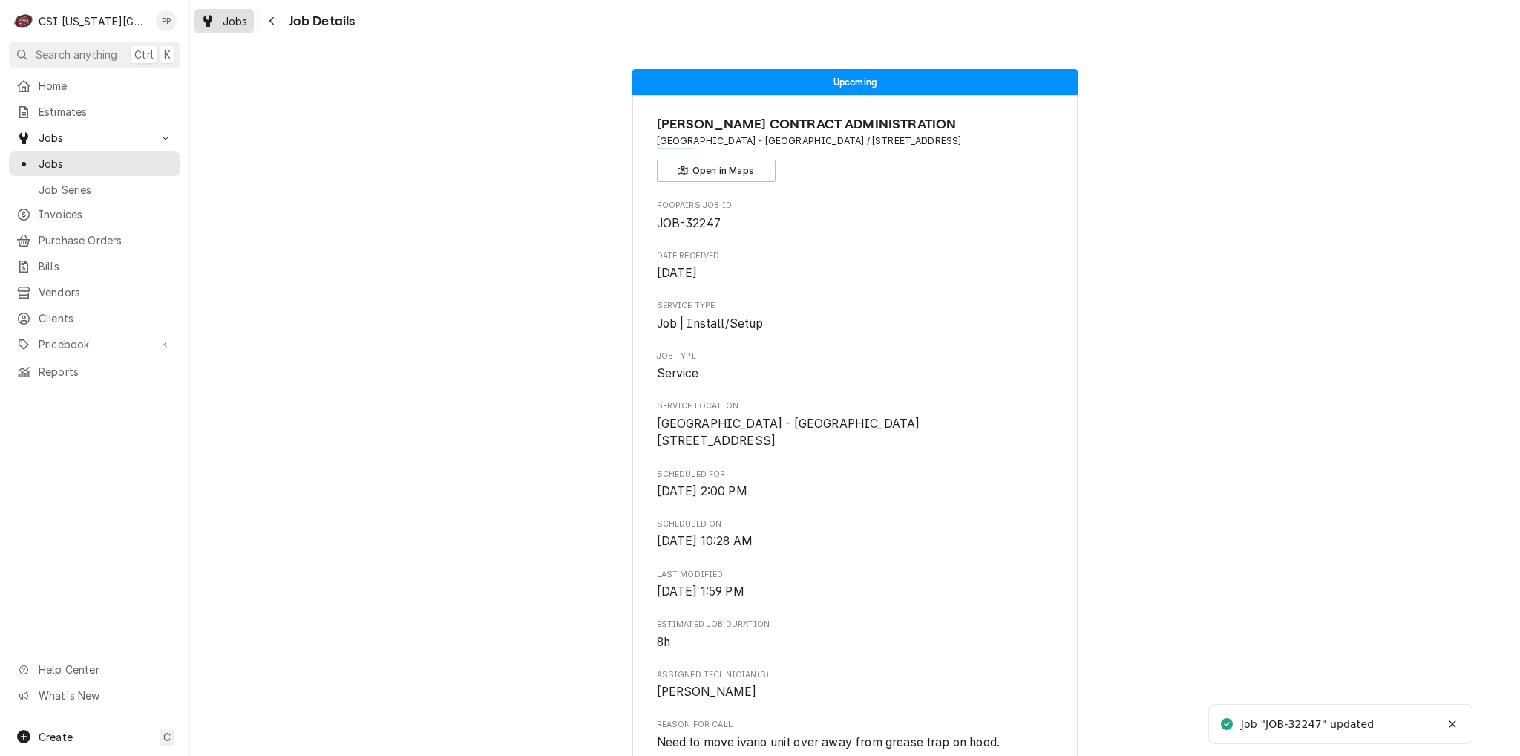
drag, startPoint x: 213, startPoint y: 16, endPoint x: 226, endPoint y: 22, distance: 14.3
click at [213, 16] on div "Dynamic Content Wrapper" at bounding box center [207, 21] width 15 height 18
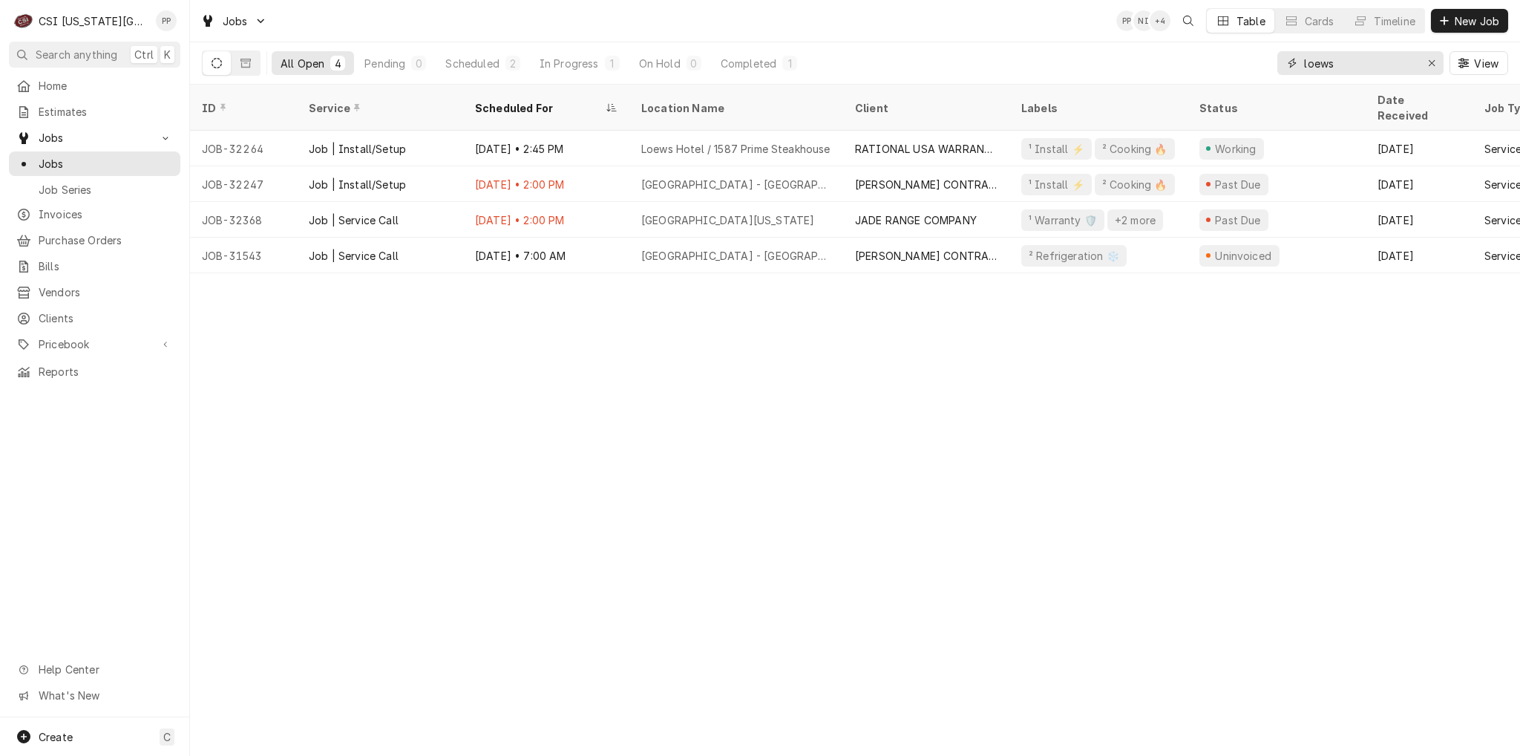
drag, startPoint x: 1434, startPoint y: 51, endPoint x: 1404, endPoint y: 66, distance: 33.9
click at [1434, 51] on button "Erase input" at bounding box center [1432, 63] width 24 height 24
click at [1395, 65] on input "Dynamic Content Wrapper" at bounding box center [1374, 63] width 140 height 24
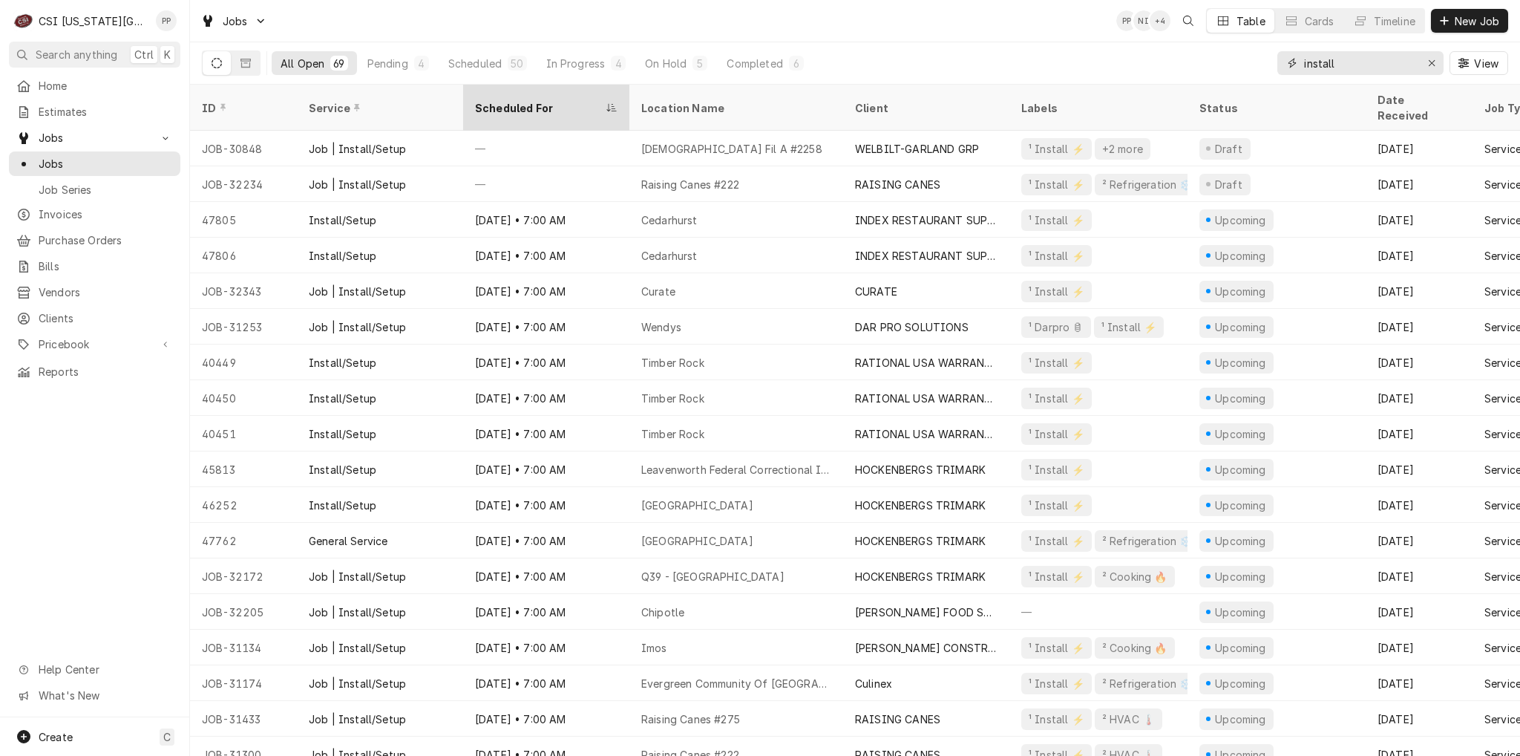
type input "install"
click at [523, 100] on div "Scheduled For" at bounding box center [539, 108] width 128 height 16
